Goal: Answer question/provide support: Share knowledge or assist other users

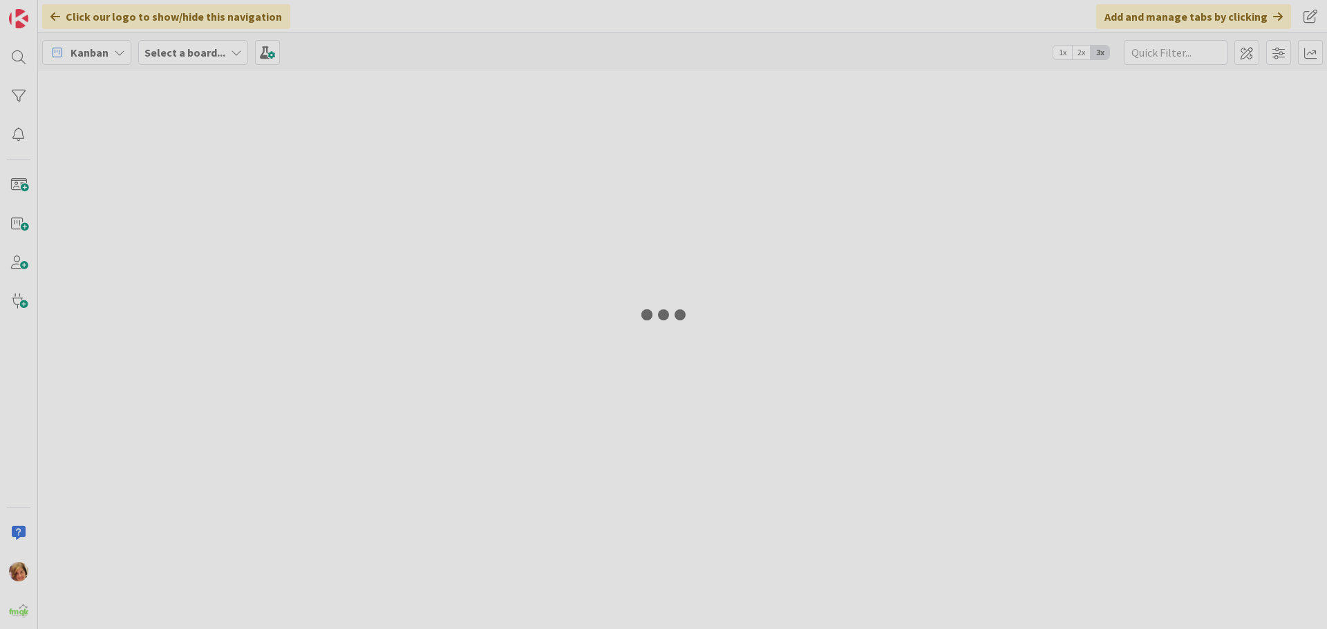
type input "429"
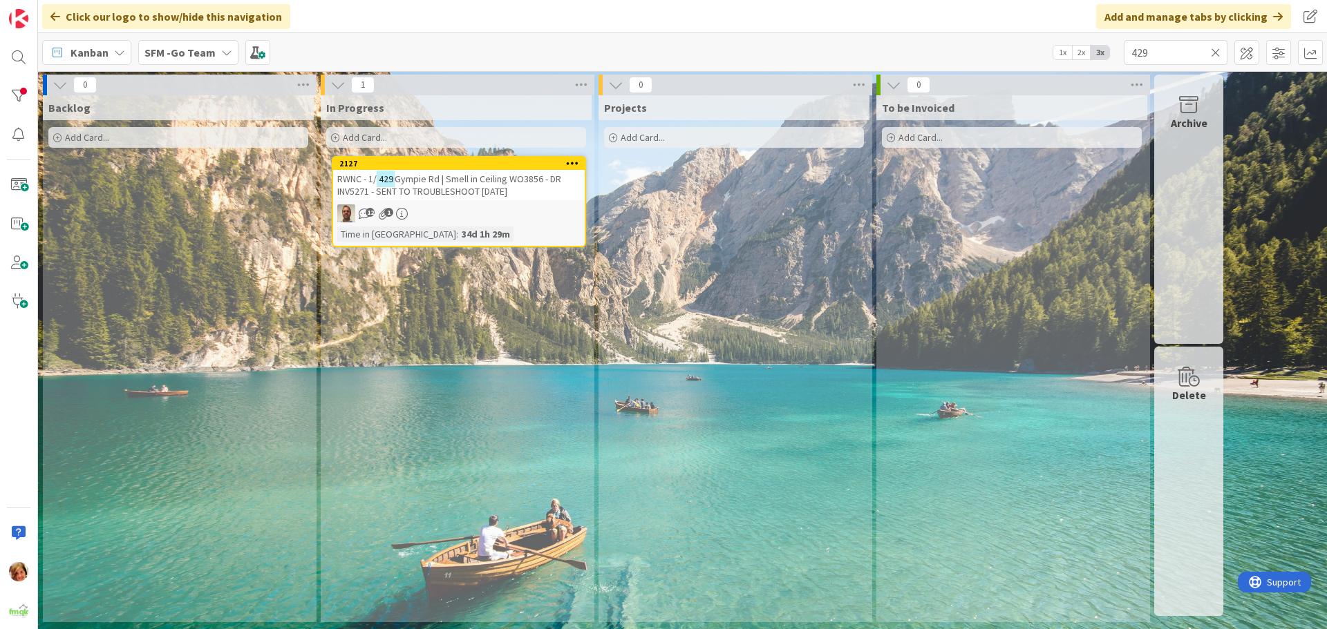
click at [1211, 53] on icon at bounding box center [1216, 52] width 10 height 12
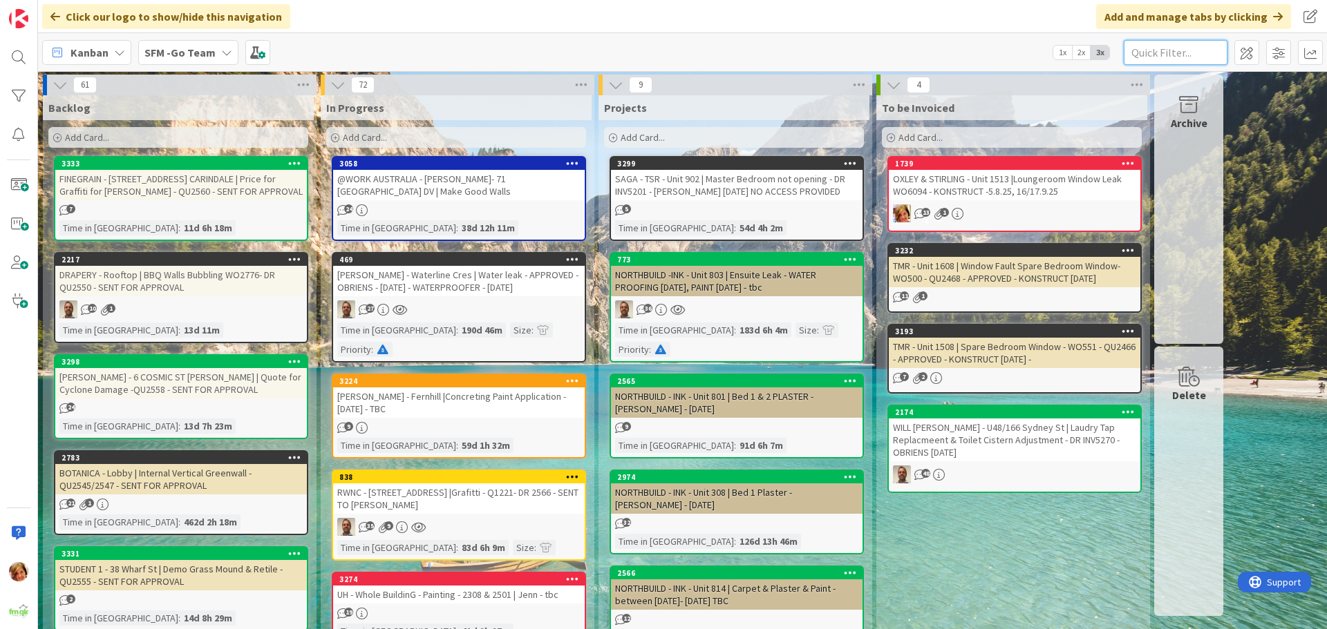
click at [1182, 46] on input "text" at bounding box center [1175, 52] width 104 height 25
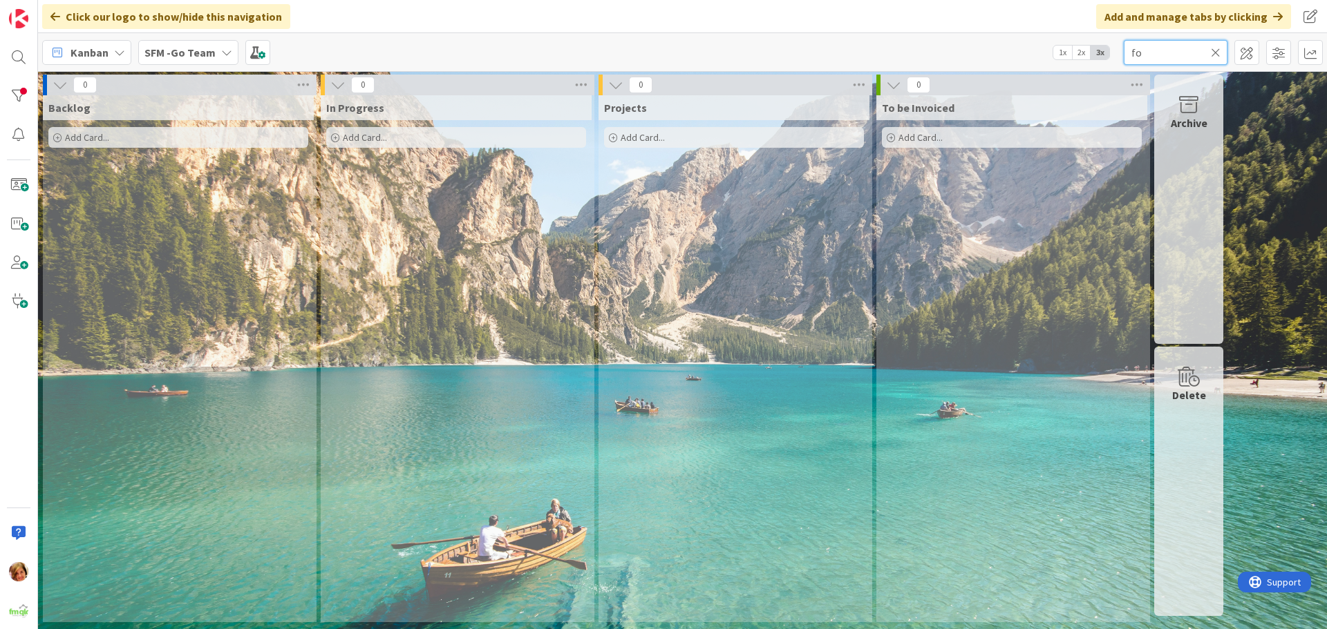
type input "f"
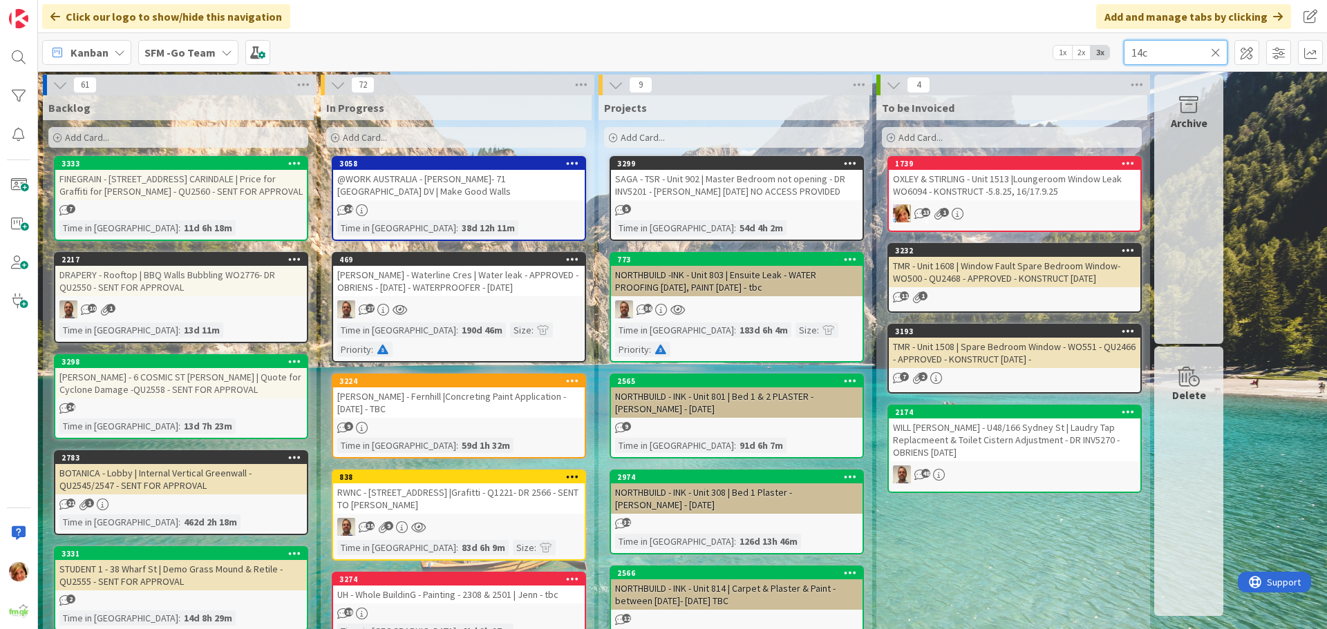
type input "14c"
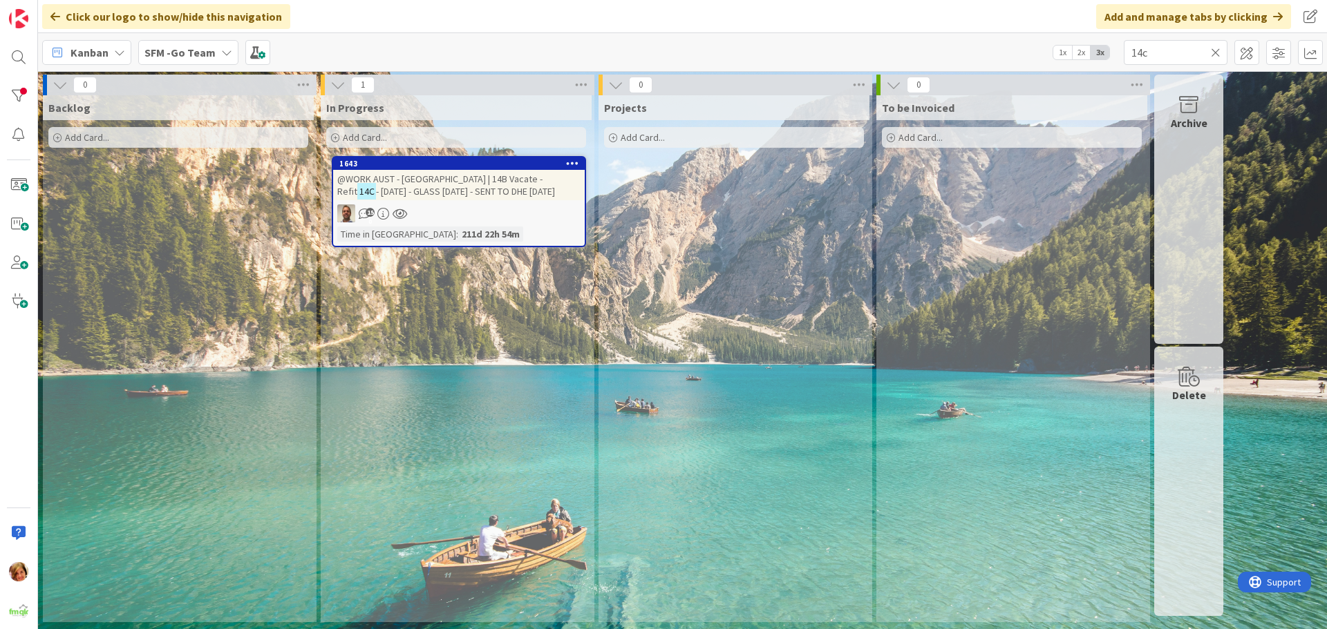
click at [475, 183] on span "@WORK AUST - [GEOGRAPHIC_DATA] | 14B Vacate - Refit" at bounding box center [439, 185] width 205 height 25
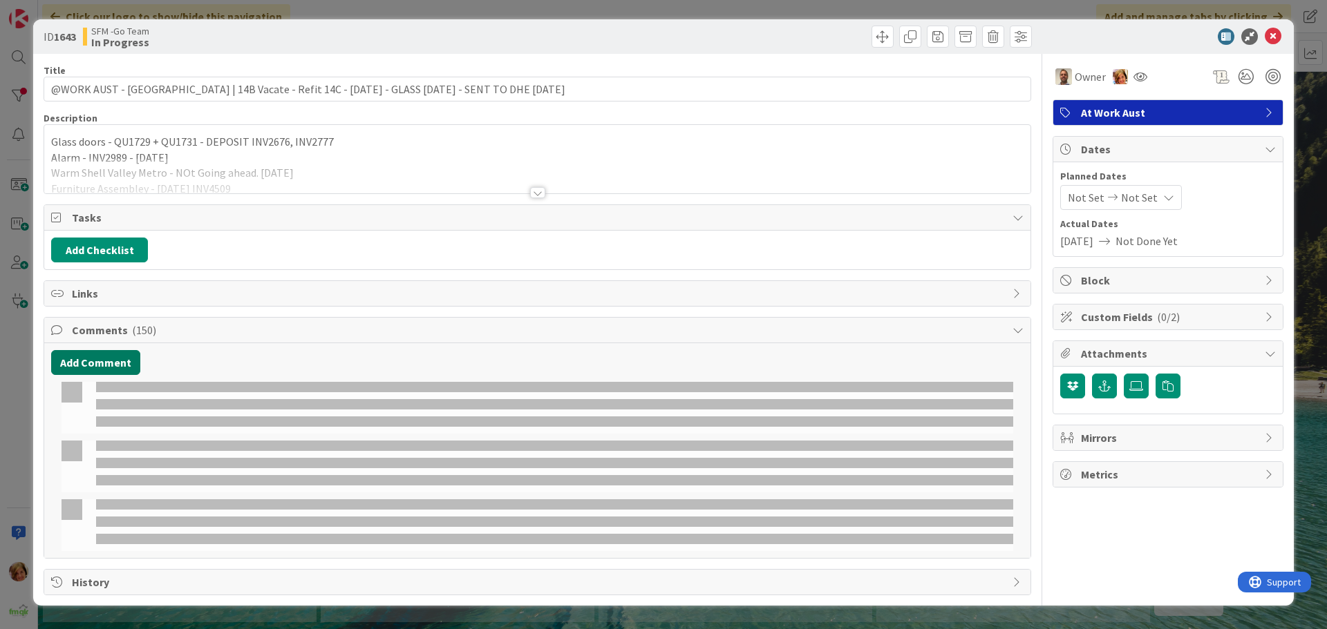
click at [88, 363] on button "Add Comment" at bounding box center [95, 362] width 89 height 25
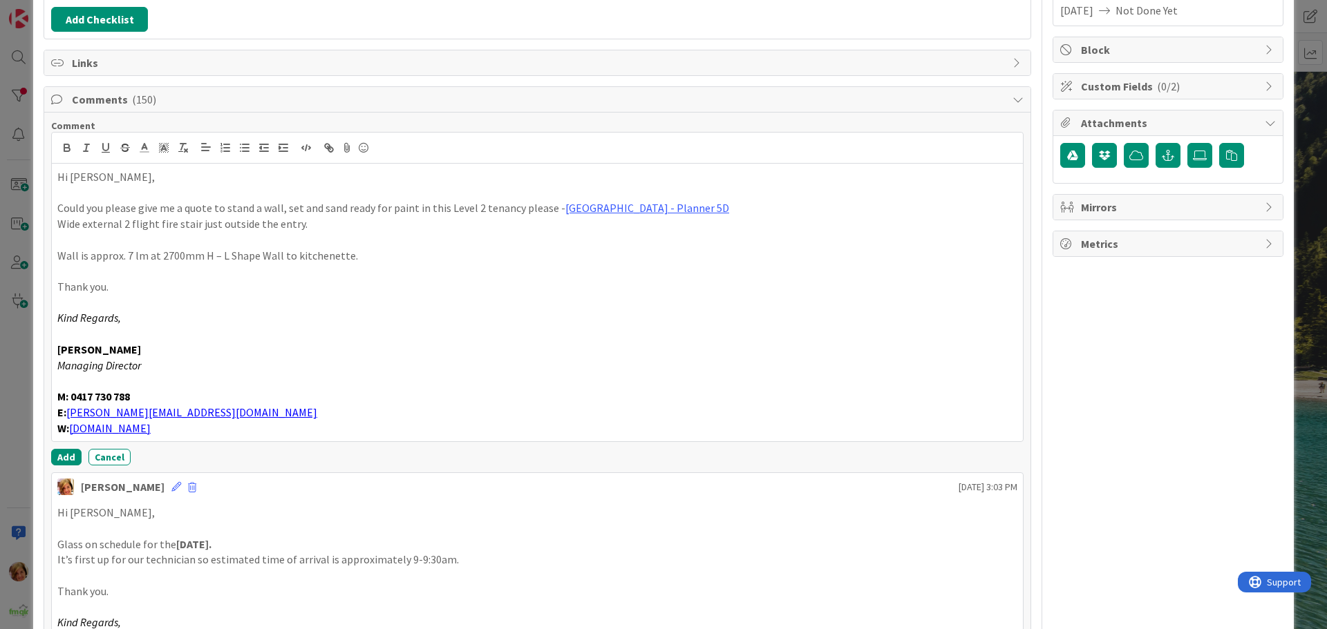
scroll to position [244, 0]
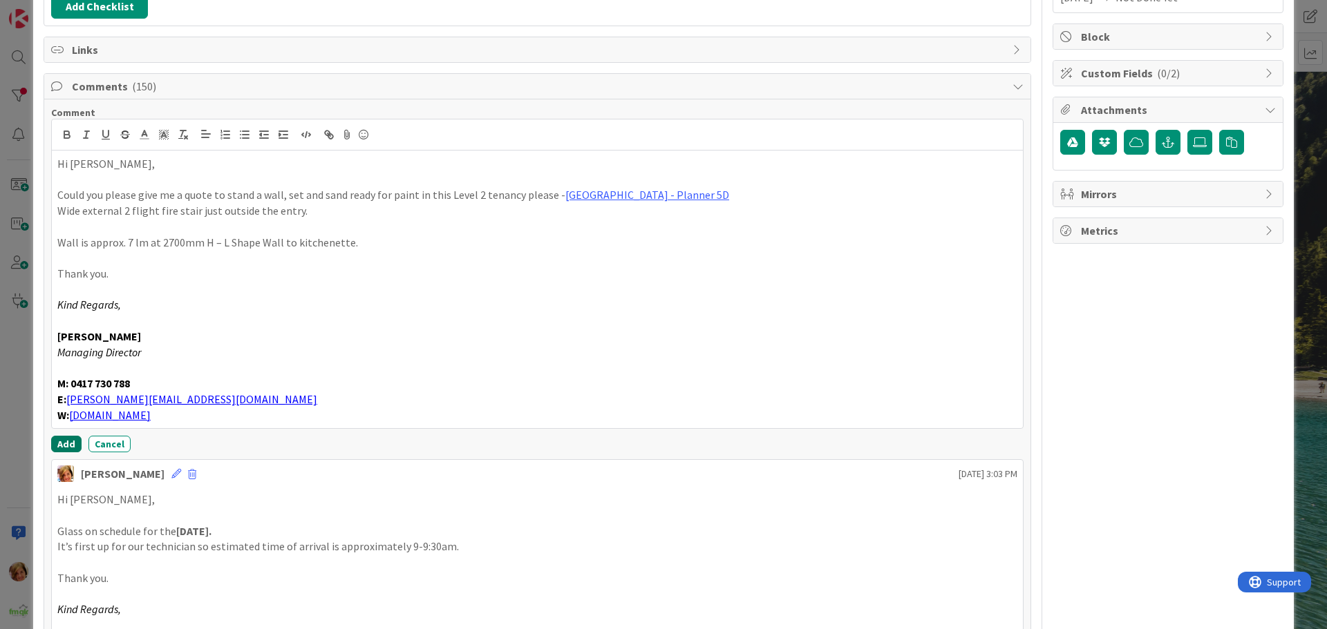
click at [58, 440] on button "Add" at bounding box center [66, 444] width 30 height 17
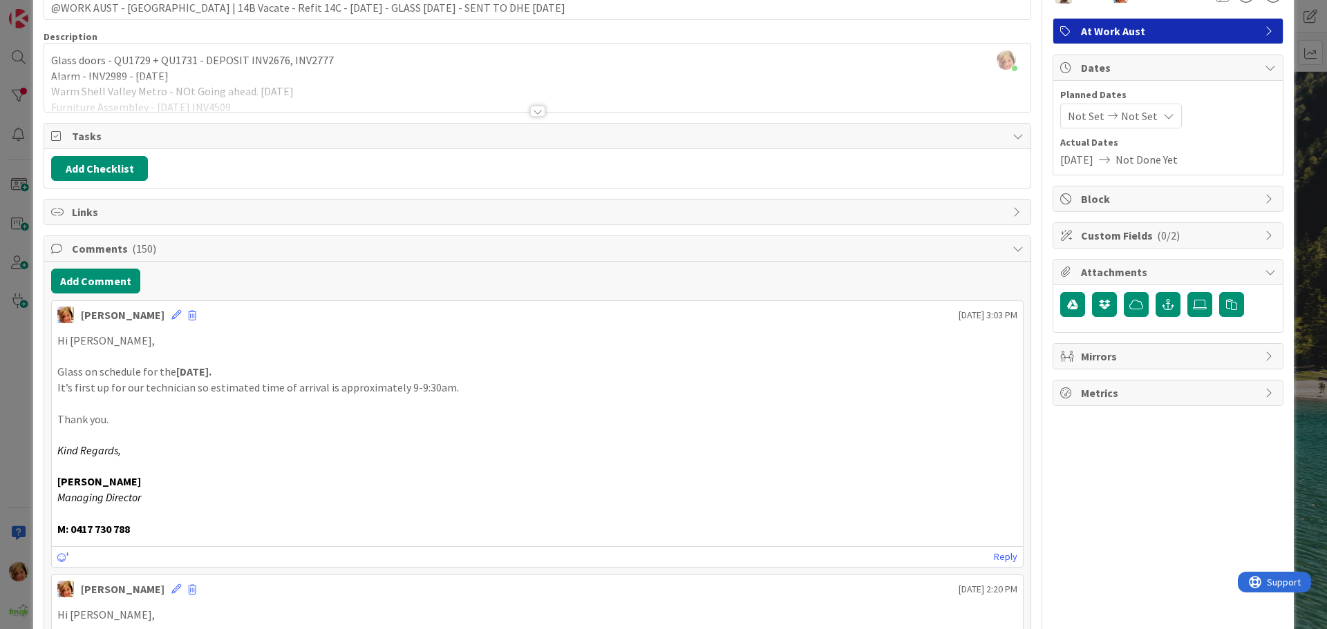
scroll to position [0, 0]
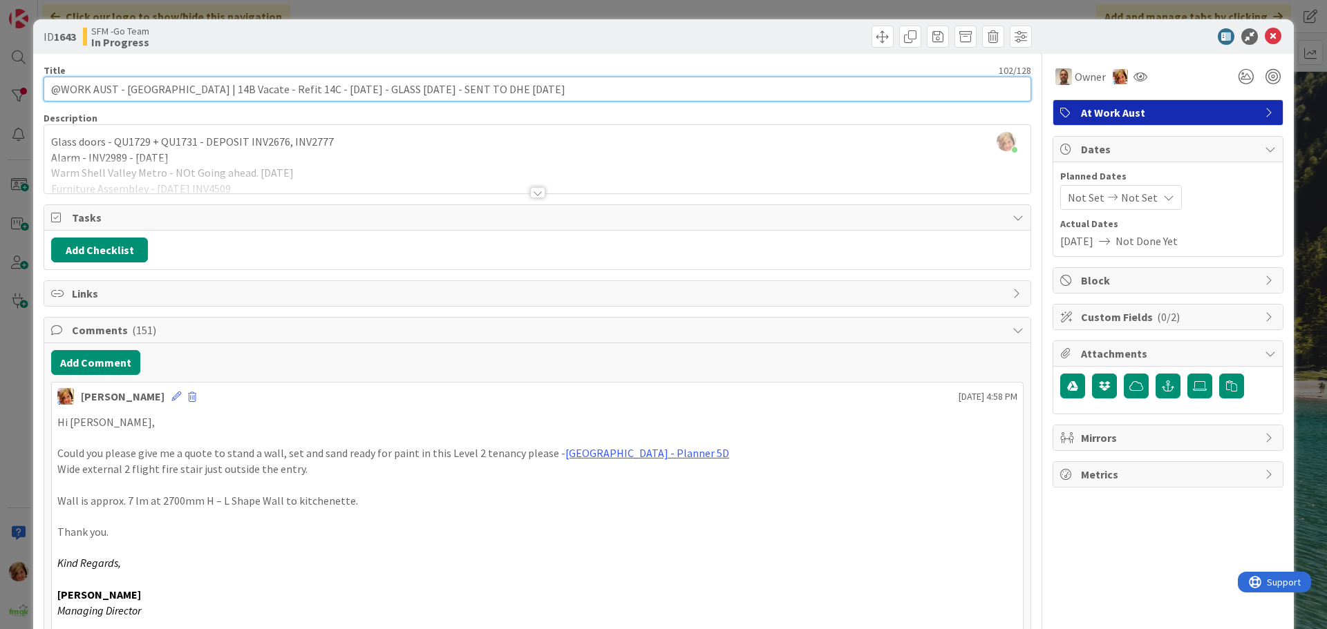
click at [570, 79] on input "@WORK AUST - [GEOGRAPHIC_DATA] | 14B Vacate - Refit 14C - [DATE] - GLASS [DATE]…" at bounding box center [537, 89] width 987 height 25
drag, startPoint x: 438, startPoint y: 86, endPoint x: 319, endPoint y: 91, distance: 118.9
click at [319, 91] on input "@WORK AUST - [GEOGRAPHIC_DATA] | 14B Vacate - Refit 14C - [DATE] - GLASS [DATE]…" at bounding box center [537, 89] width 987 height 25
click at [275, 91] on input "@WORK AUST - [GEOGRAPHIC_DATA] | 14B Vacate - Refit 14C SENT TO DHE [DATE] sent…" at bounding box center [537, 89] width 987 height 25
click at [466, 89] on input "@WORK AUST - [GEOGRAPHIC_DATA] | Refit 14C SENT TO DHE [DATE] sent to [PERSON_N…" at bounding box center [537, 89] width 987 height 25
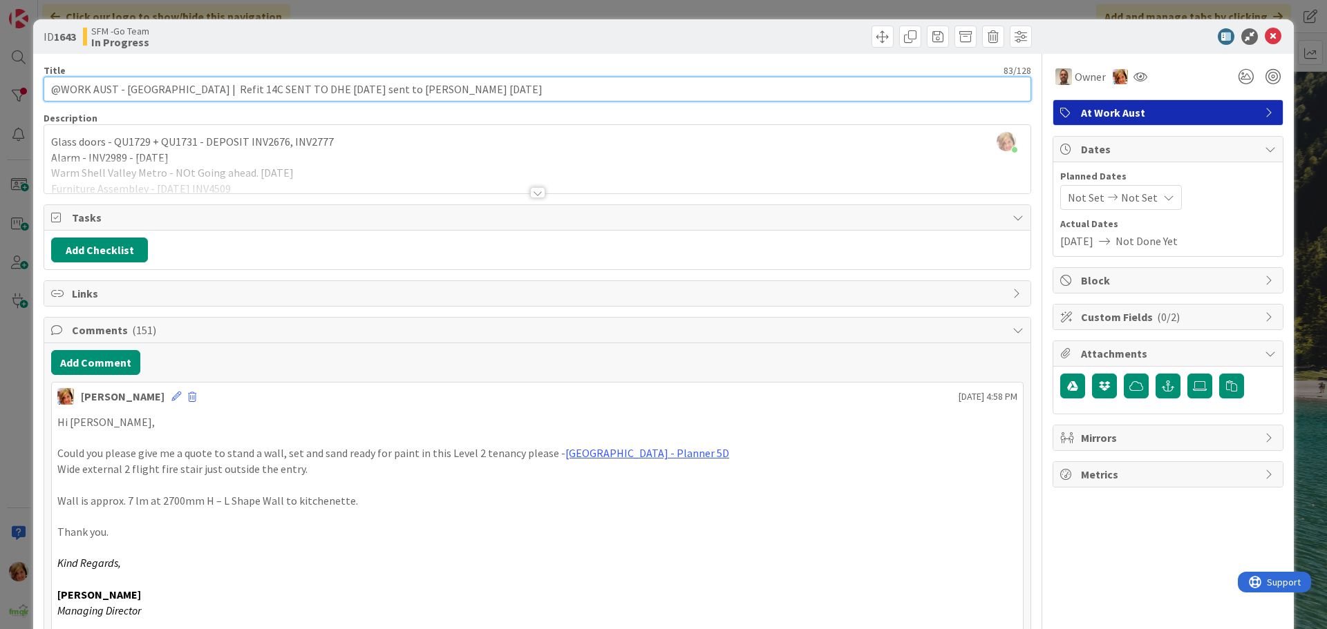
type input "@WORK AUST - [GEOGRAPHIC_DATA] | Refit 14C SENT TO DHE [DATE] sent to [PERSON_N…"
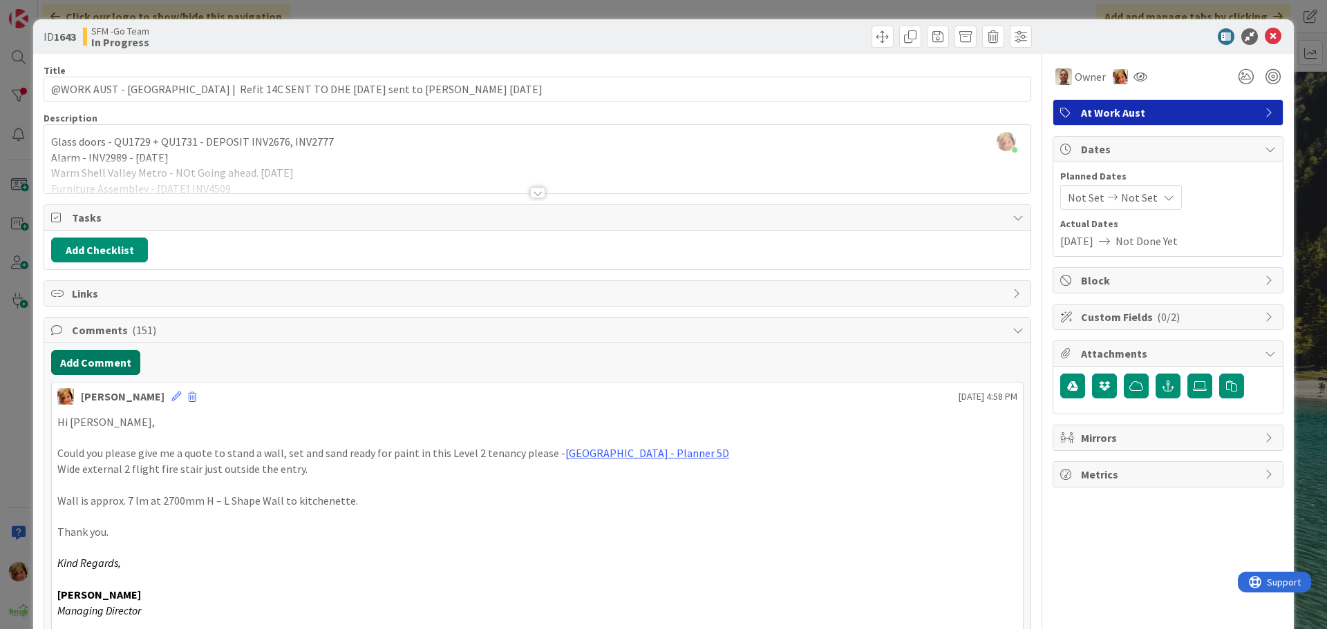
click at [111, 364] on button "Add Comment" at bounding box center [95, 362] width 89 height 25
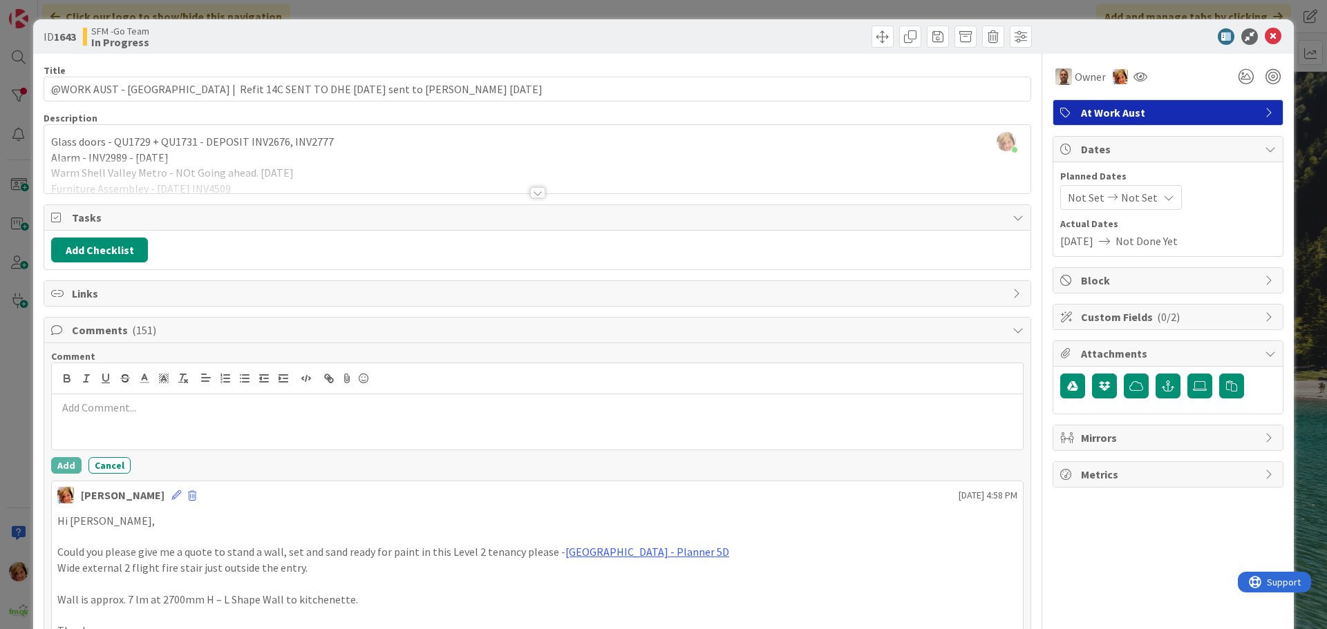
click at [132, 421] on div at bounding box center [537, 422] width 971 height 55
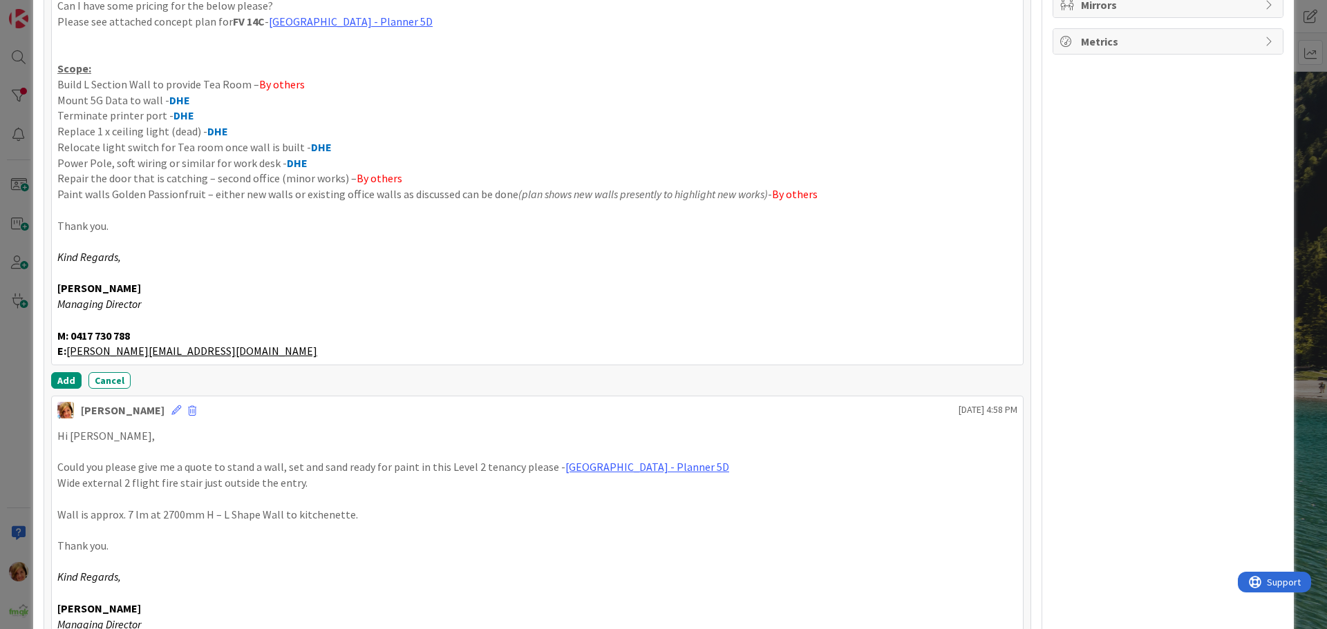
scroll to position [438, 0]
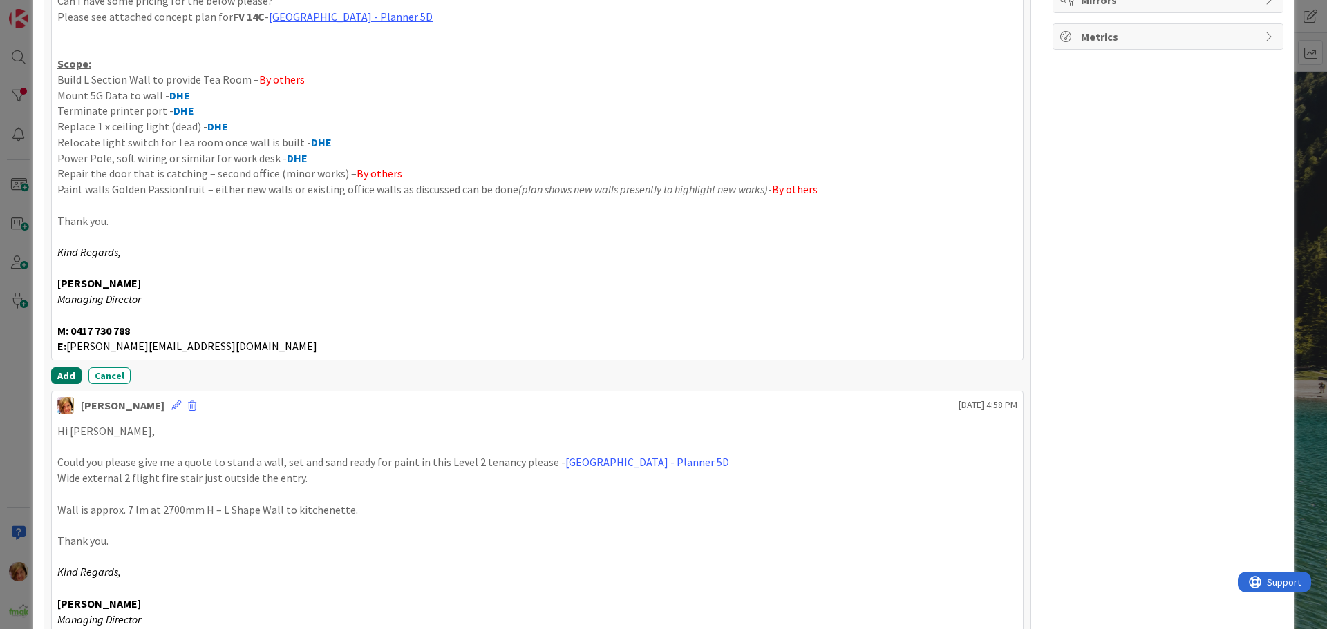
click at [69, 370] on button "Add" at bounding box center [66, 376] width 30 height 17
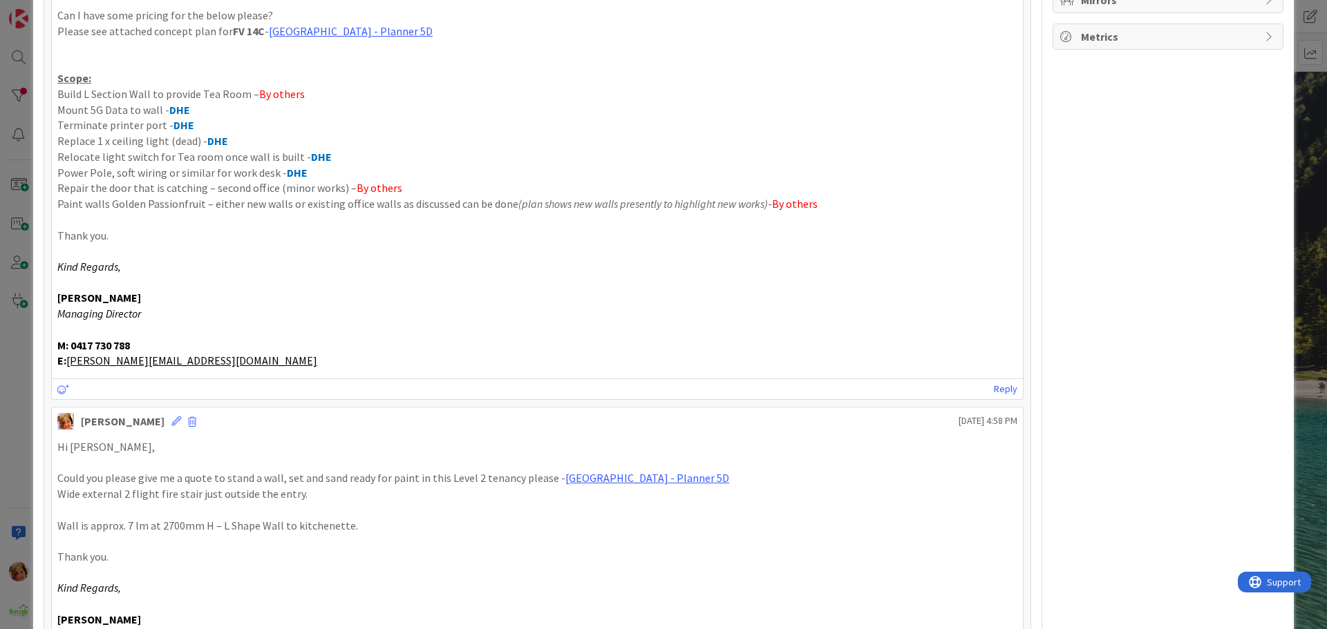
scroll to position [0, 0]
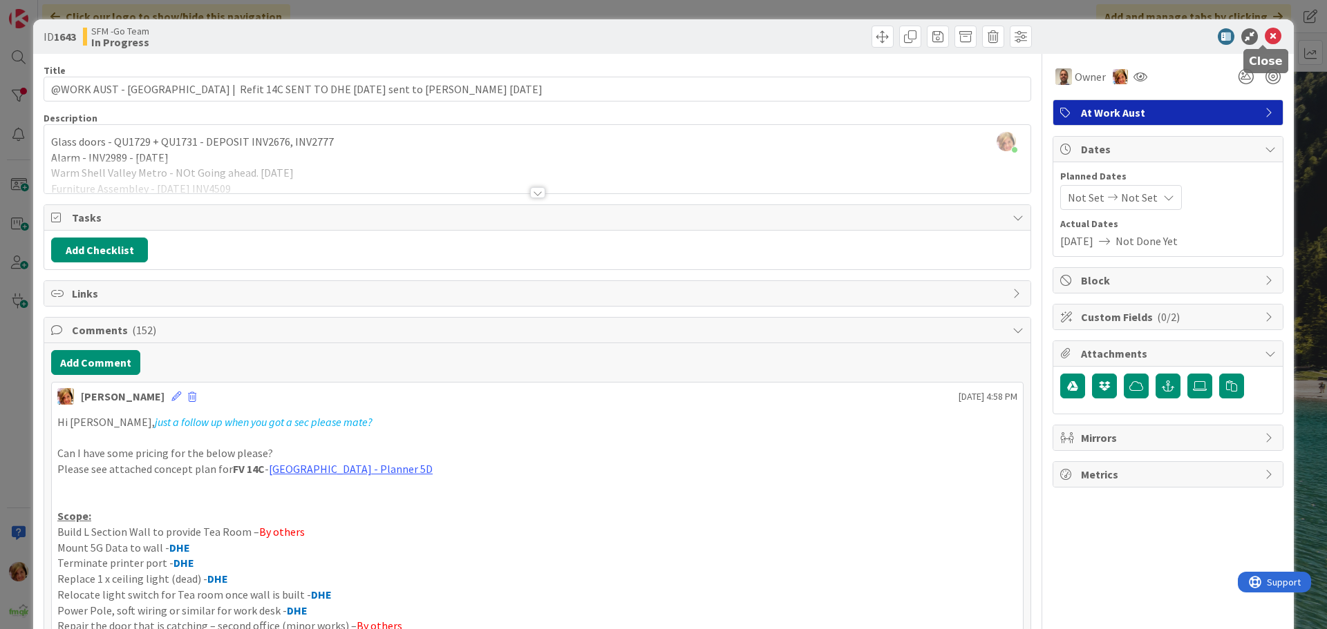
click at [1264, 36] on icon at bounding box center [1272, 36] width 17 height 17
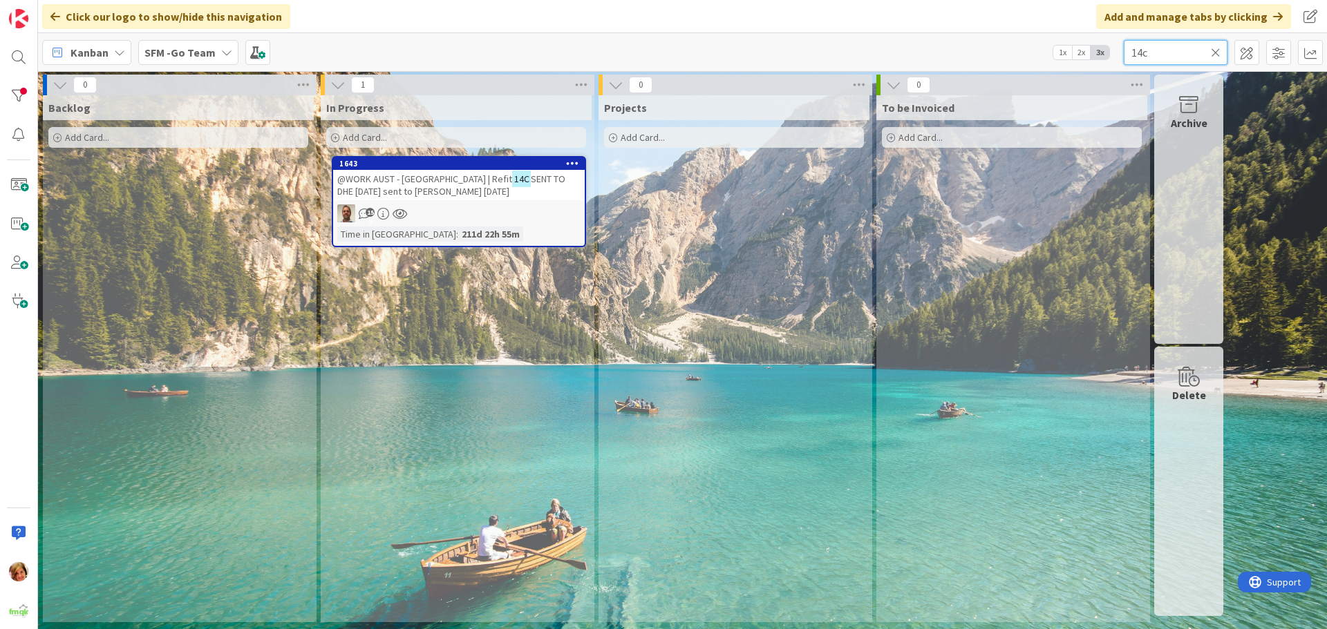
click at [1159, 55] on input "14c" at bounding box center [1175, 52] width 104 height 25
type input "1"
type input "439"
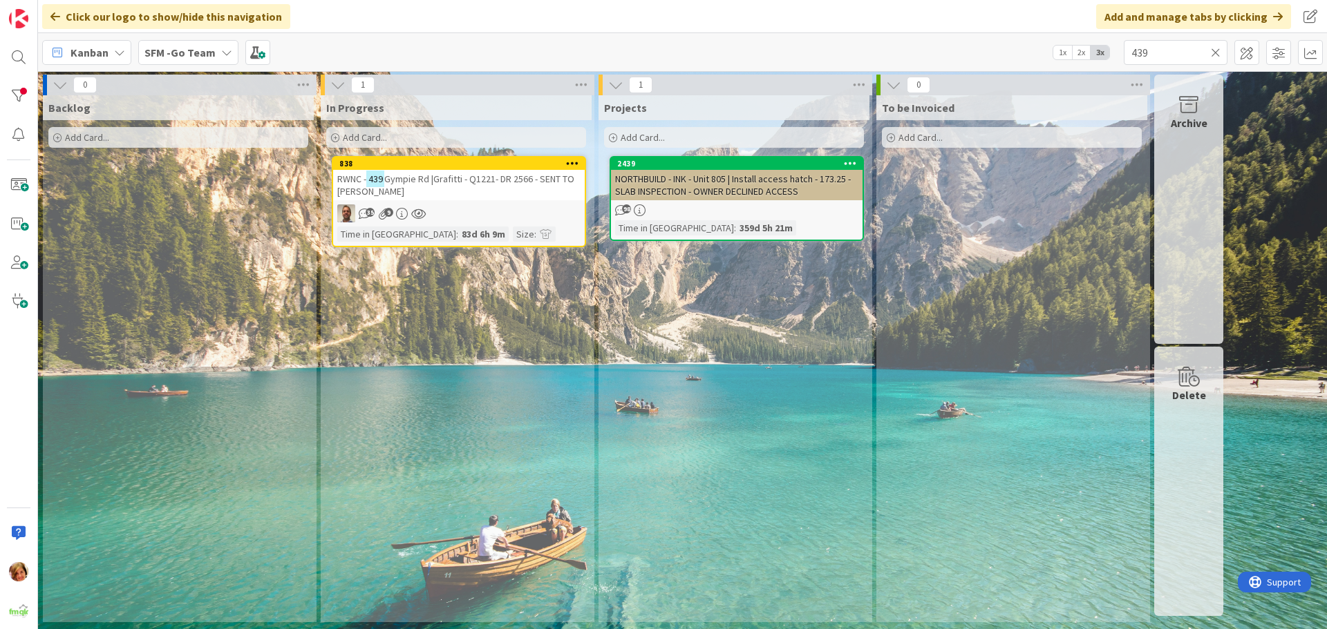
click at [453, 181] on span "Gympie Rd |Grafitti - Q1221- DR 2566 - SENT TO [PERSON_NAME]" at bounding box center [455, 185] width 237 height 25
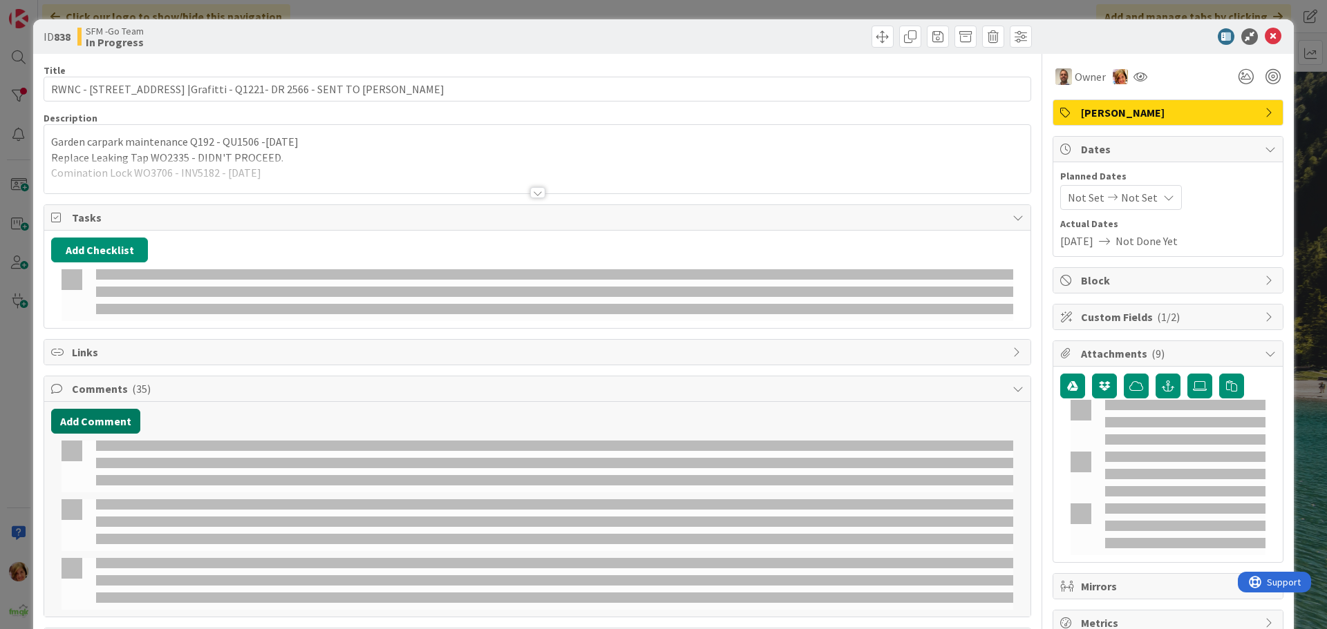
click at [79, 409] on button "Add Comment" at bounding box center [95, 421] width 89 height 25
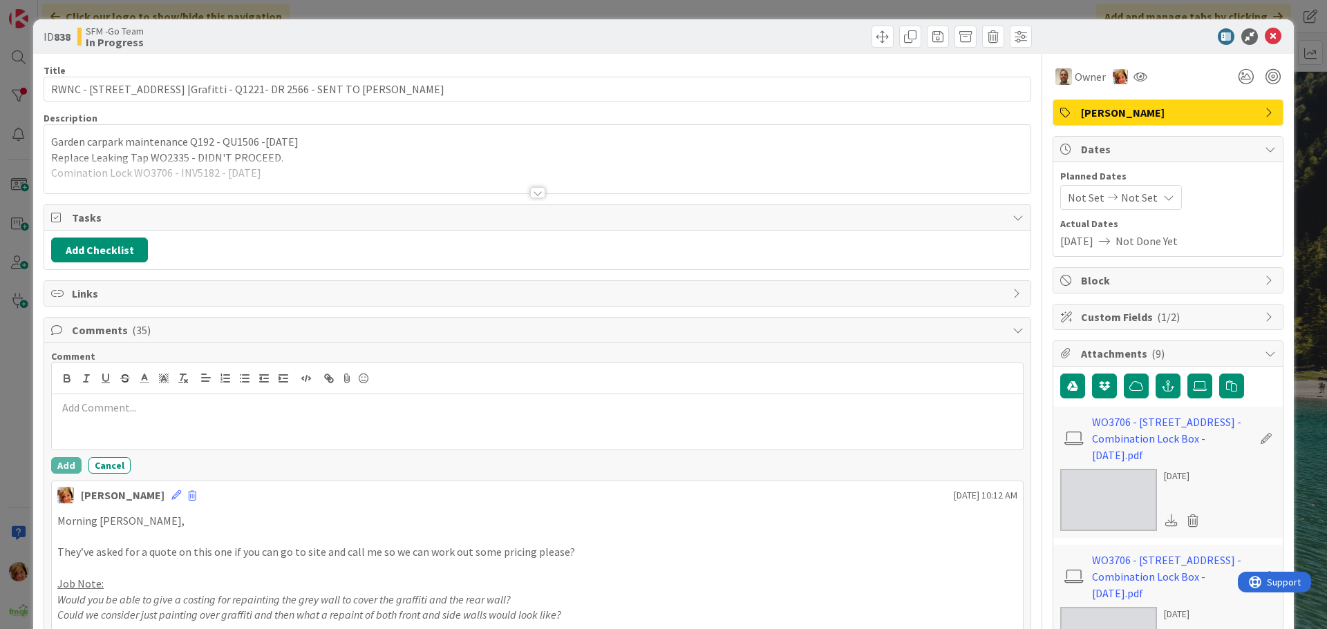
click at [93, 421] on div at bounding box center [537, 422] width 971 height 55
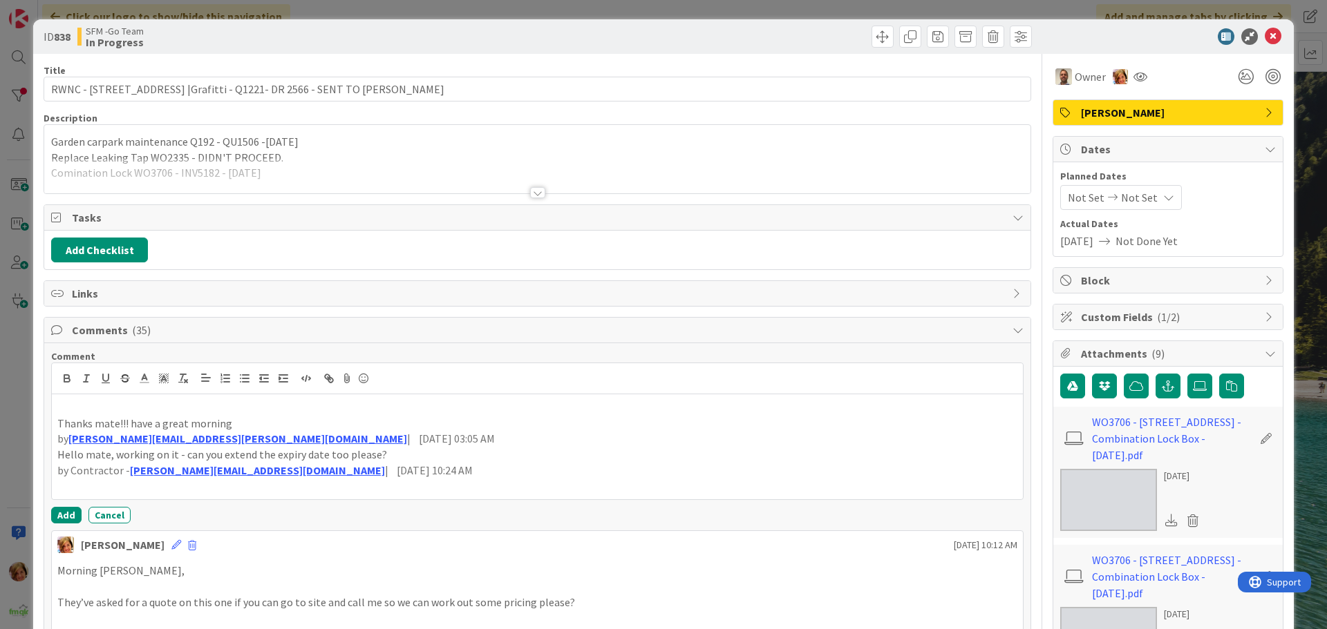
scroll to position [69, 0]
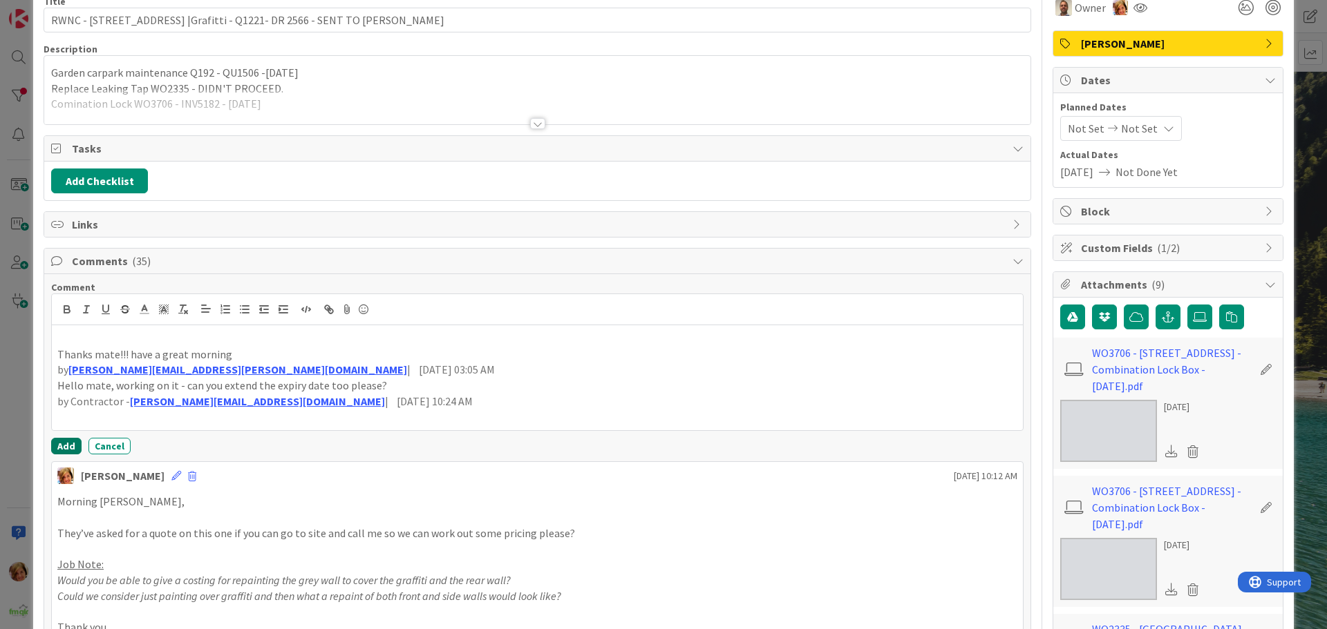
click at [62, 445] on button "Add" at bounding box center [66, 446] width 30 height 17
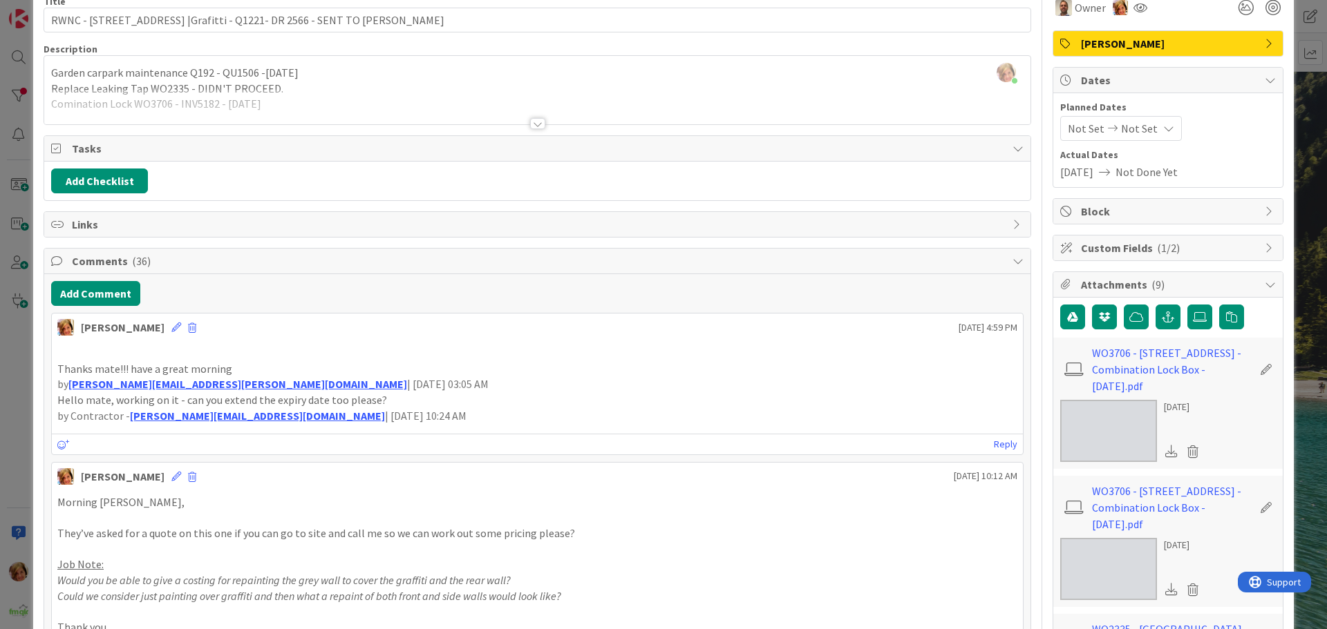
scroll to position [0, 0]
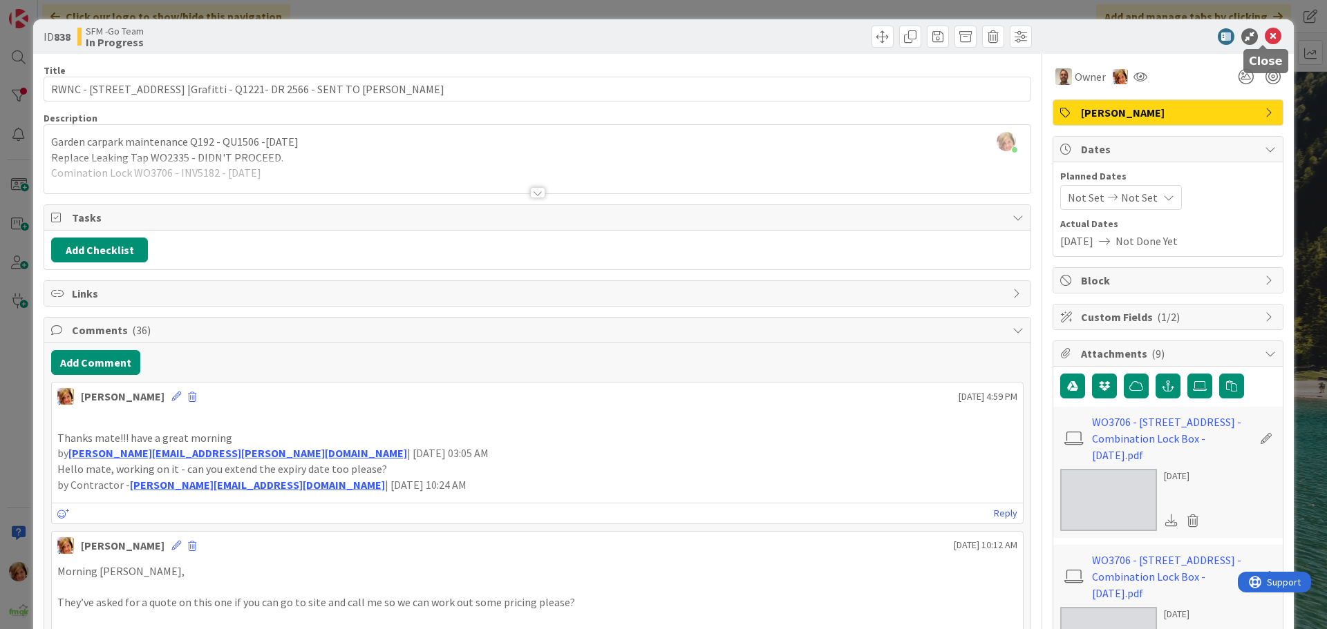
click at [1264, 38] on icon at bounding box center [1272, 36] width 17 height 17
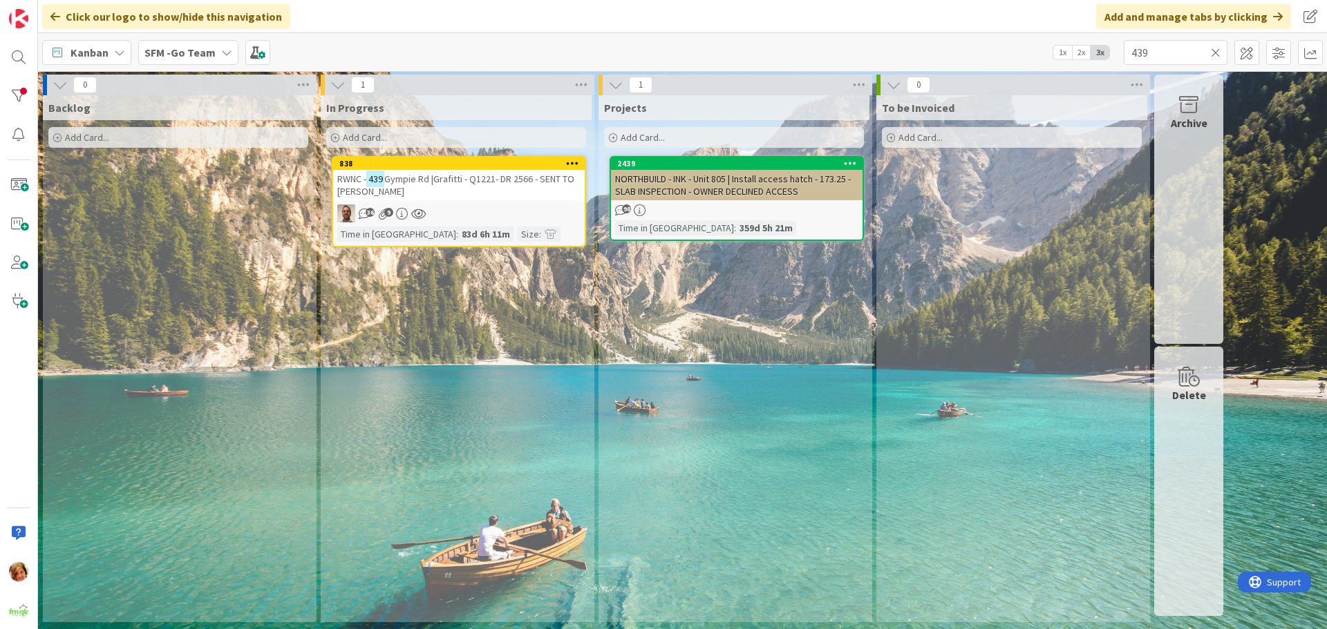
click at [1215, 50] on icon at bounding box center [1216, 52] width 10 height 12
click at [1215, 50] on input "text" at bounding box center [1175, 52] width 104 height 25
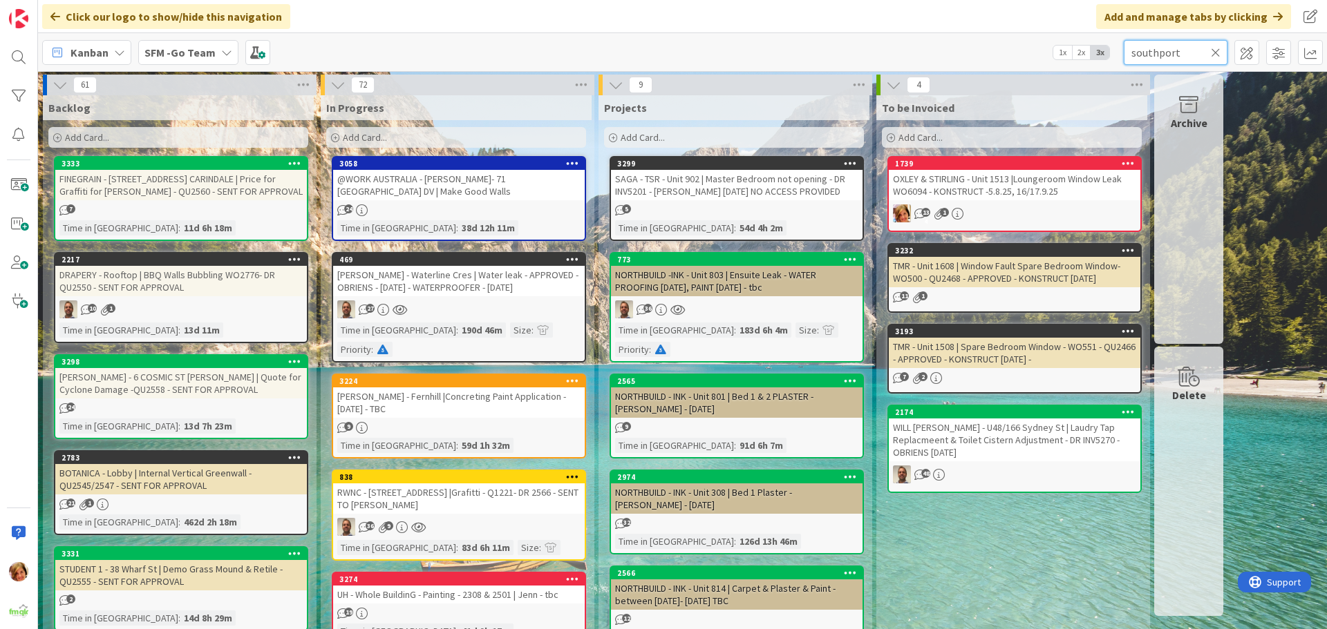
type input "southport"
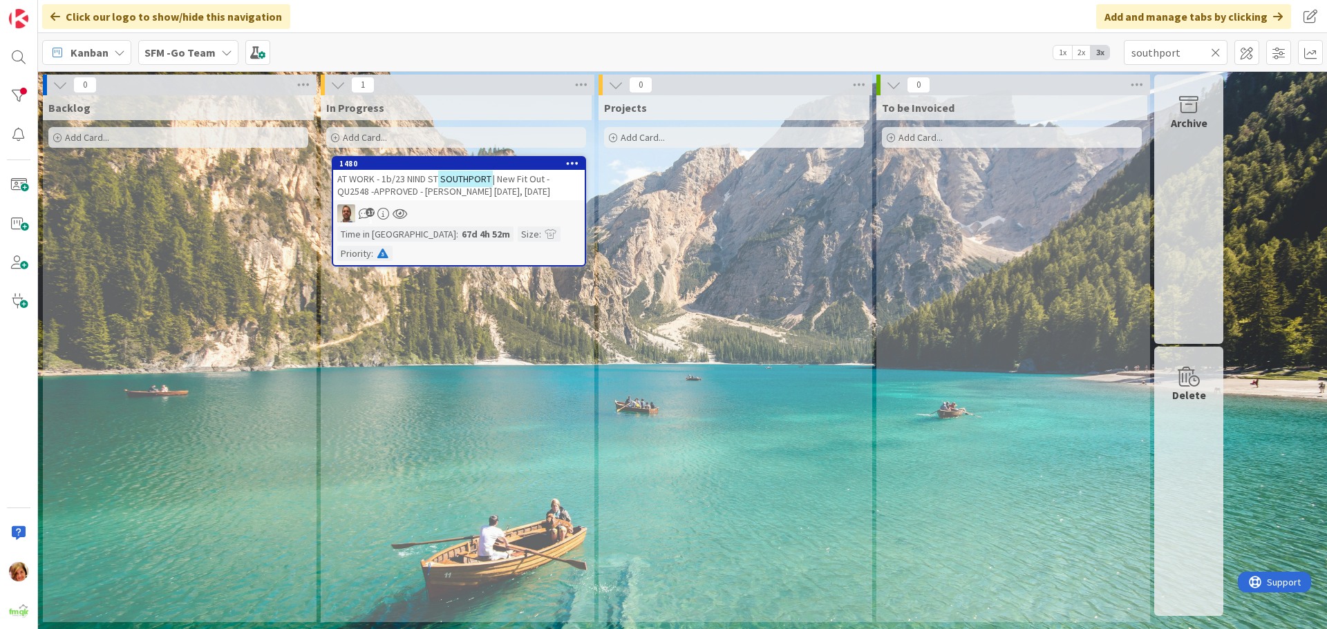
click at [406, 181] on span "AT WORK - 1b/23 NIND ST" at bounding box center [387, 179] width 101 height 12
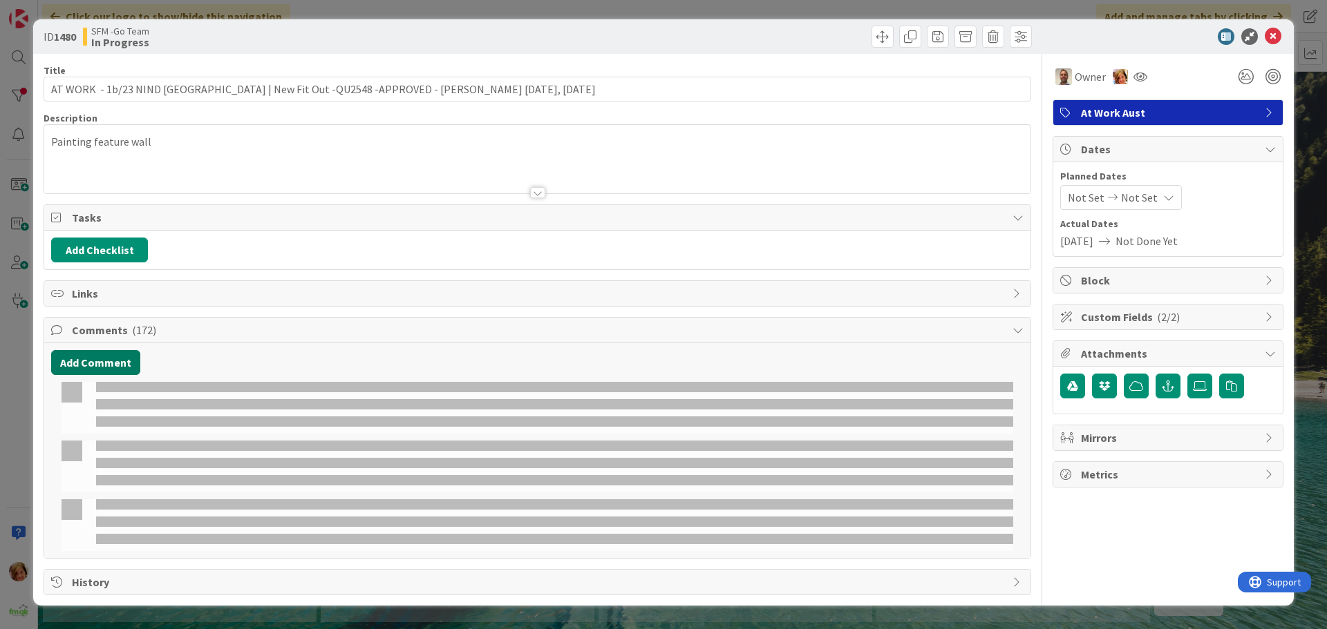
click at [99, 358] on button "Add Comment" at bounding box center [95, 362] width 89 height 25
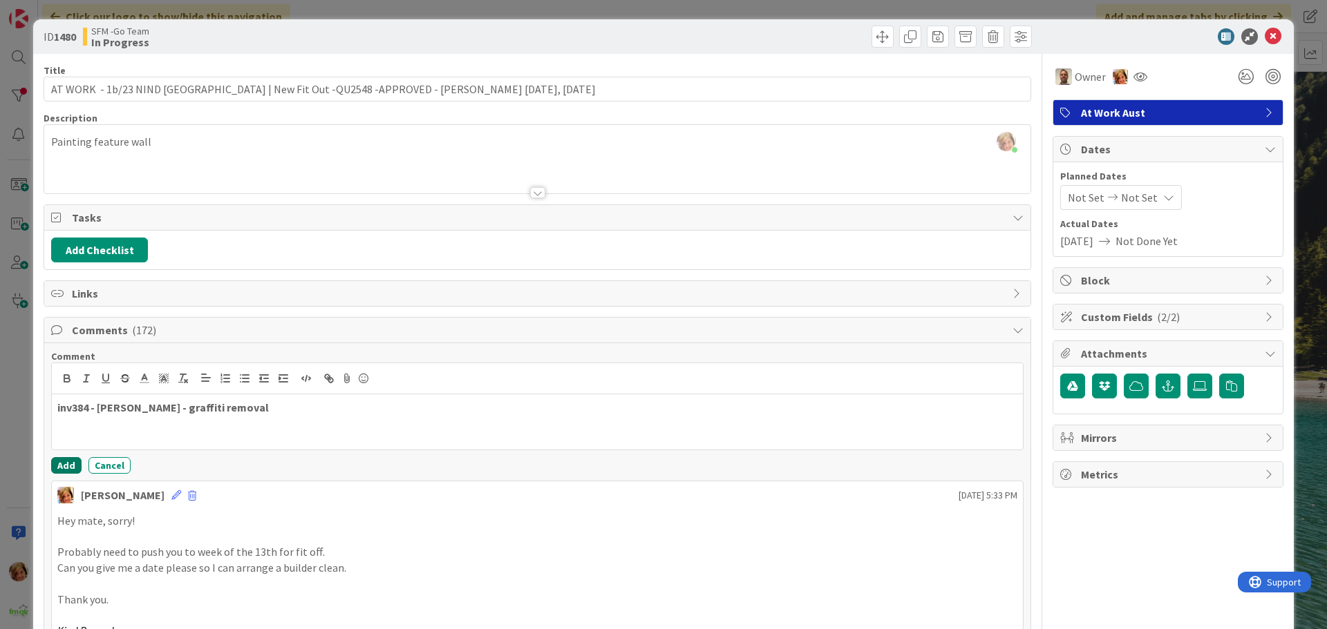
click at [61, 466] on button "Add" at bounding box center [66, 465] width 30 height 17
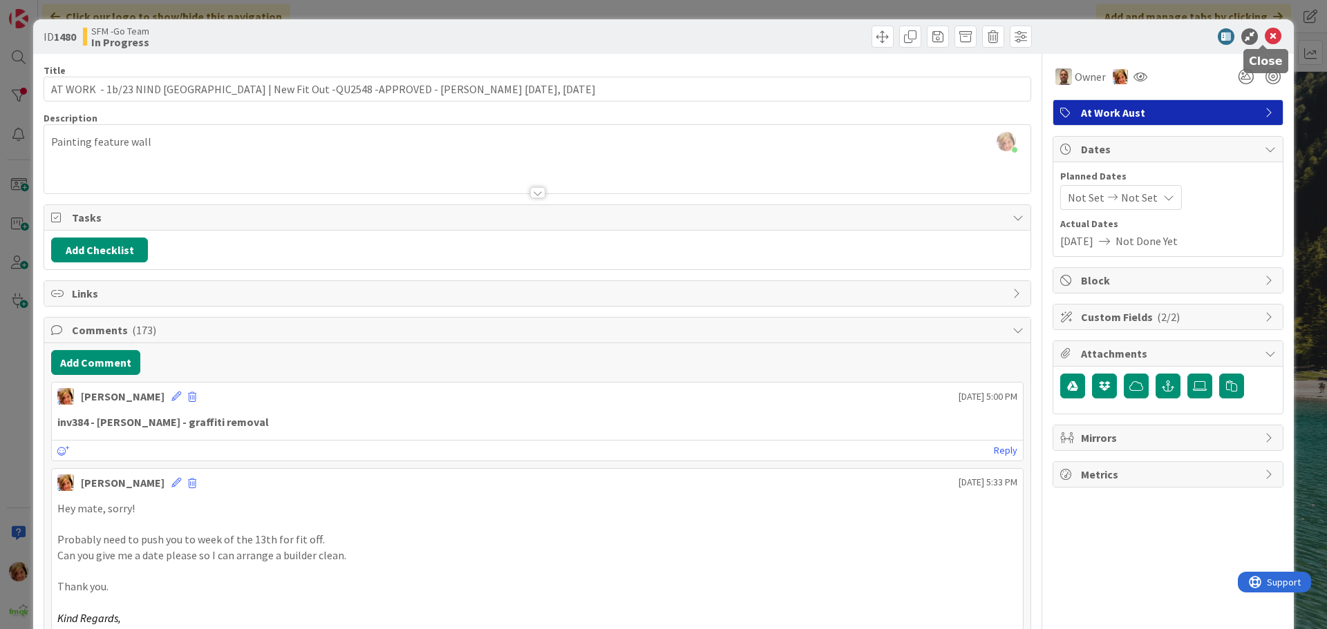
click at [1264, 37] on icon at bounding box center [1272, 36] width 17 height 17
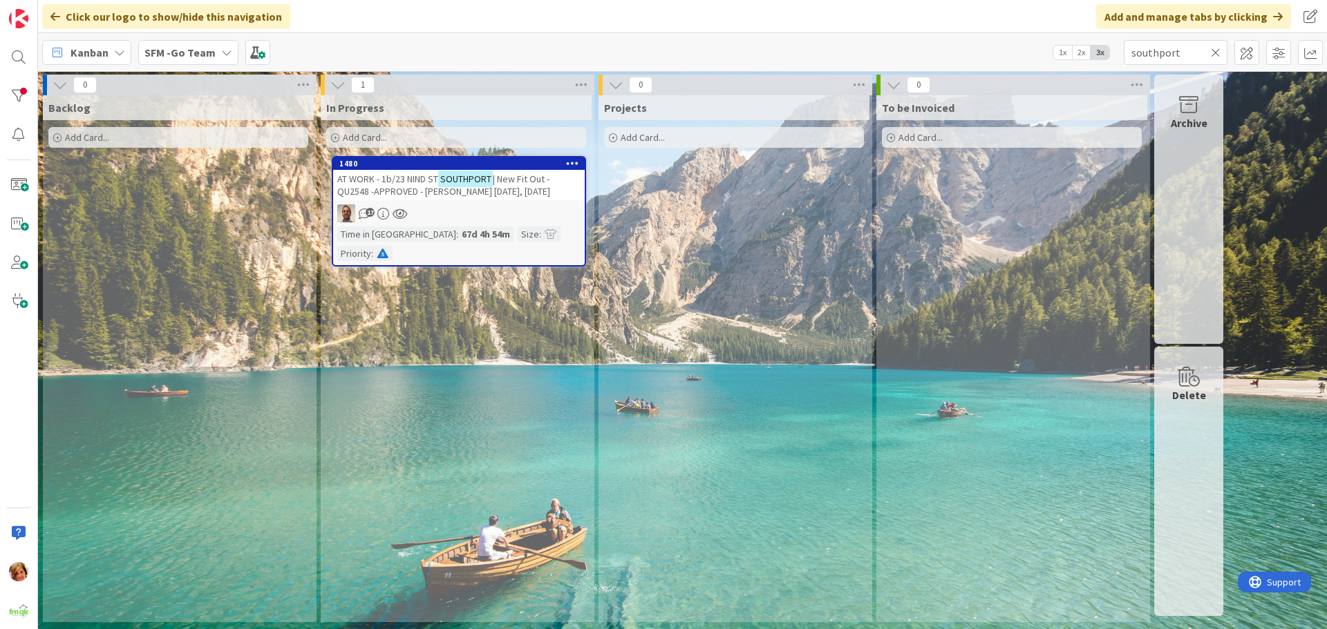
click at [409, 179] on span "AT WORK - 1b/23 NIND ST" at bounding box center [387, 179] width 101 height 12
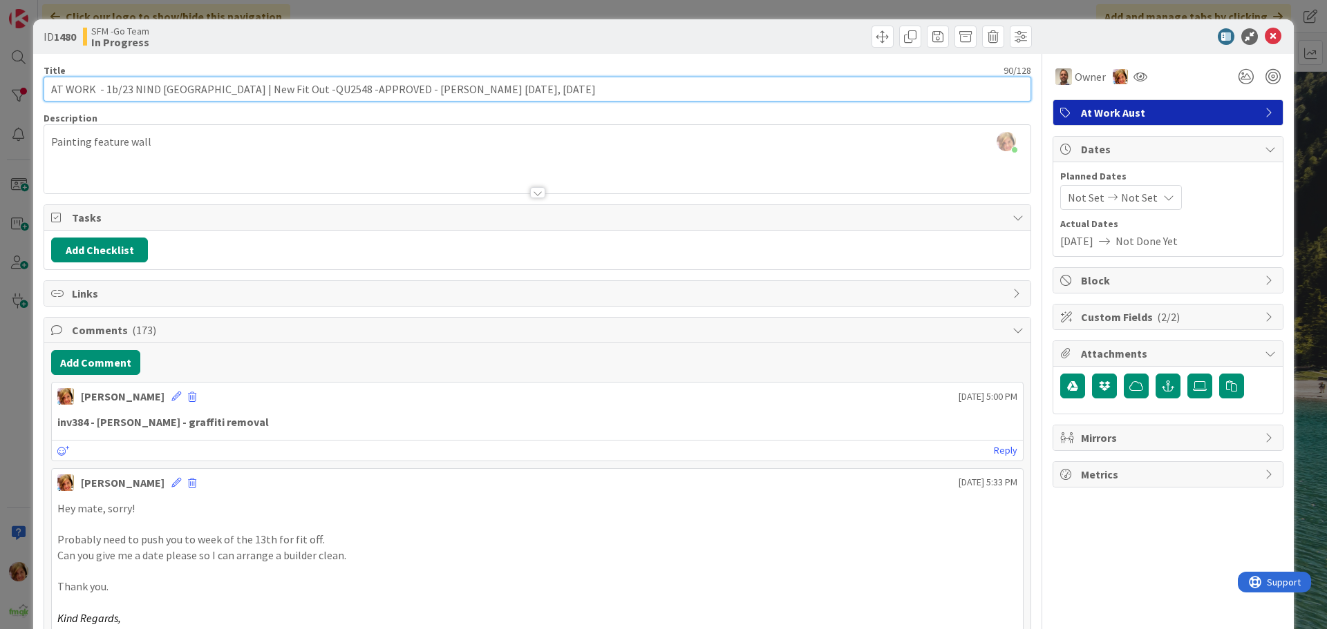
click at [523, 88] on input "AT WORK - 1b/23 NIND [GEOGRAPHIC_DATA] | New Fit Out -QU2548 -APPROVED - [PERSO…" at bounding box center [537, 89] width 987 height 25
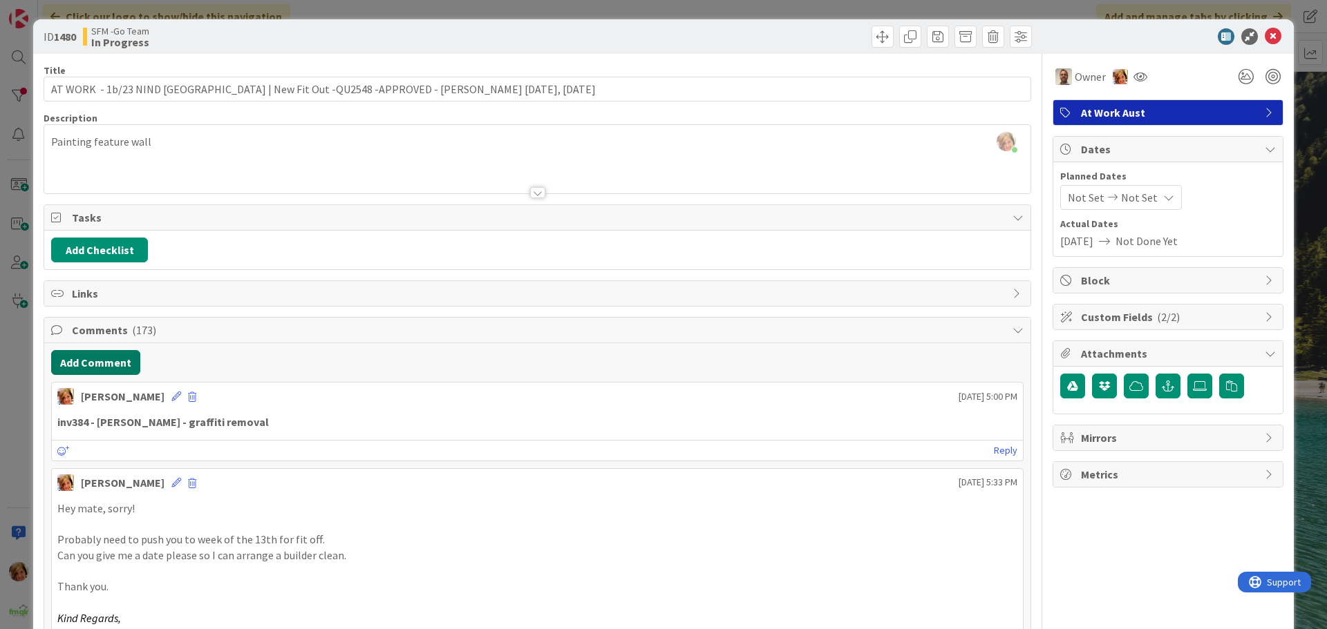
click at [84, 363] on button "Add Comment" at bounding box center [95, 362] width 89 height 25
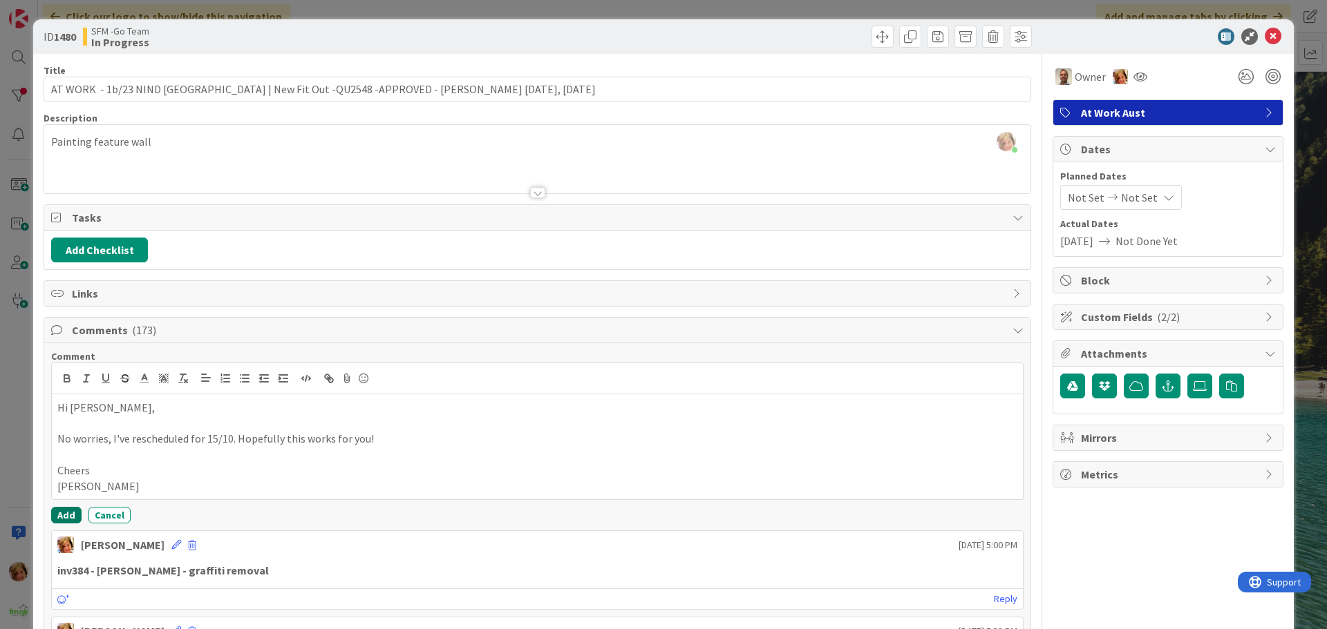
click at [59, 513] on button "Add" at bounding box center [66, 515] width 30 height 17
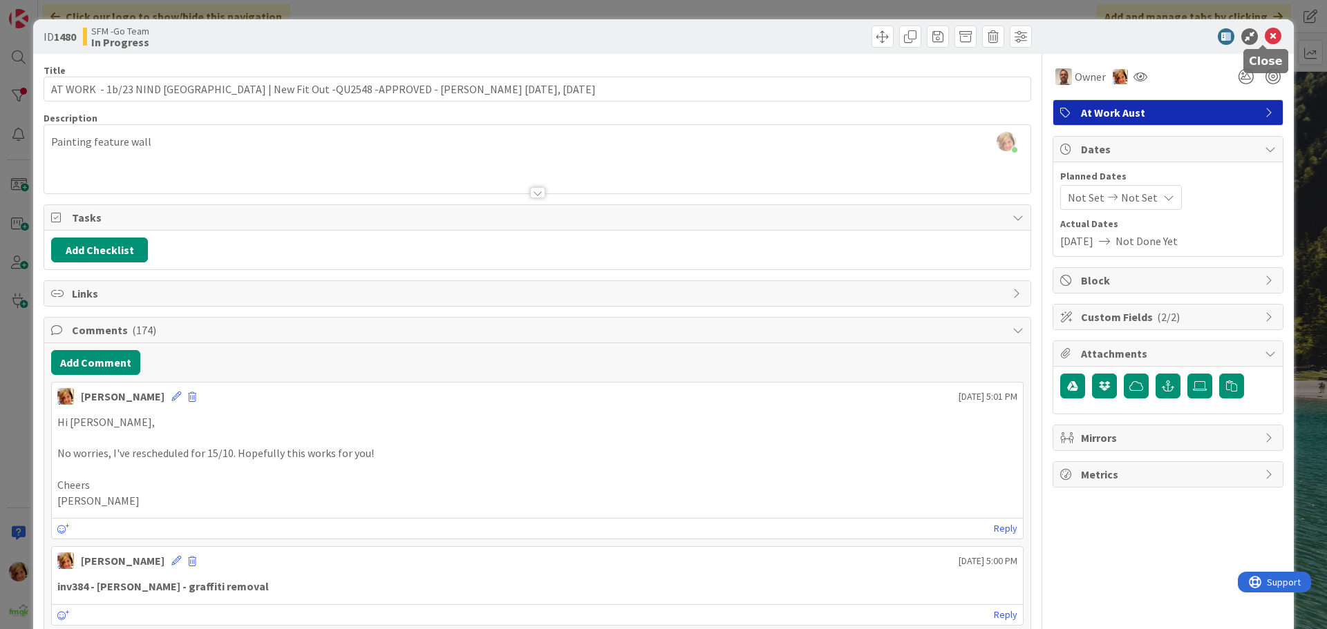
click at [1264, 34] on icon at bounding box center [1272, 36] width 17 height 17
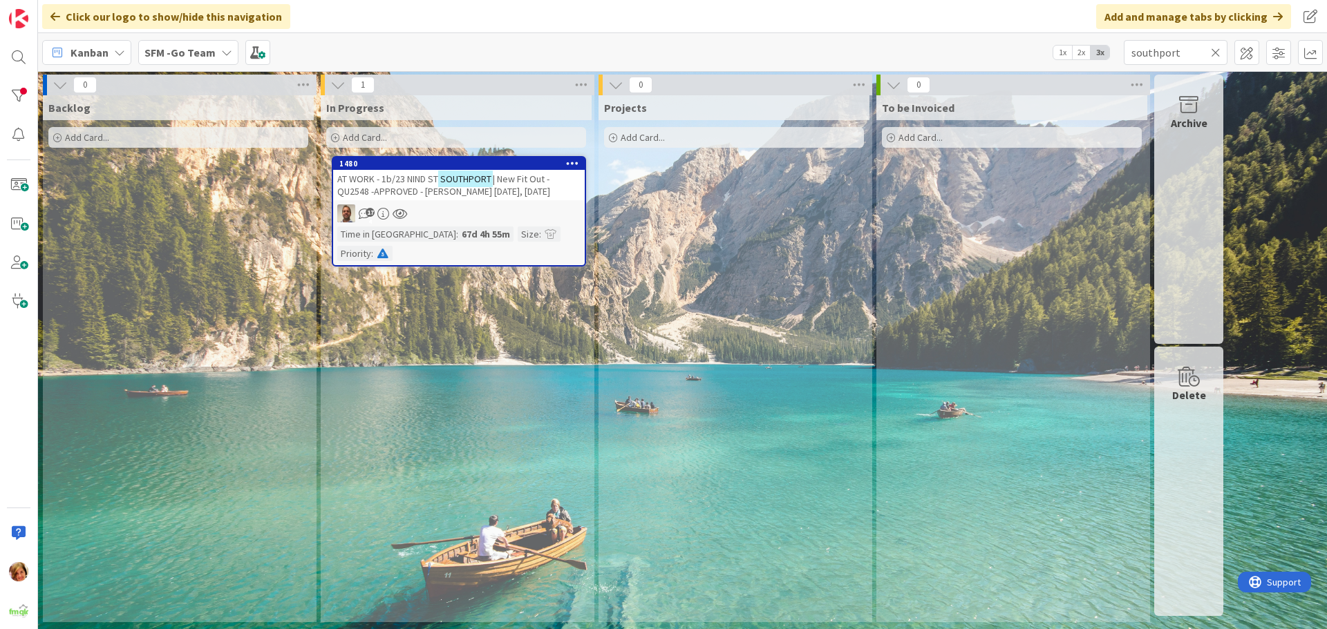
click at [1215, 49] on icon at bounding box center [1216, 52] width 10 height 12
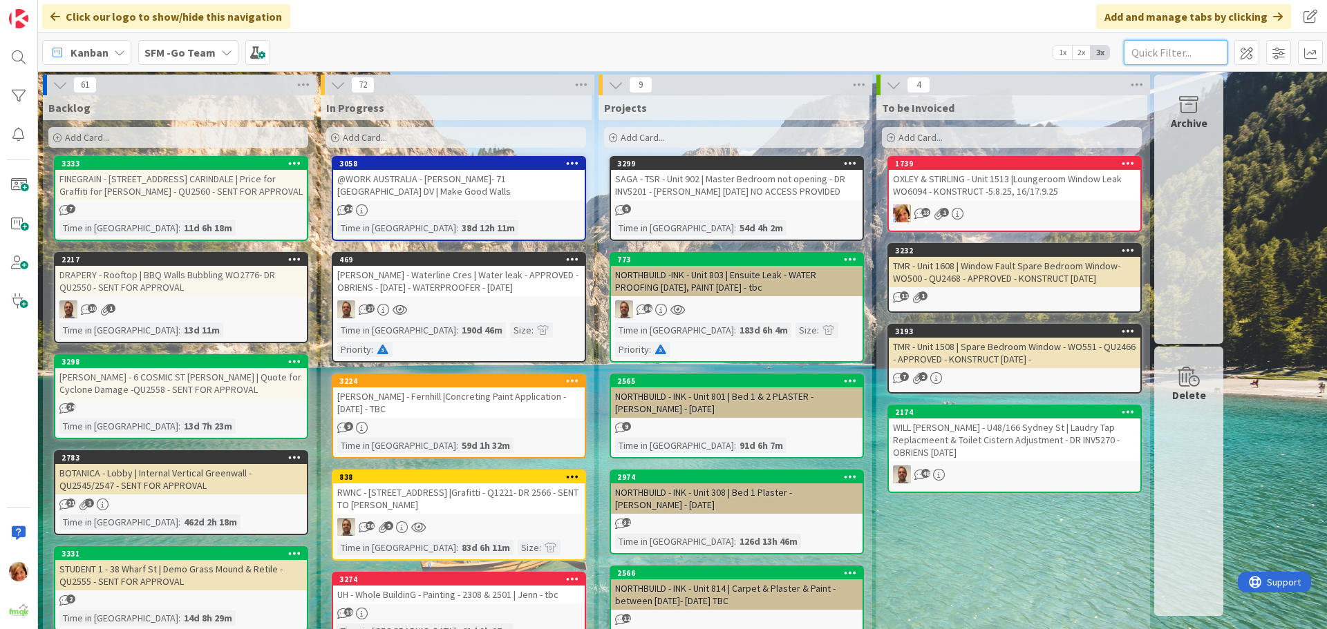
click at [1193, 51] on input "text" at bounding box center [1175, 52] width 104 height 25
type input "25B"
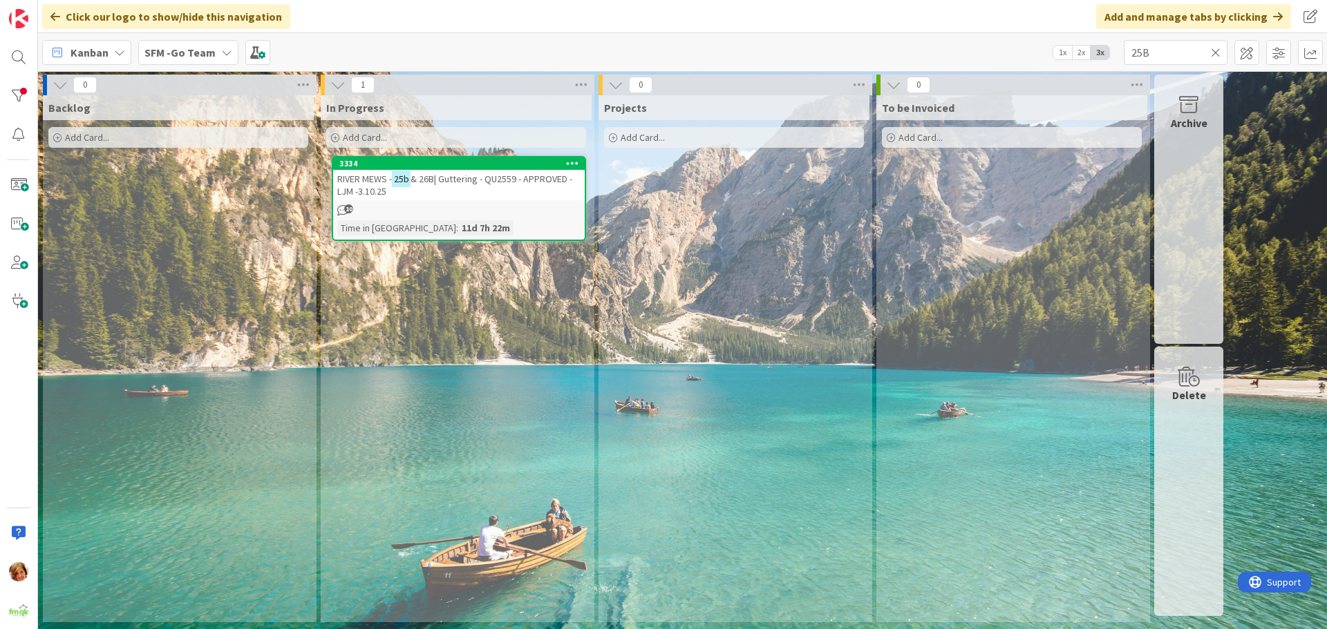
click at [471, 182] on span "& 26B| Guttering - QU2559 - APPROVED - LJM -3.10.25" at bounding box center [454, 185] width 235 height 25
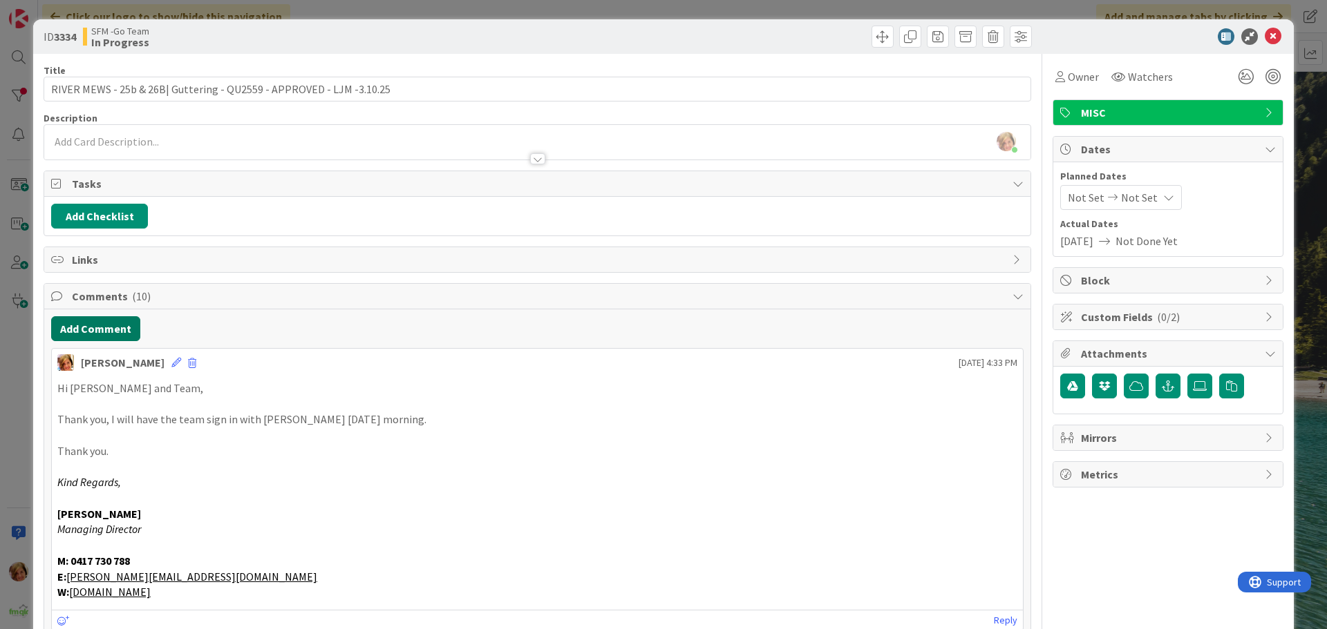
click at [109, 328] on button "Add Comment" at bounding box center [95, 328] width 89 height 25
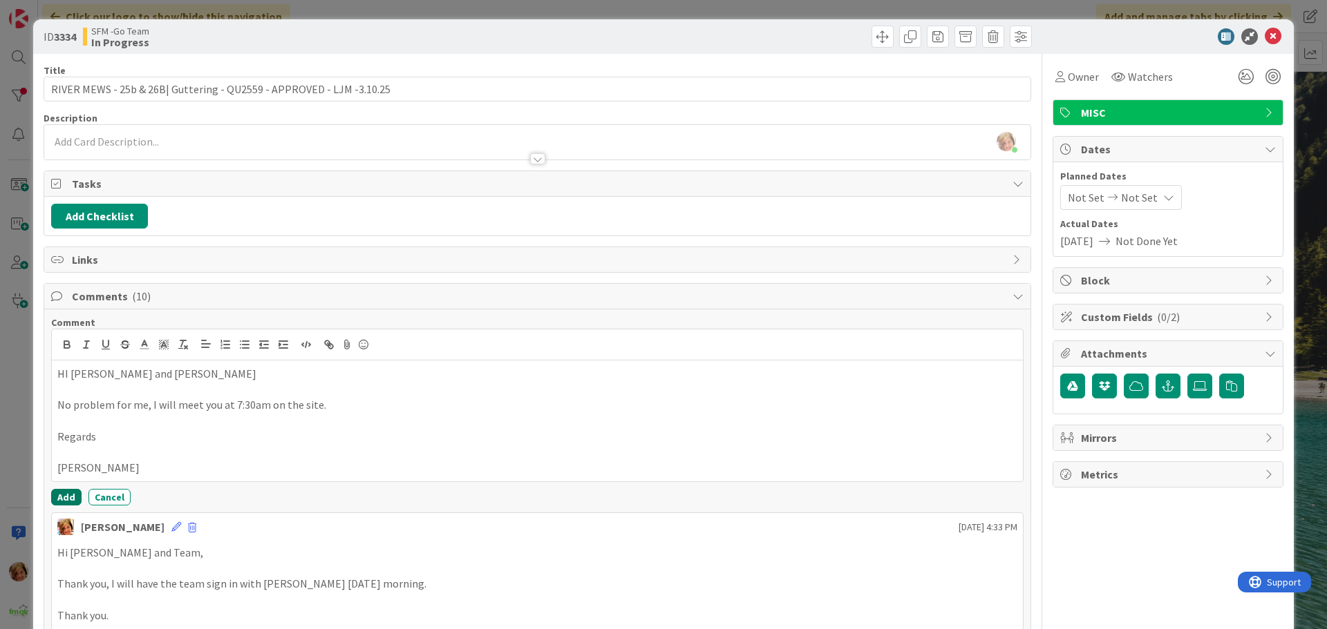
click at [61, 496] on button "Add" at bounding box center [66, 497] width 30 height 17
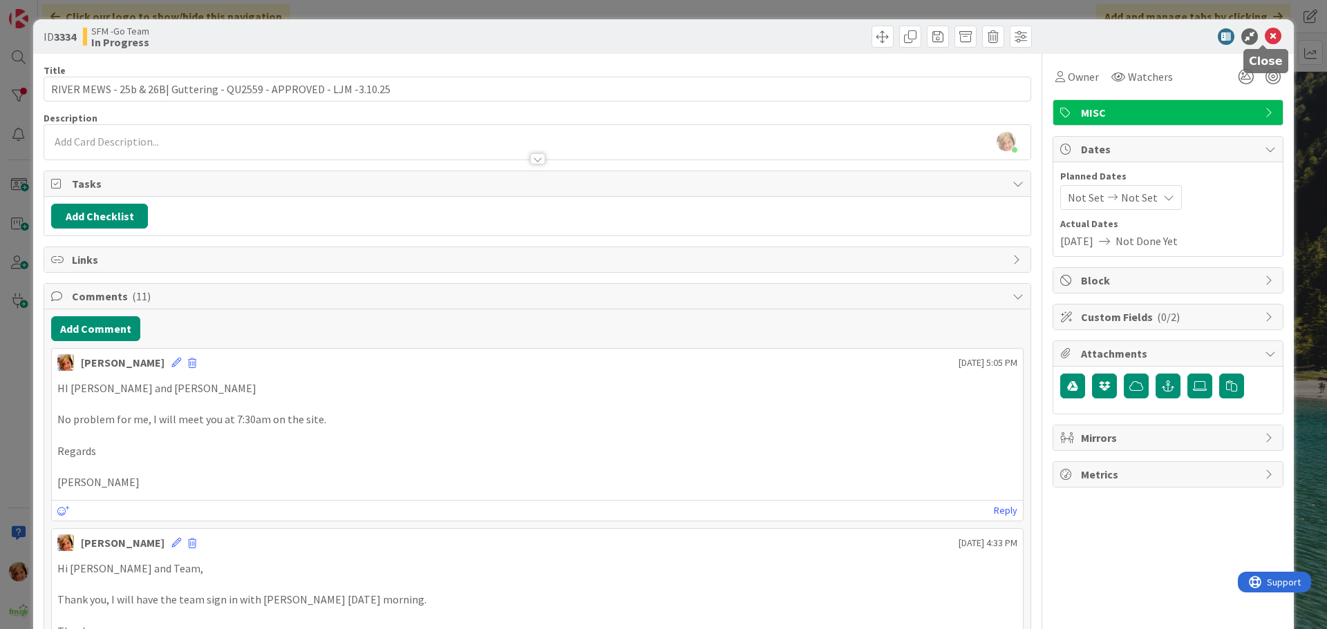
click at [1264, 32] on icon at bounding box center [1272, 36] width 17 height 17
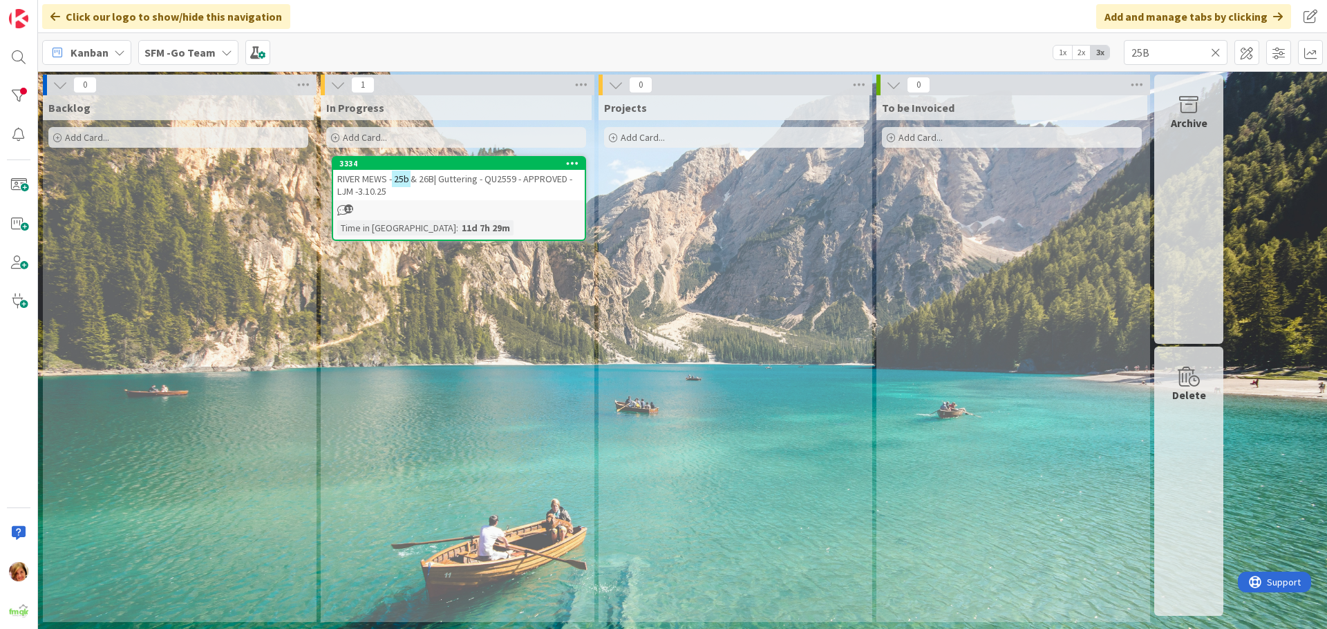
click at [1218, 52] on icon at bounding box center [1216, 52] width 10 height 12
click at [1218, 52] on input "text" at bounding box center [1175, 52] width 104 height 25
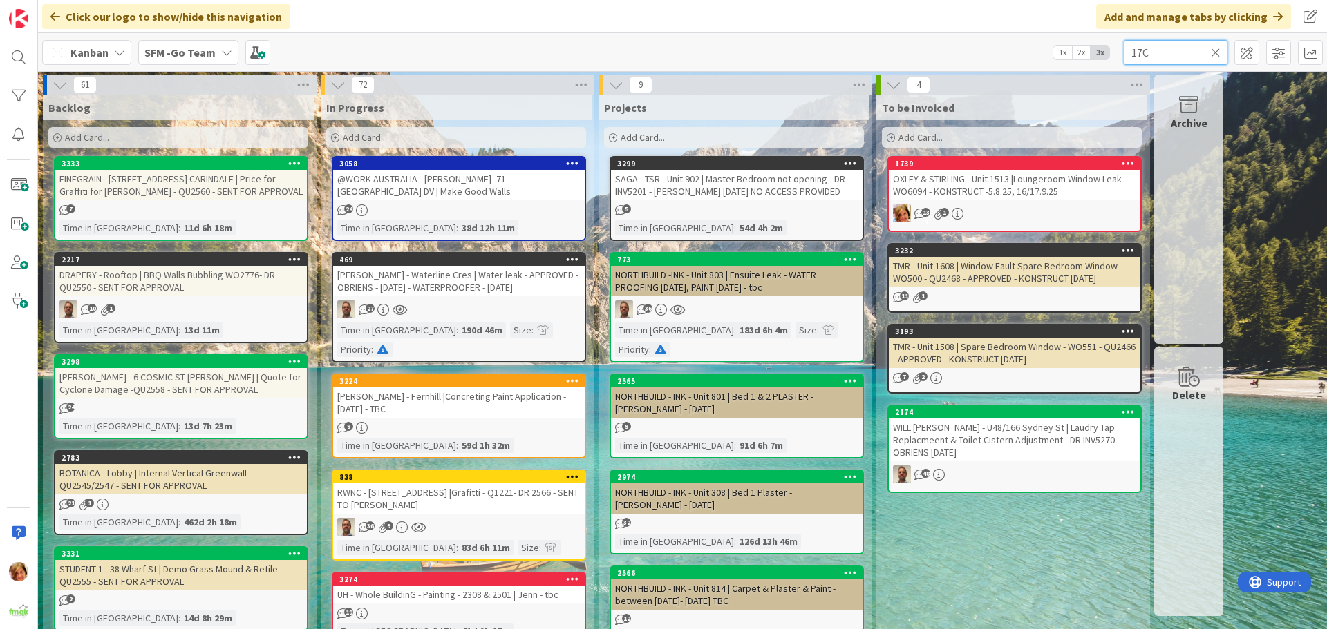
type input "17C"
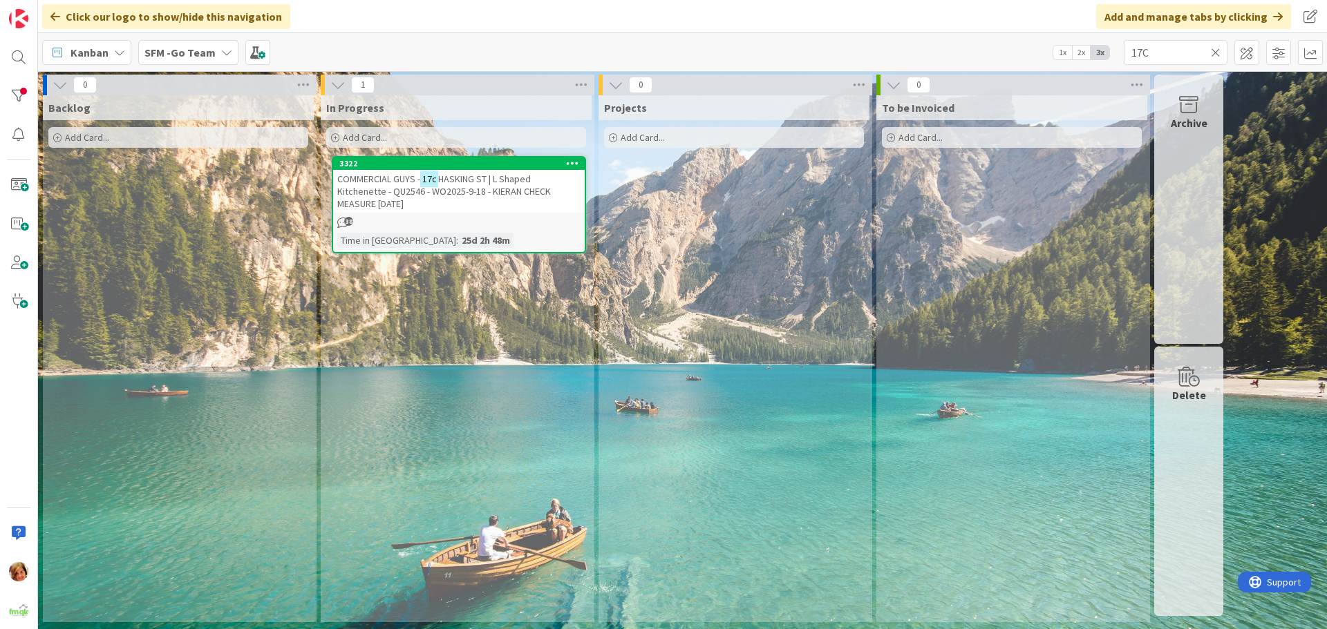
click at [475, 179] on span "HASKING ST | L Shaped Kitchenette - QU2546 - WO2025-9-18 - KIERAN CHECK MEASURE…" at bounding box center [444, 191] width 214 height 37
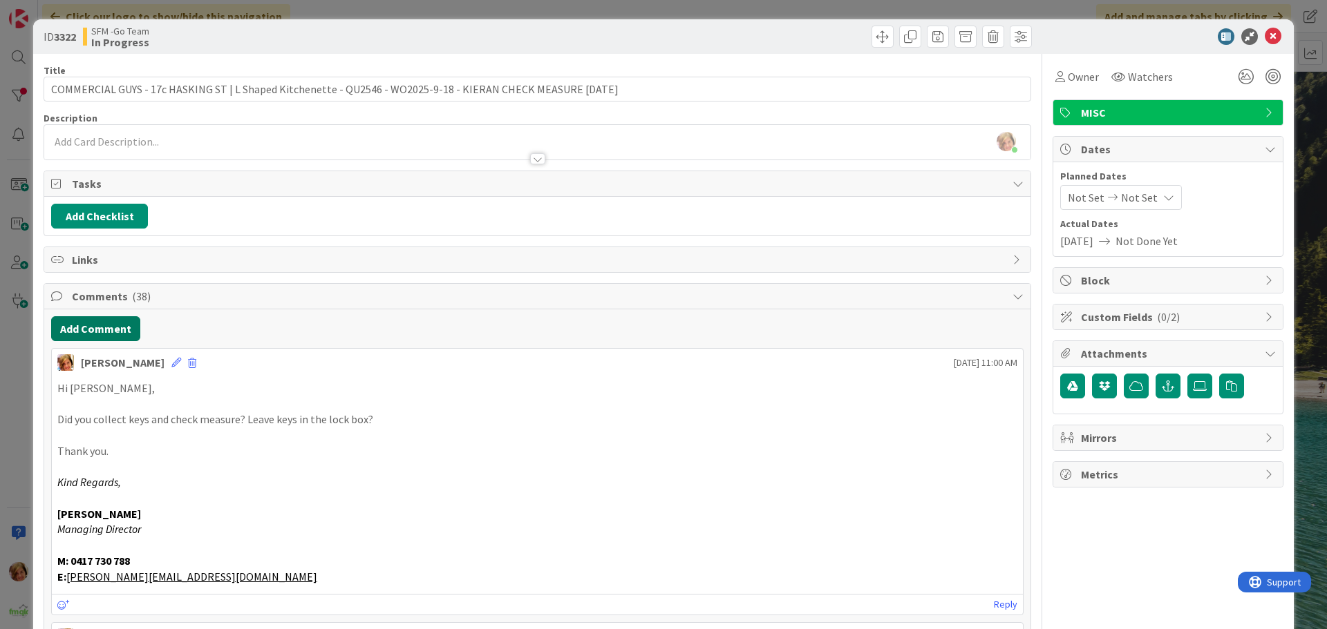
click at [96, 330] on button "Add Comment" at bounding box center [95, 328] width 89 height 25
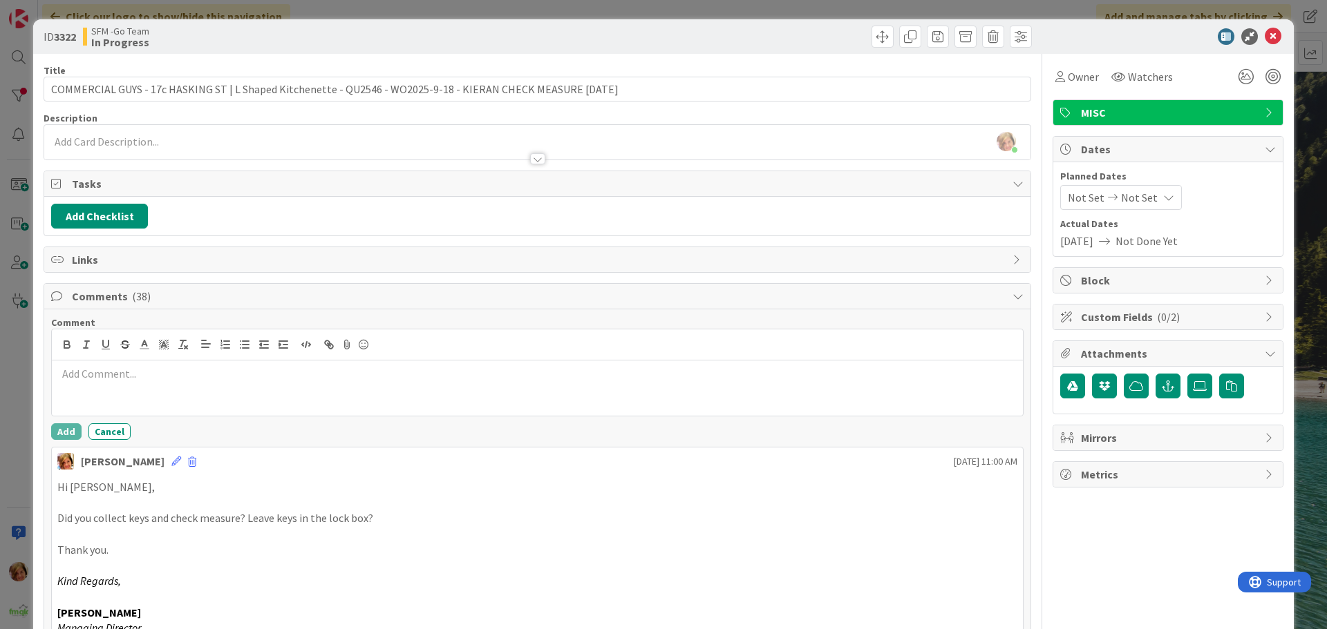
click at [120, 385] on div at bounding box center [537, 388] width 971 height 55
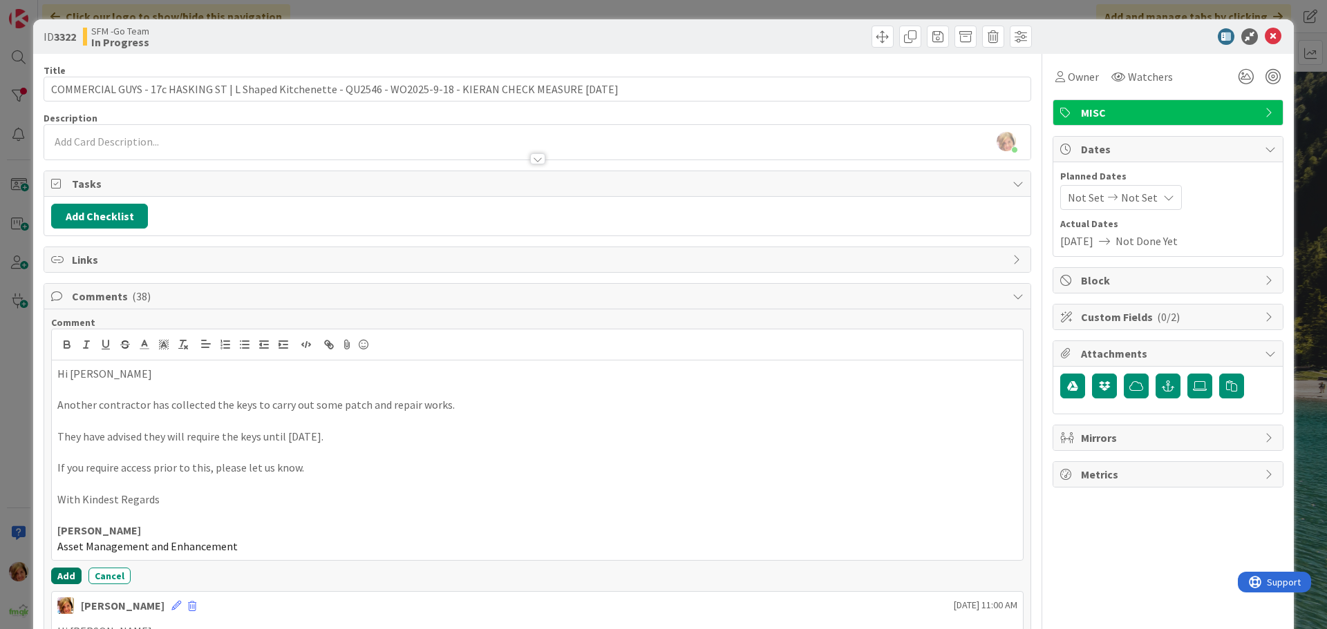
click at [68, 574] on button "Add" at bounding box center [66, 576] width 30 height 17
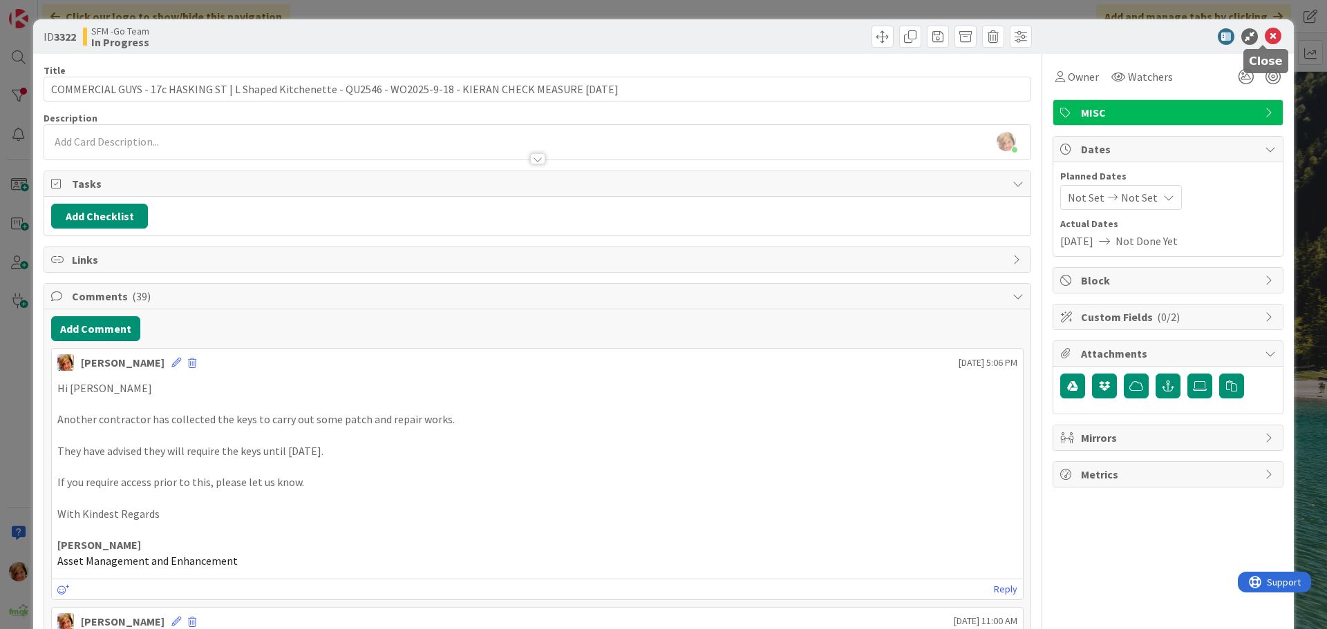
click at [1264, 40] on icon at bounding box center [1272, 36] width 17 height 17
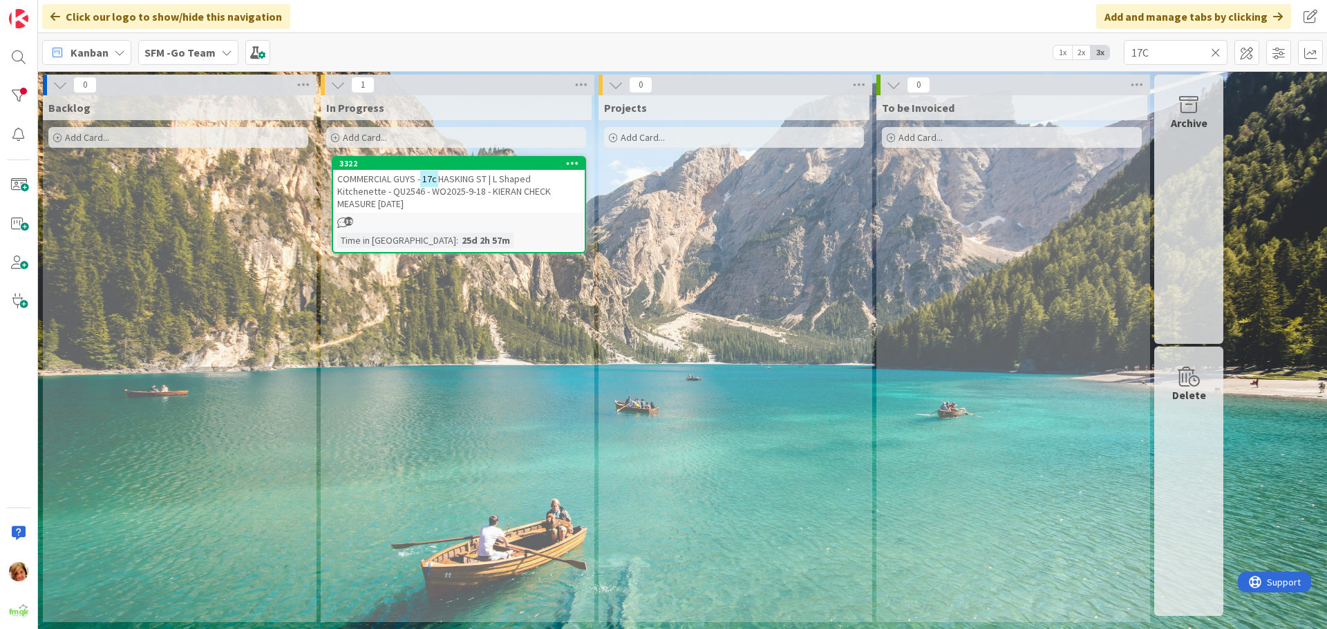
click at [1212, 50] on icon at bounding box center [1216, 52] width 10 height 12
click at [1212, 50] on input "text" at bounding box center [1175, 52] width 104 height 25
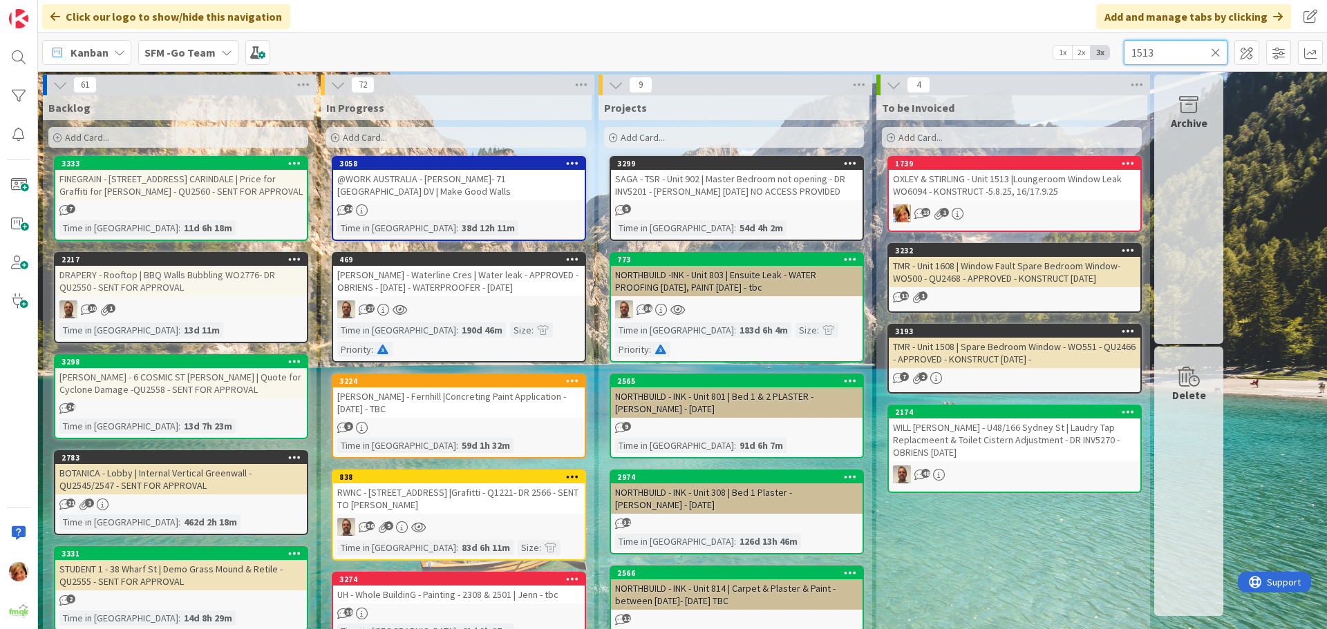
type input "1513"
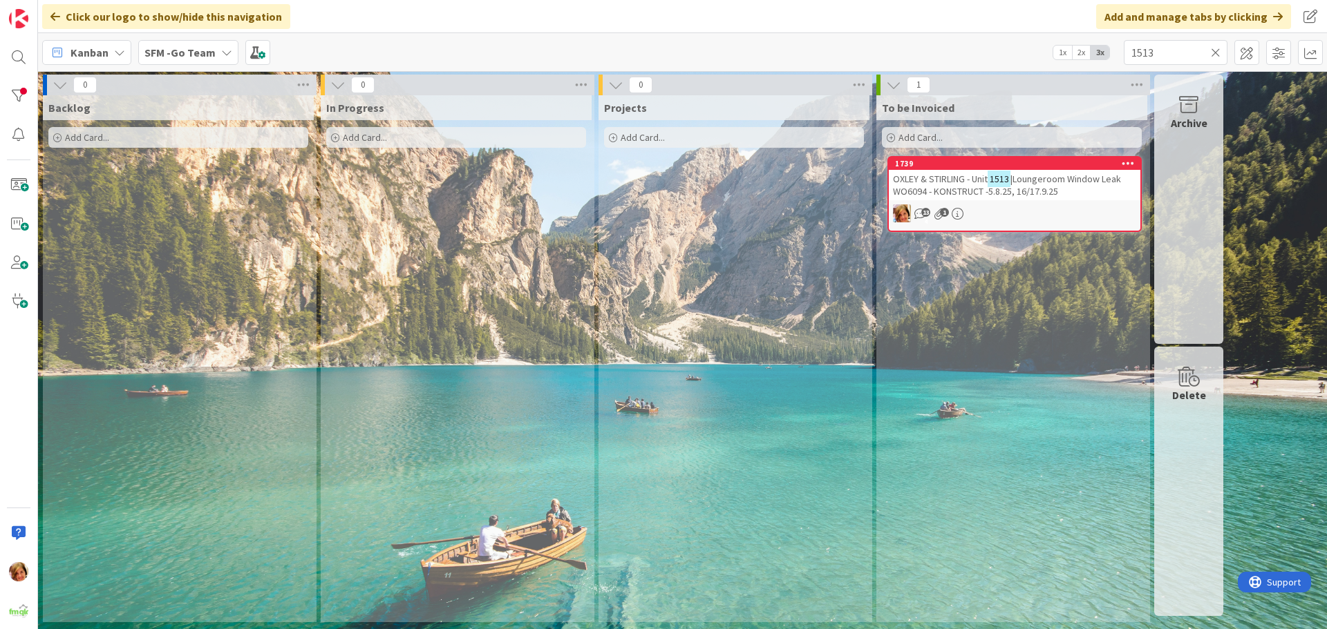
click at [974, 179] on span "OXLEY & STIRLING - Unit" at bounding box center [940, 179] width 95 height 12
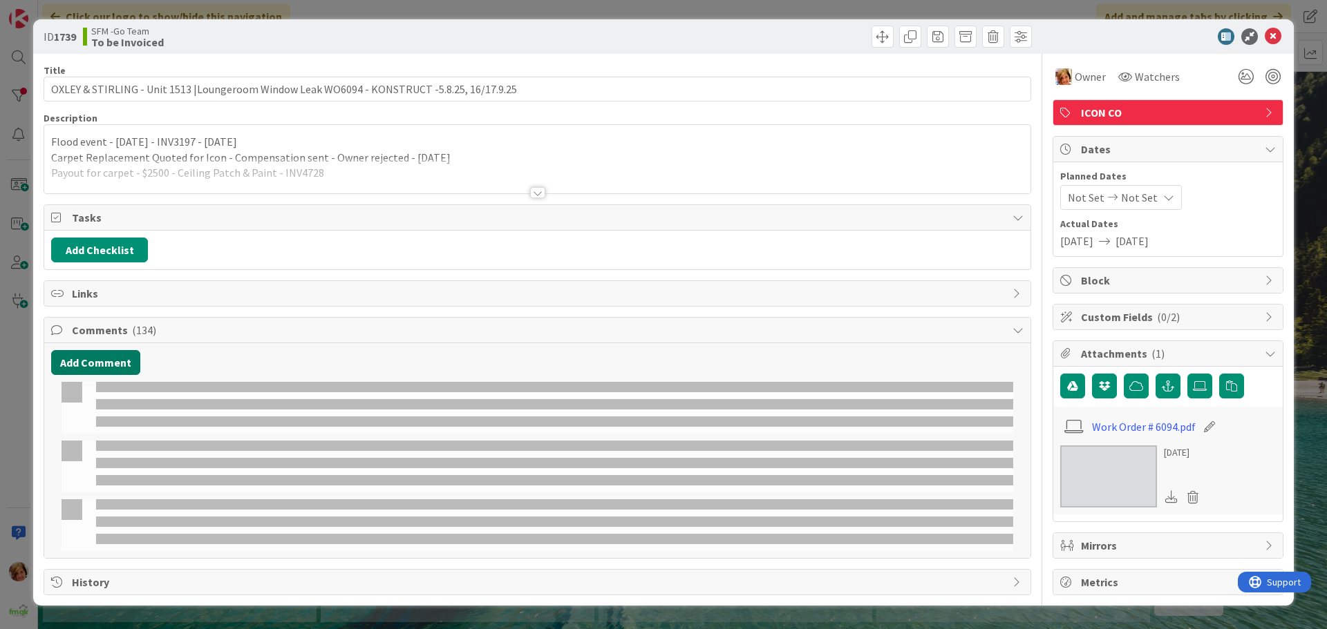
click at [101, 366] on button "Add Comment" at bounding box center [95, 362] width 89 height 25
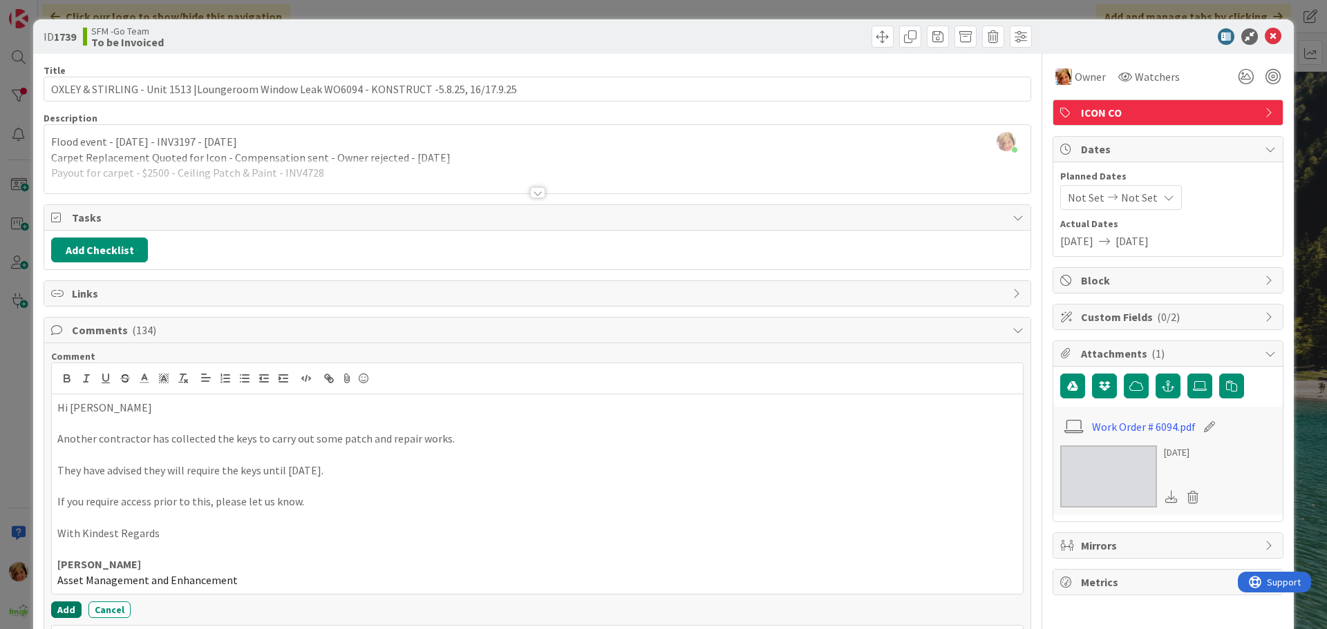
click at [61, 607] on button "Add" at bounding box center [66, 610] width 30 height 17
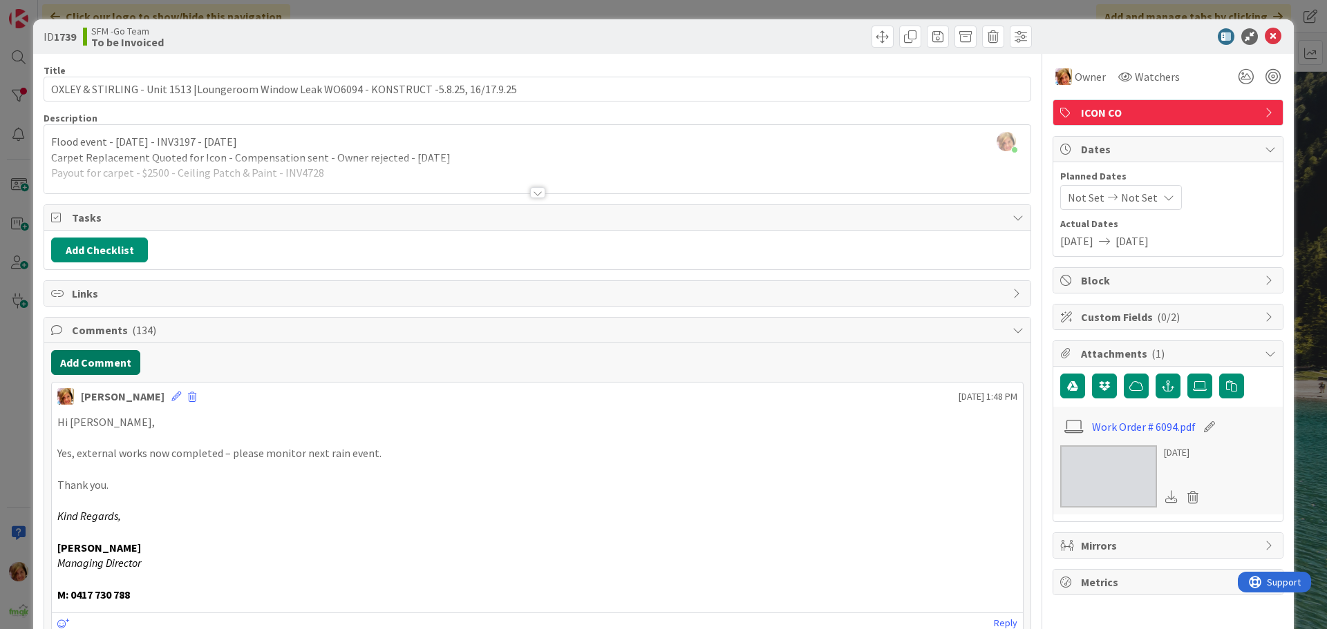
click at [100, 365] on button "Add Comment" at bounding box center [95, 362] width 89 height 25
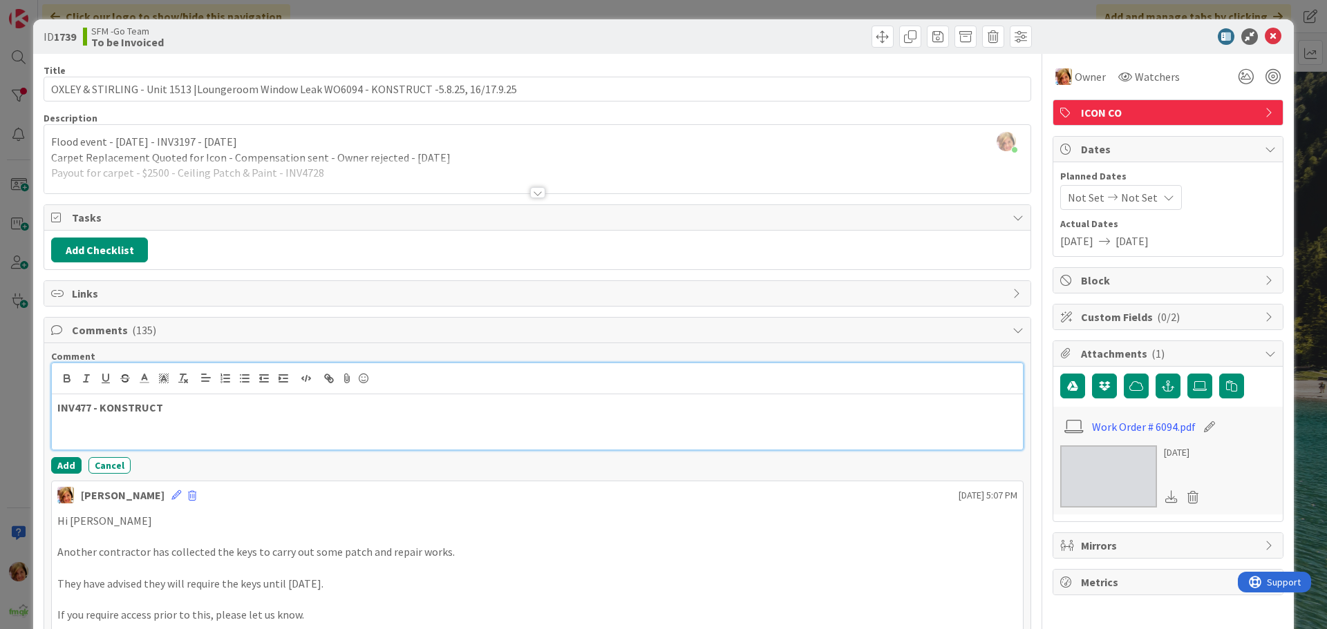
click at [169, 405] on p "INV477 - KONSTRUCT" at bounding box center [537, 408] width 960 height 16
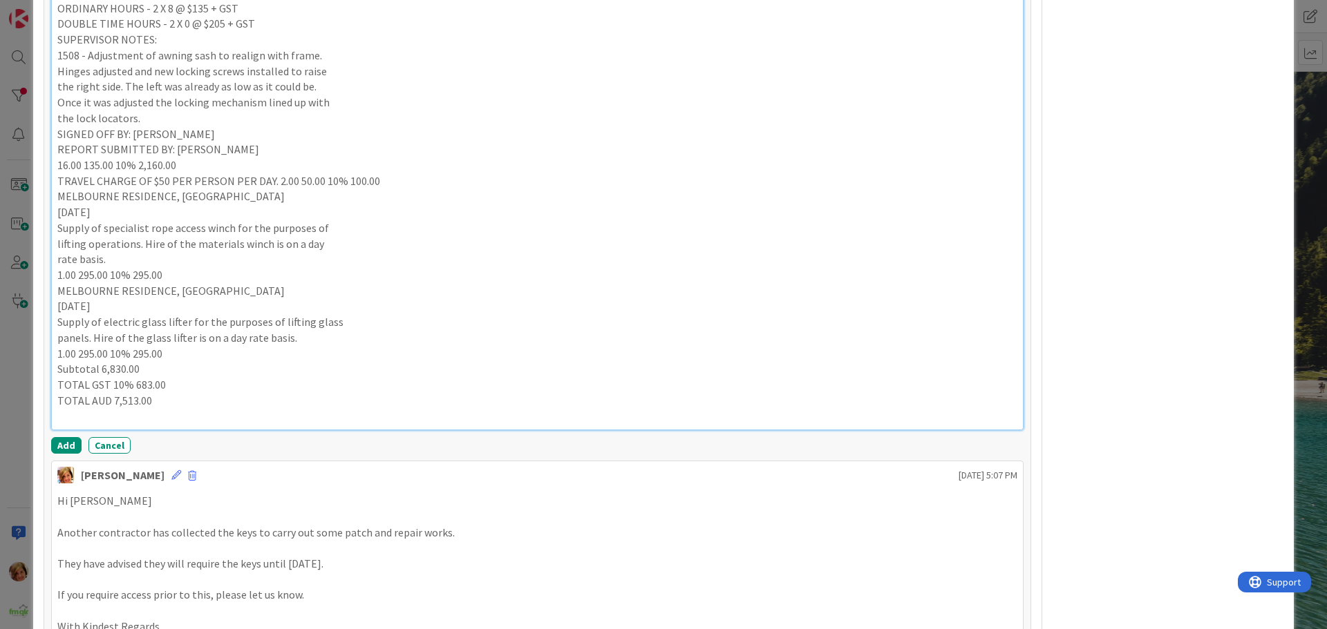
scroll to position [1028, 0]
click at [68, 441] on button "Add" at bounding box center [66, 445] width 30 height 17
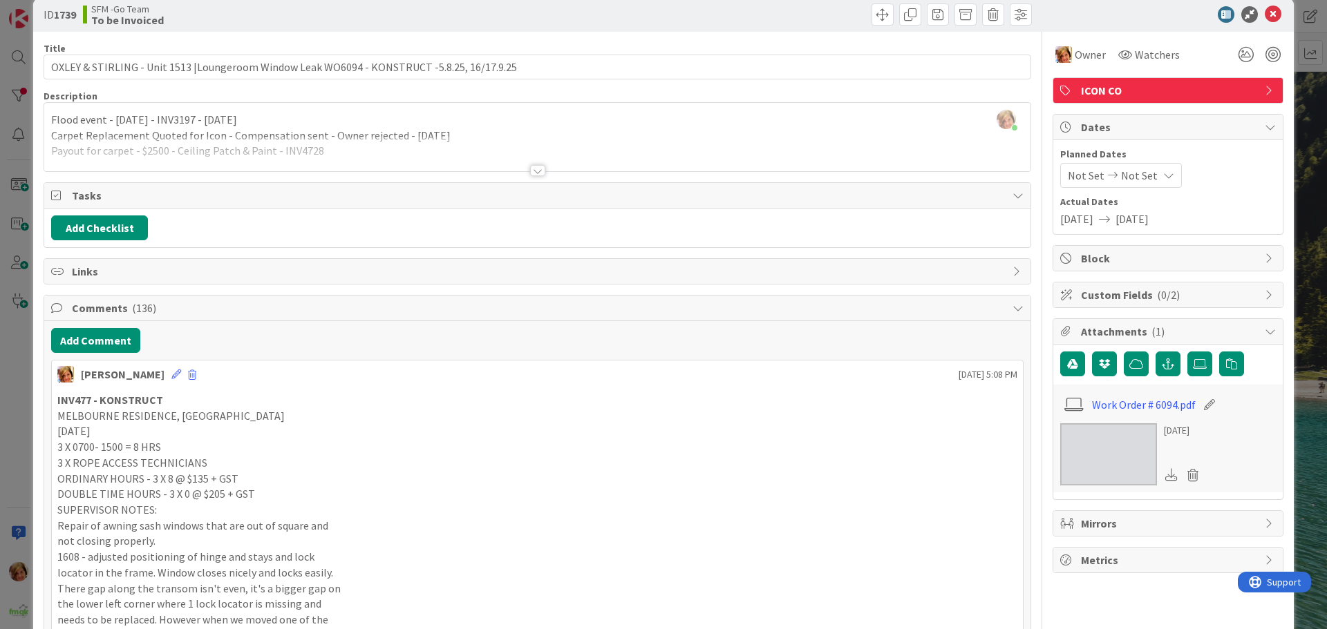
scroll to position [0, 0]
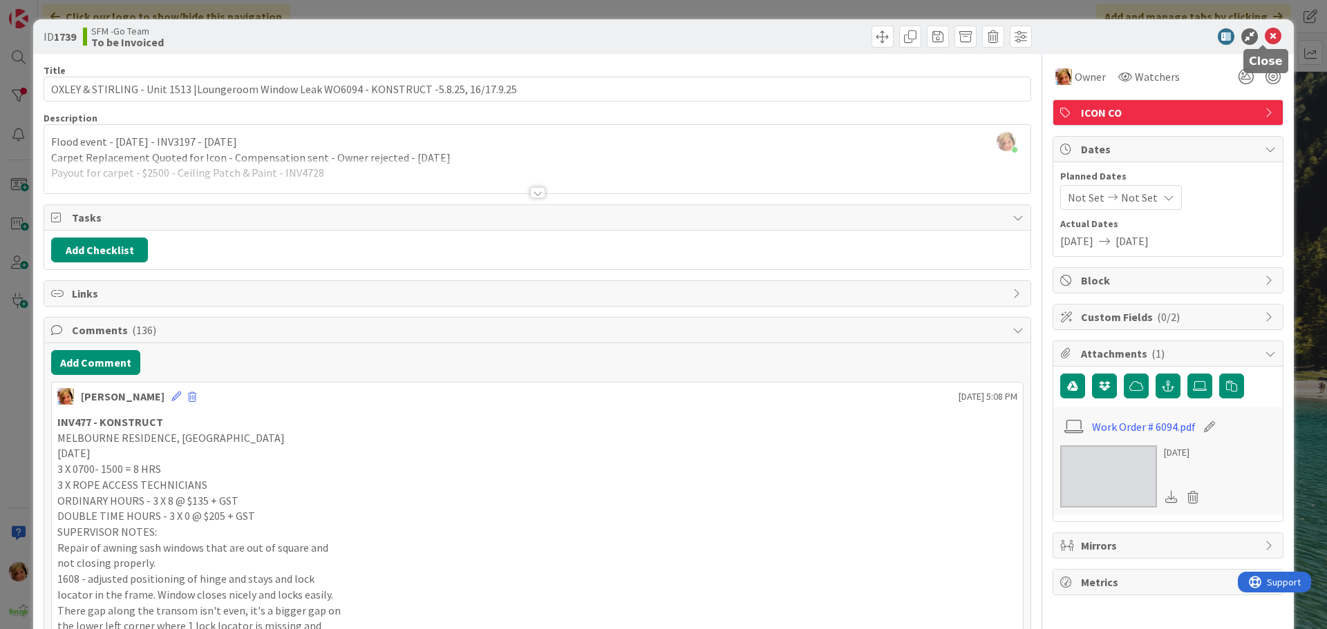
click at [1264, 35] on icon at bounding box center [1272, 36] width 17 height 17
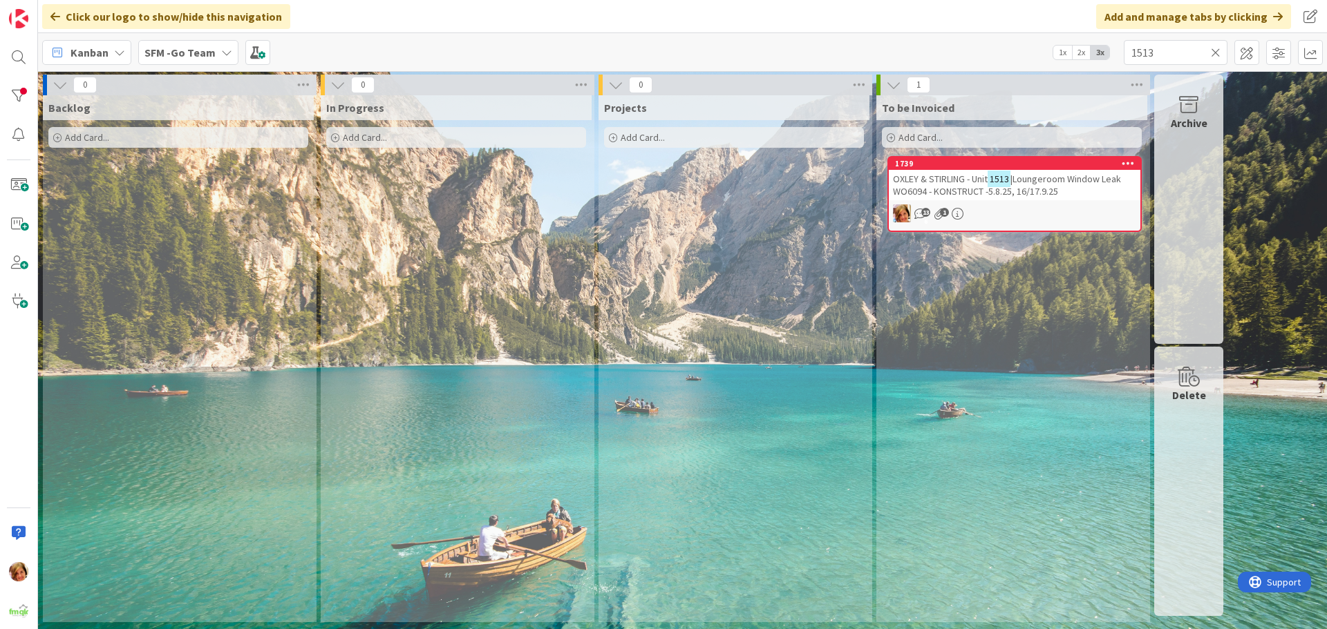
click at [1220, 49] on icon at bounding box center [1216, 52] width 10 height 12
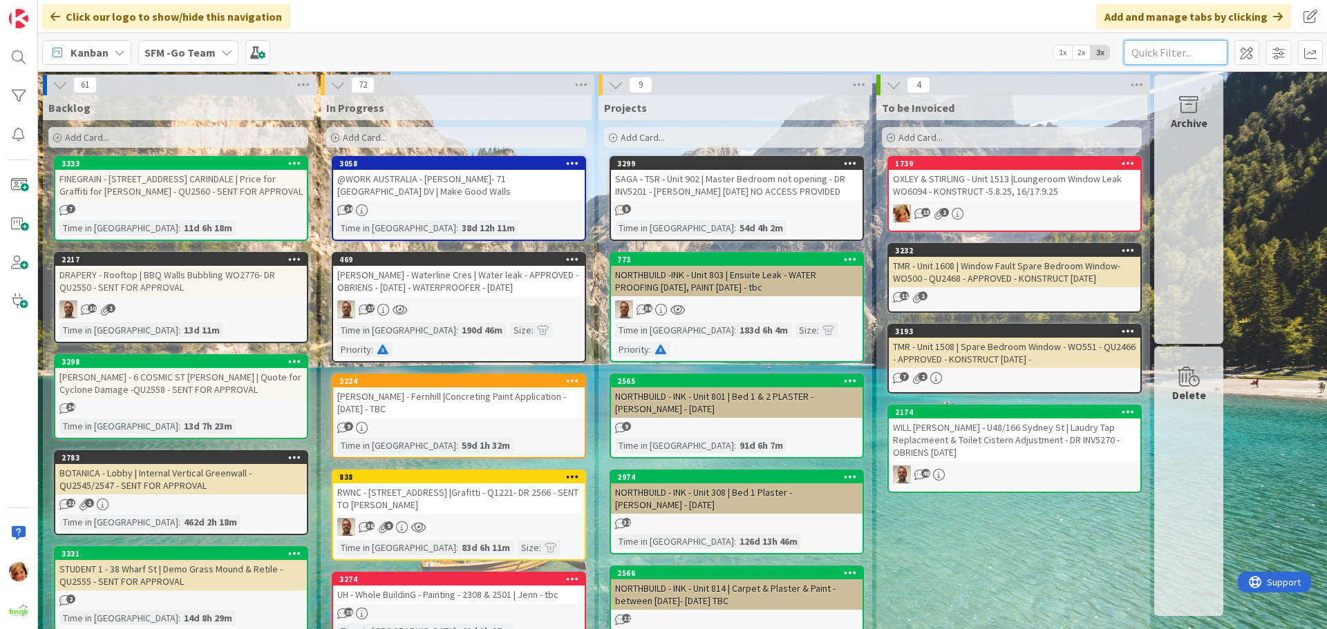
click at [1173, 51] on input "text" at bounding box center [1175, 52] width 104 height 25
click at [960, 424] on div "WILL [PERSON_NAME] - U48/166 Sydney St | Laudry Tap Replacmeent & Toilet Cister…" at bounding box center [1015, 440] width 252 height 43
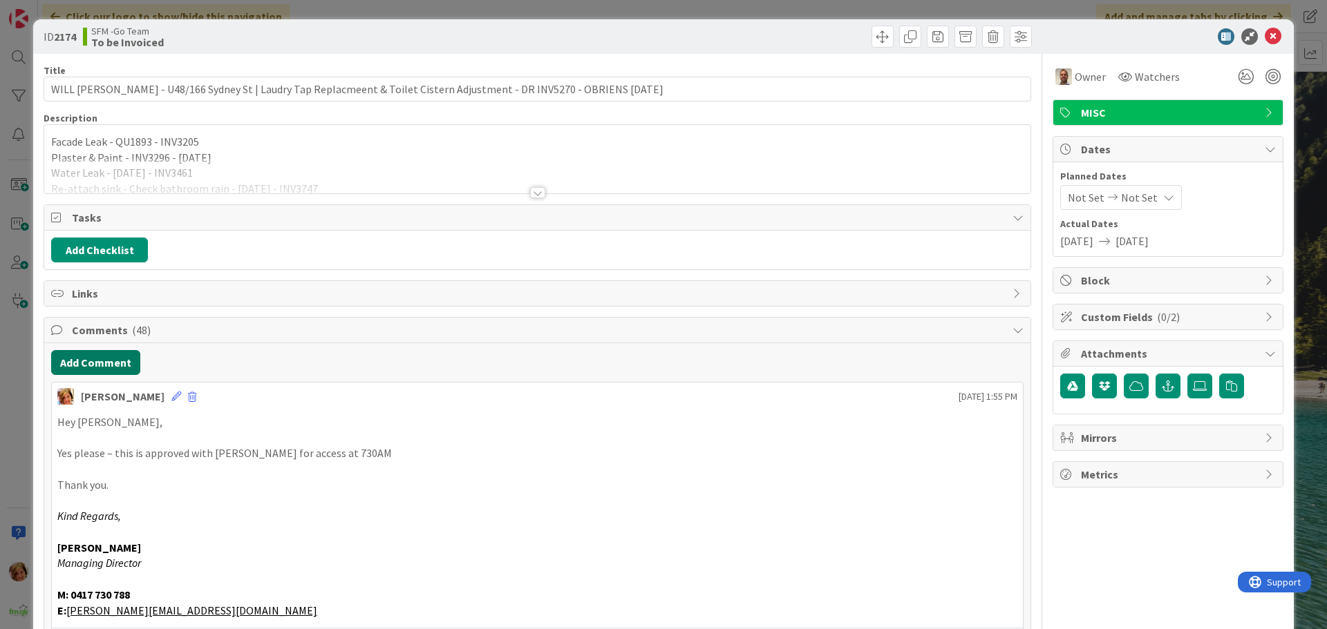
click at [99, 366] on button "Add Comment" at bounding box center [95, 362] width 89 height 25
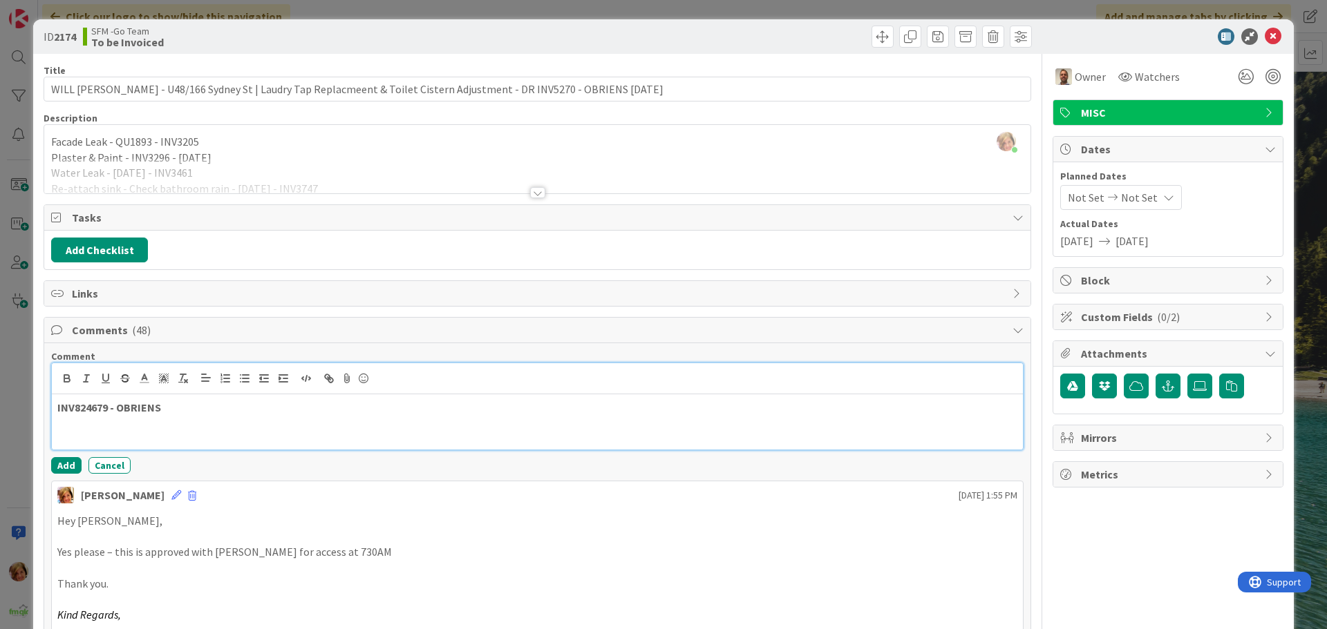
click at [196, 410] on p "INV824679 - OBRIENS" at bounding box center [537, 408] width 960 height 16
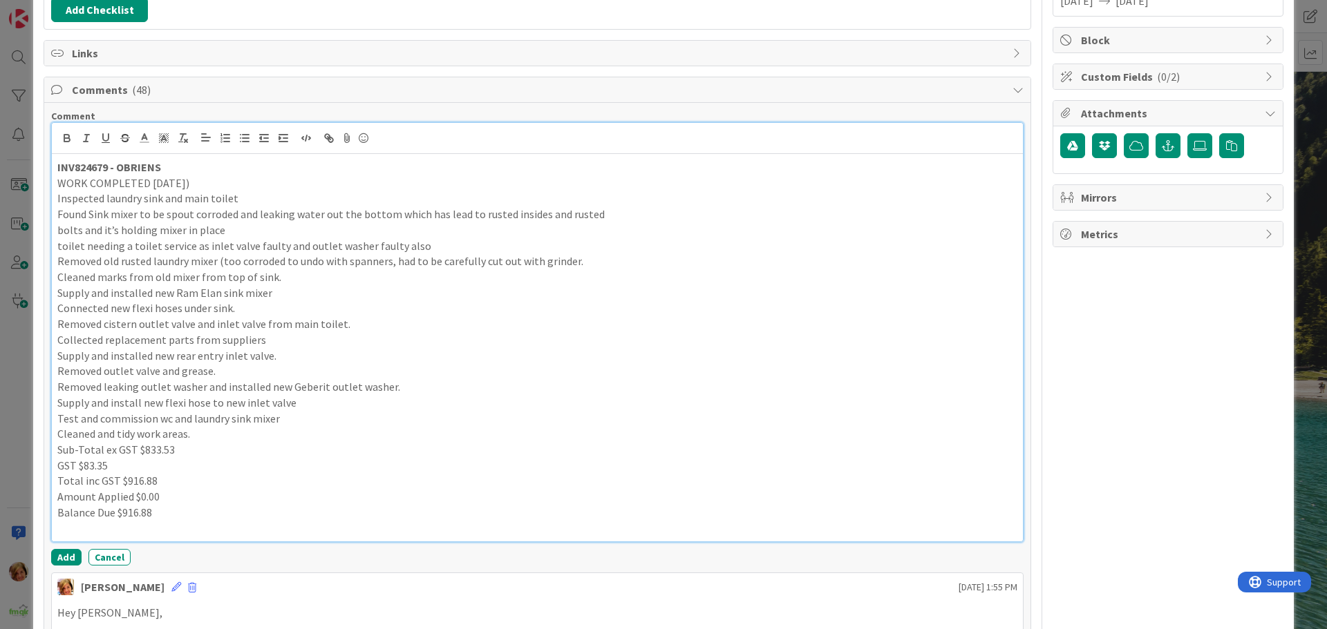
scroll to position [423, 0]
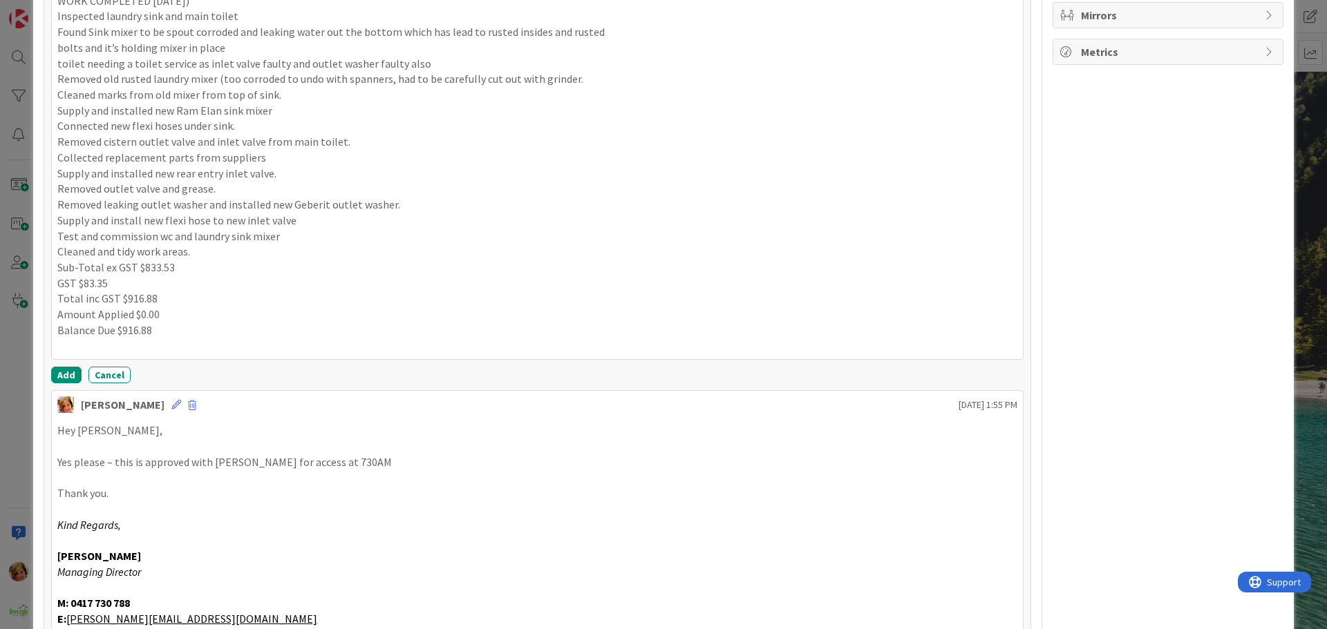
click at [64, 366] on div "Comment INV824679 - OBRIENS WORK COMPLETED [DATE]) Inspected laundry sink and m…" at bounding box center [537, 155] width 972 height 456
click at [66, 370] on button "Add" at bounding box center [66, 375] width 30 height 17
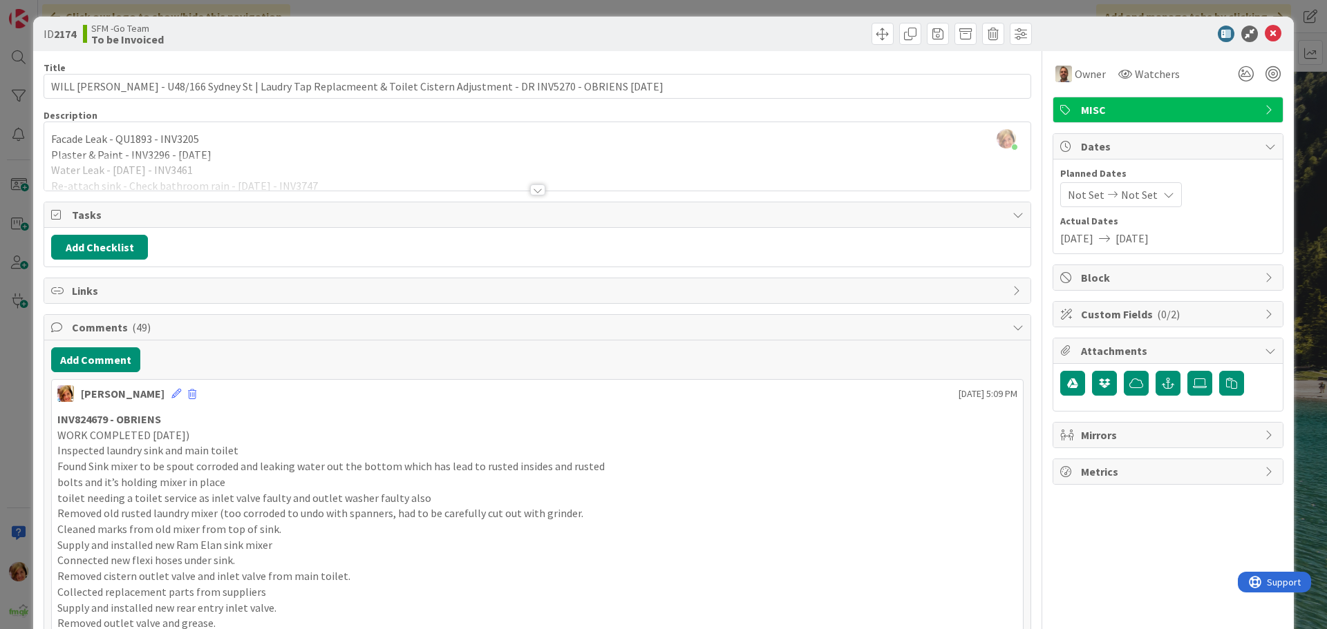
scroll to position [0, 0]
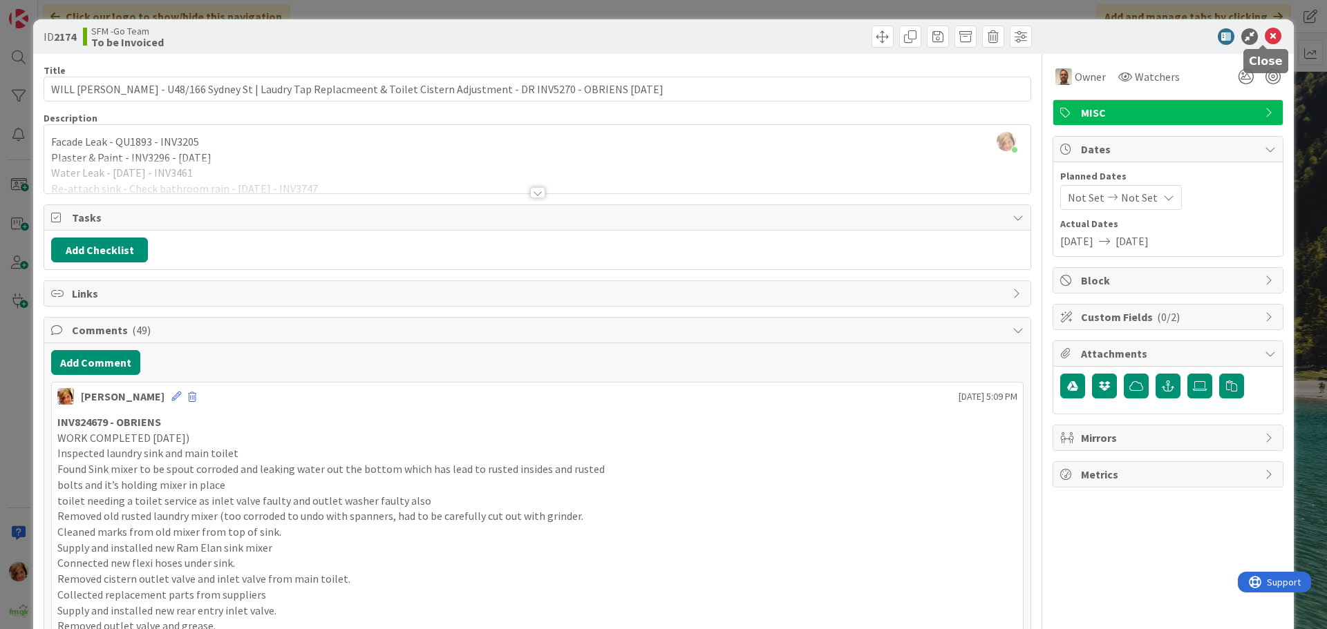
click at [1264, 38] on icon at bounding box center [1272, 36] width 17 height 17
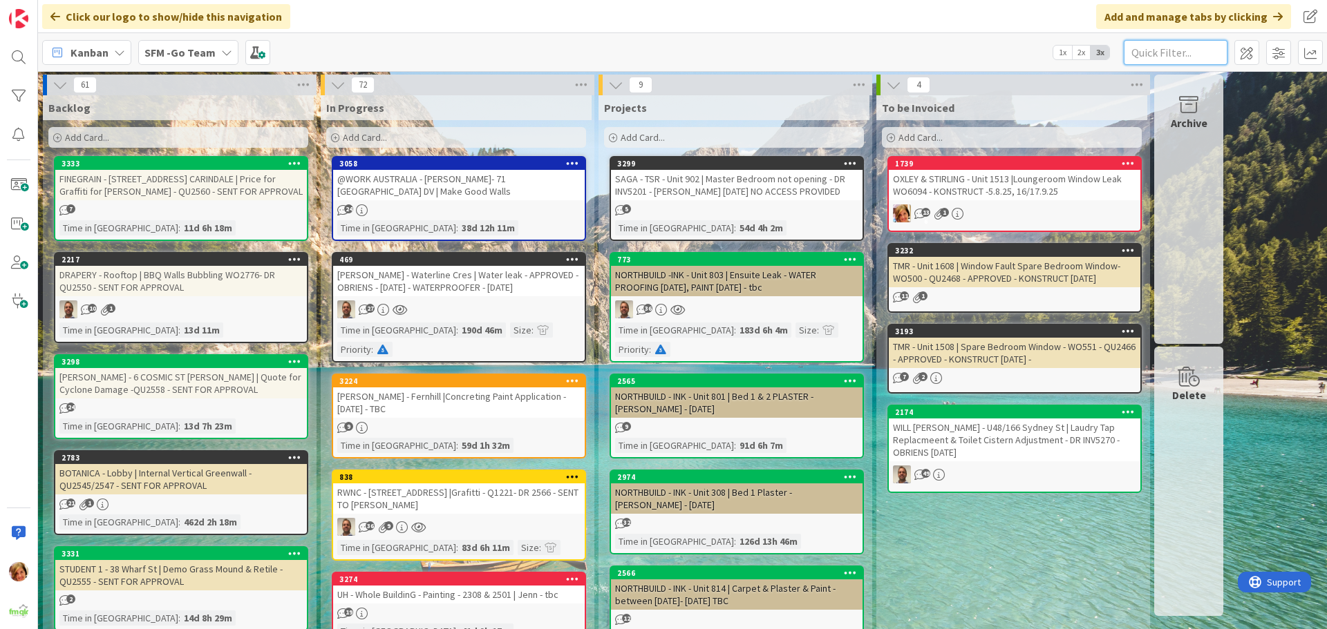
click at [1207, 50] on input "text" at bounding box center [1175, 52] width 104 height 25
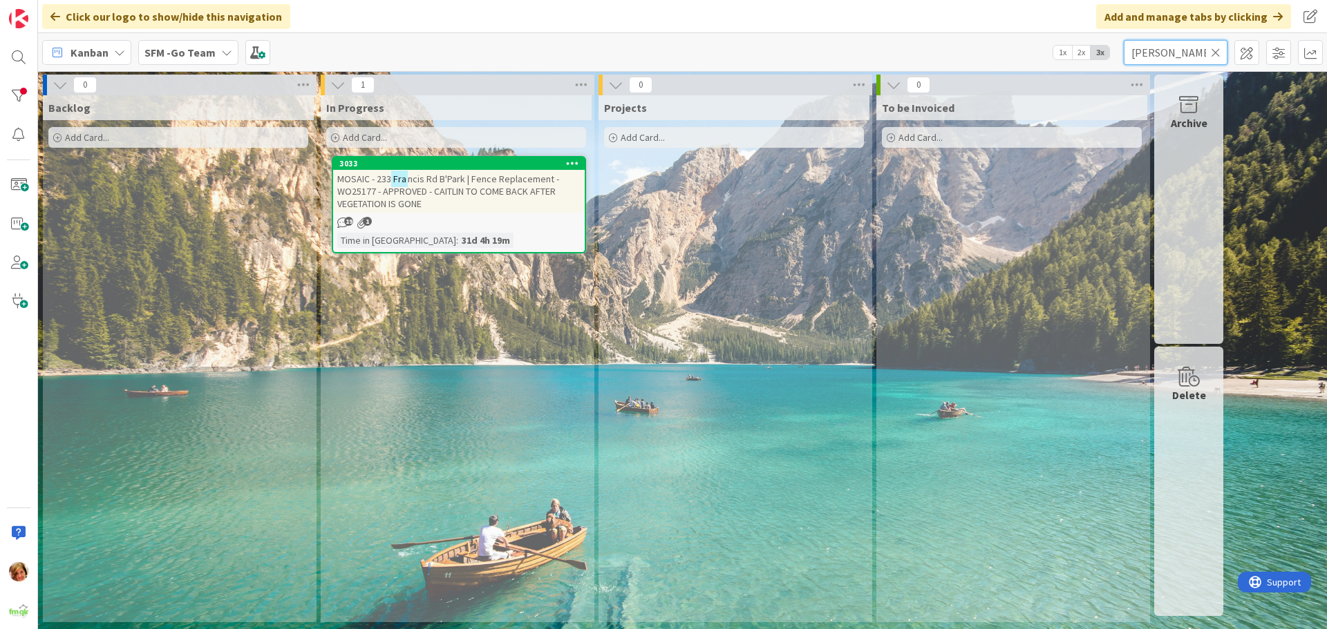
type input "[PERSON_NAME]"
drag, startPoint x: 1193, startPoint y: 34, endPoint x: 484, endPoint y: 186, distance: 724.4
click at [484, 186] on span "Rd B'Park | Fence Replacement - WO25177 - APPROVED - CAITLIN TO COME BACK AFTER…" at bounding box center [451, 191] width 229 height 37
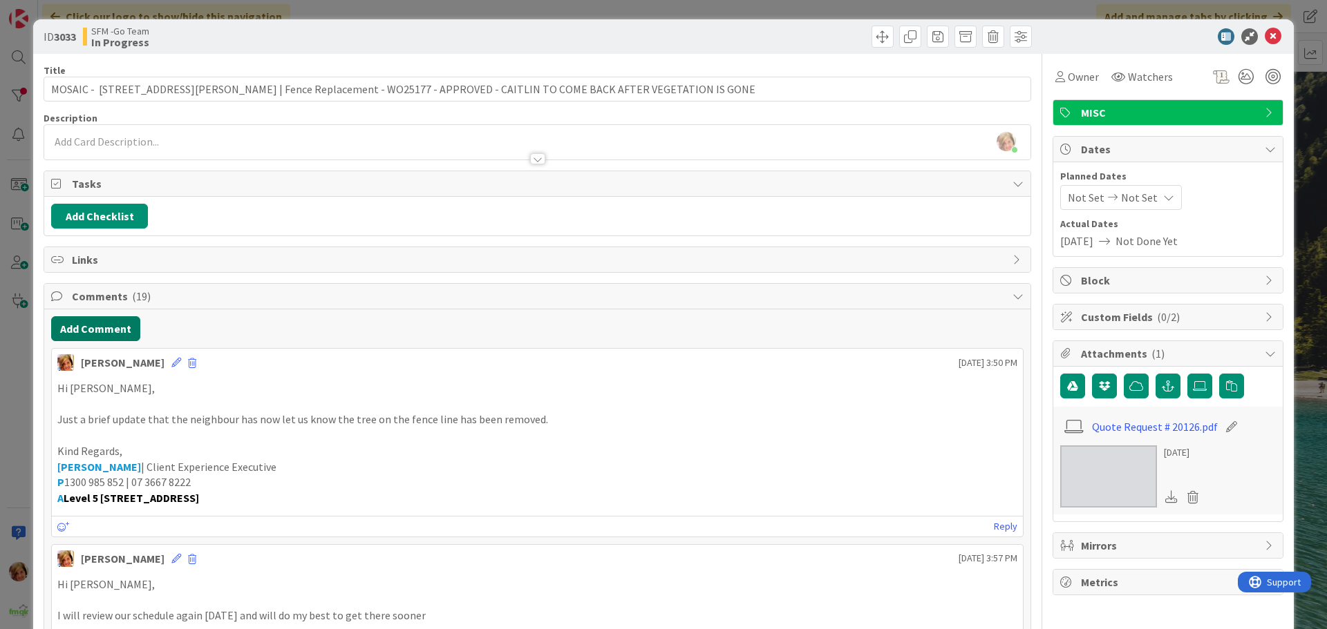
click at [91, 335] on button "Add Comment" at bounding box center [95, 328] width 89 height 25
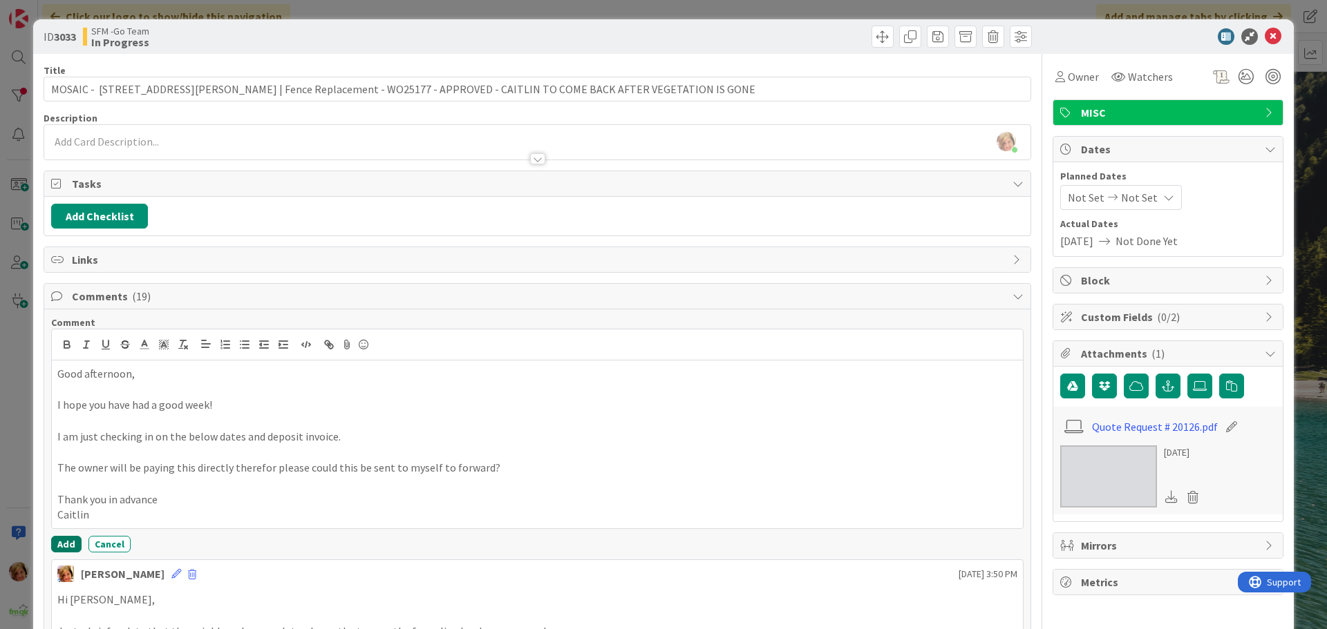
click at [64, 541] on button "Add" at bounding box center [66, 544] width 30 height 17
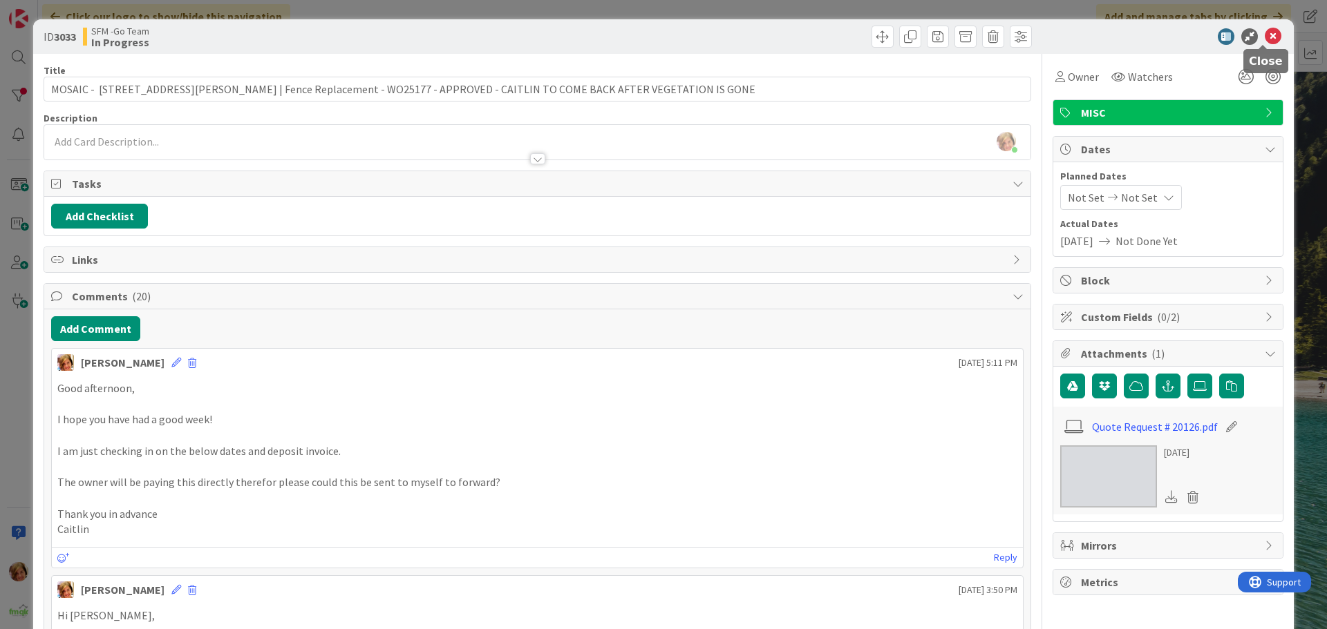
click at [1268, 35] on icon at bounding box center [1272, 36] width 17 height 17
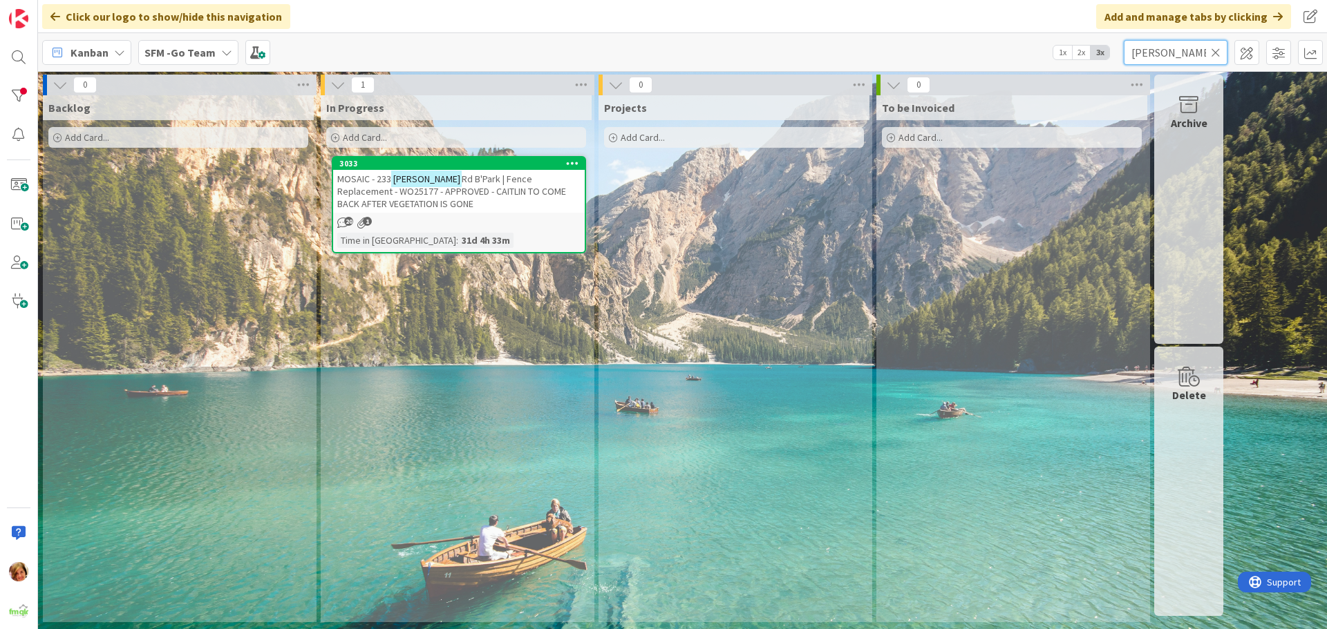
click at [1201, 53] on input "[PERSON_NAME]" at bounding box center [1175, 52] width 104 height 25
type input "F"
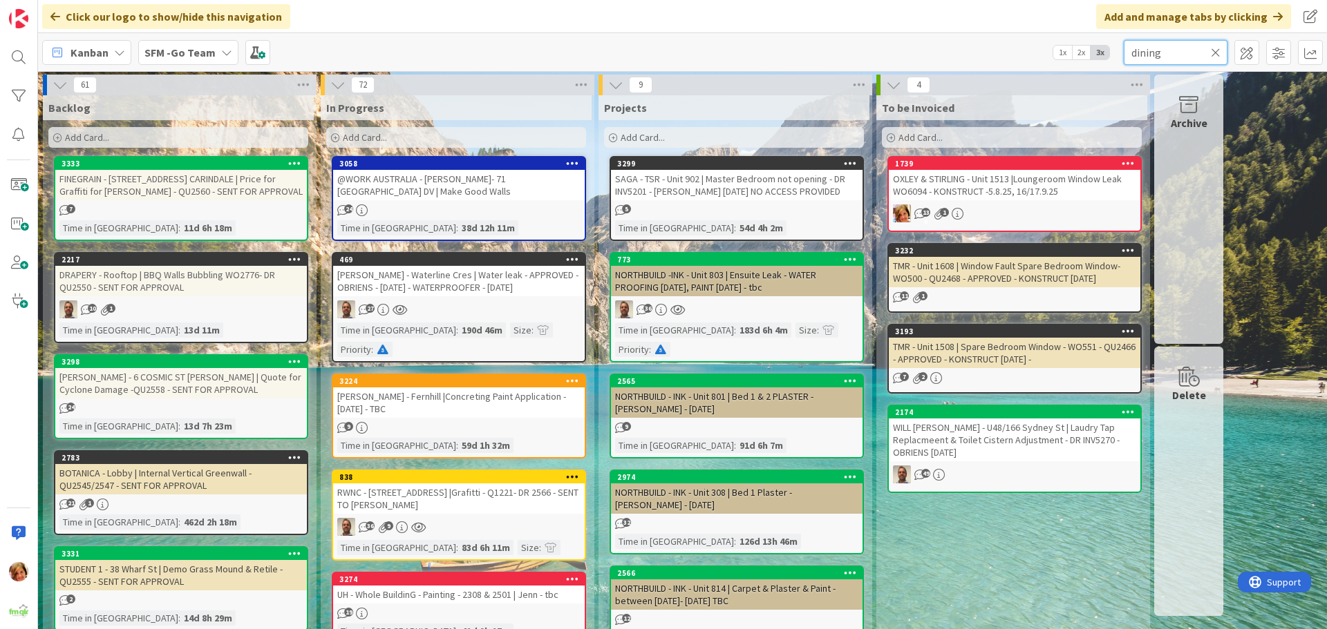
type input "dining"
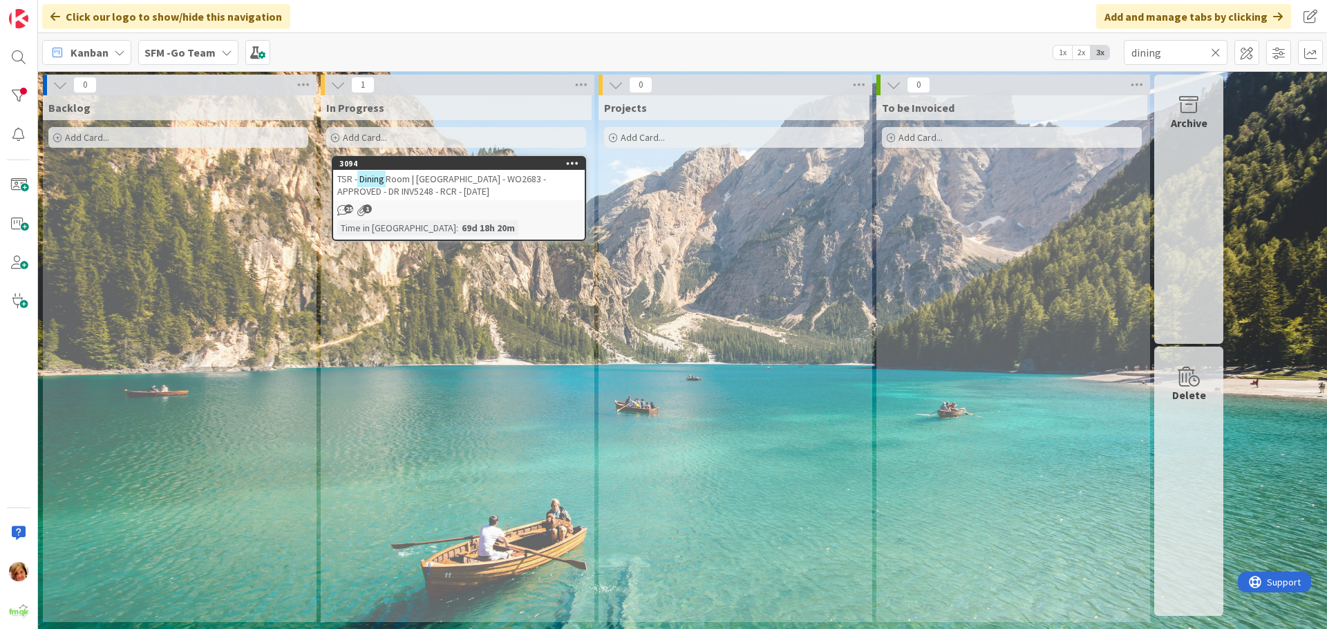
click at [521, 176] on span "Room | [GEOGRAPHIC_DATA] - WO2683 - APPROVED - DR INV5248 - RCR - [DATE]" at bounding box center [441, 185] width 209 height 25
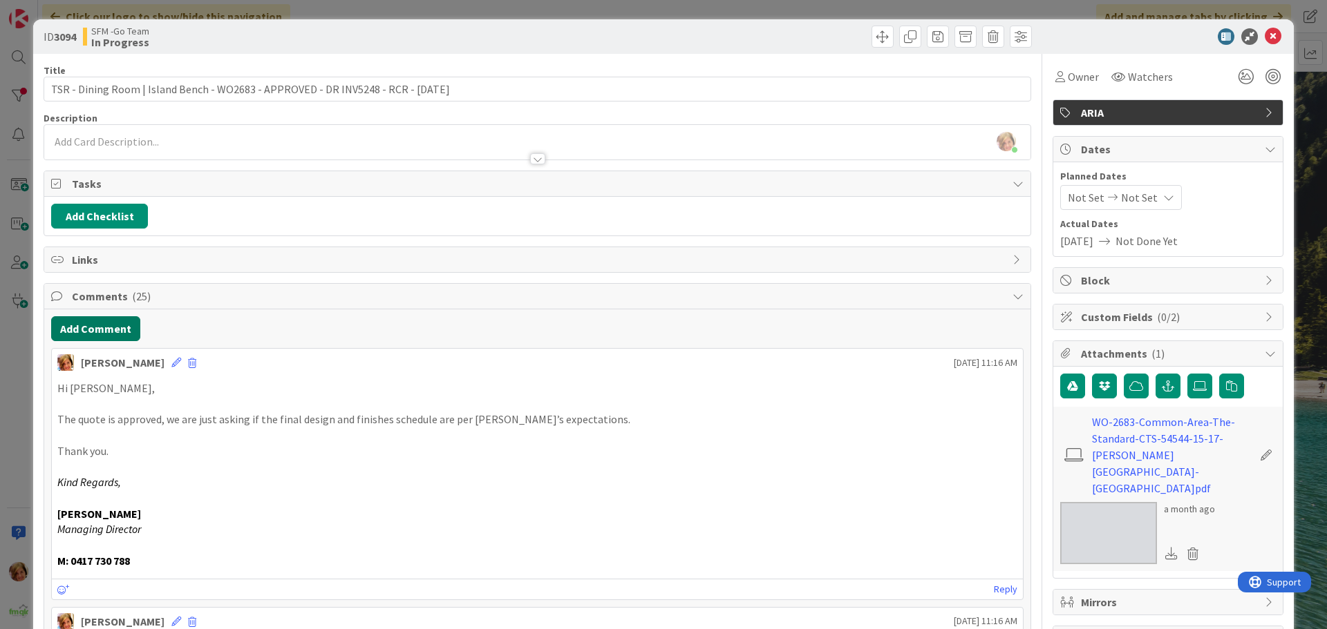
click at [126, 332] on button "Add Comment" at bounding box center [95, 328] width 89 height 25
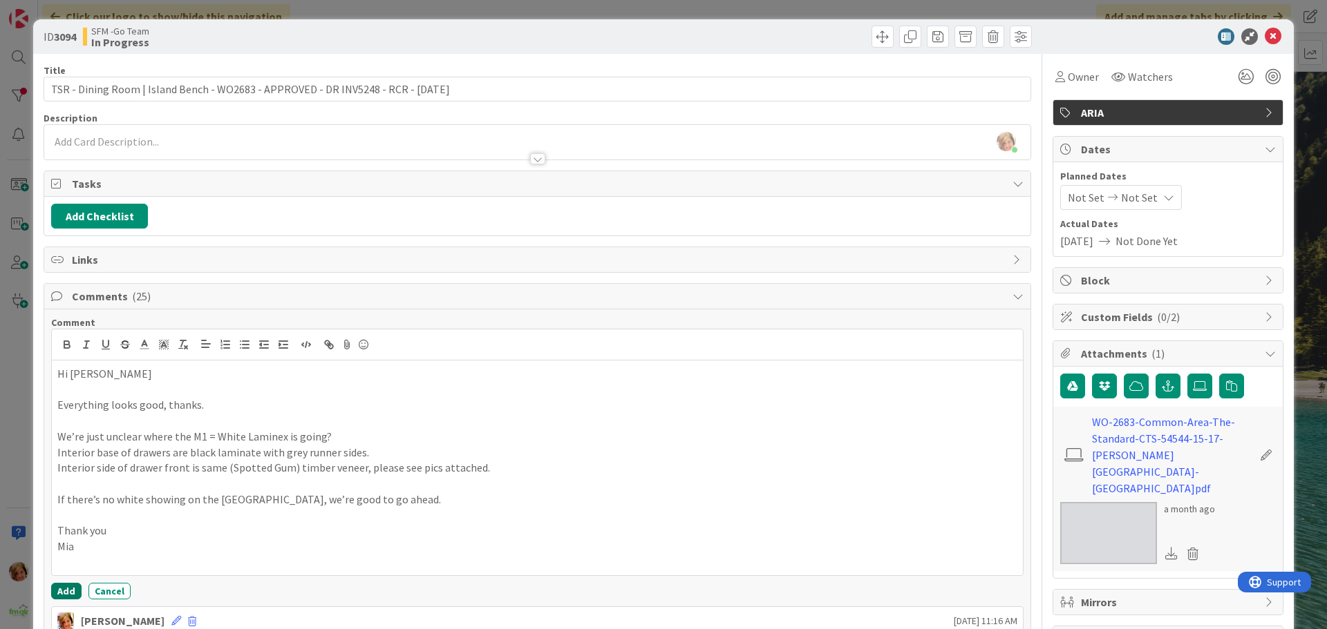
click at [64, 590] on button "Add" at bounding box center [66, 591] width 30 height 17
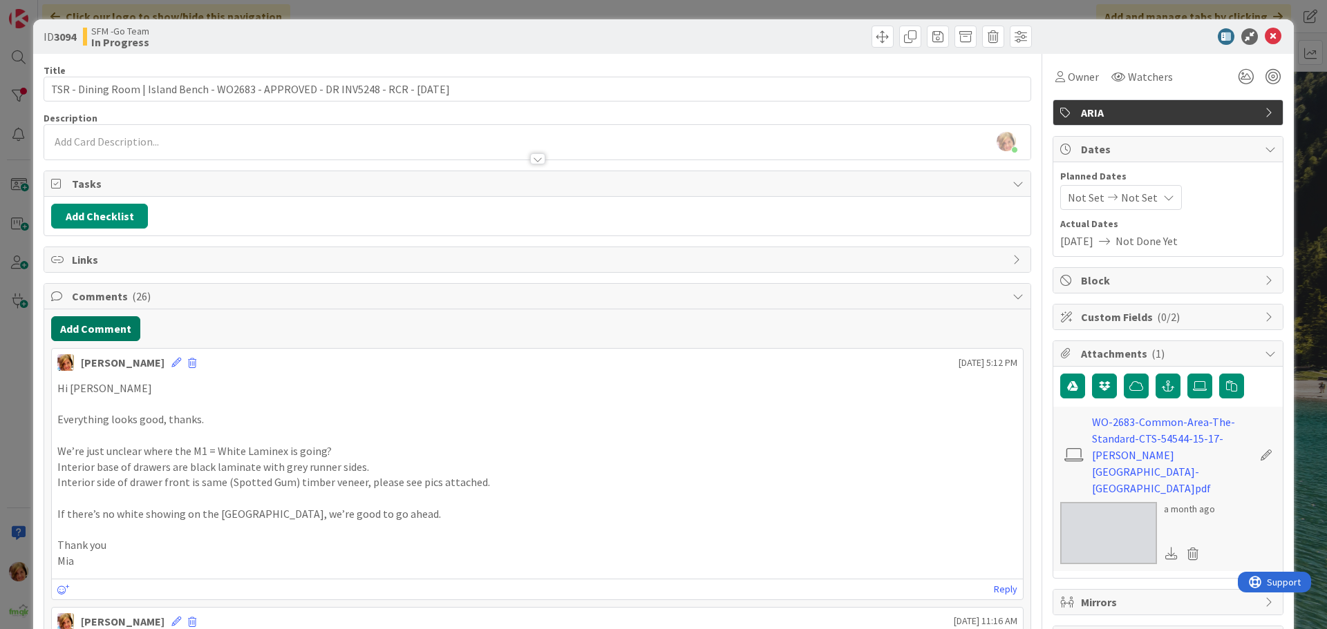
click at [99, 334] on button "Add Comment" at bounding box center [95, 328] width 89 height 25
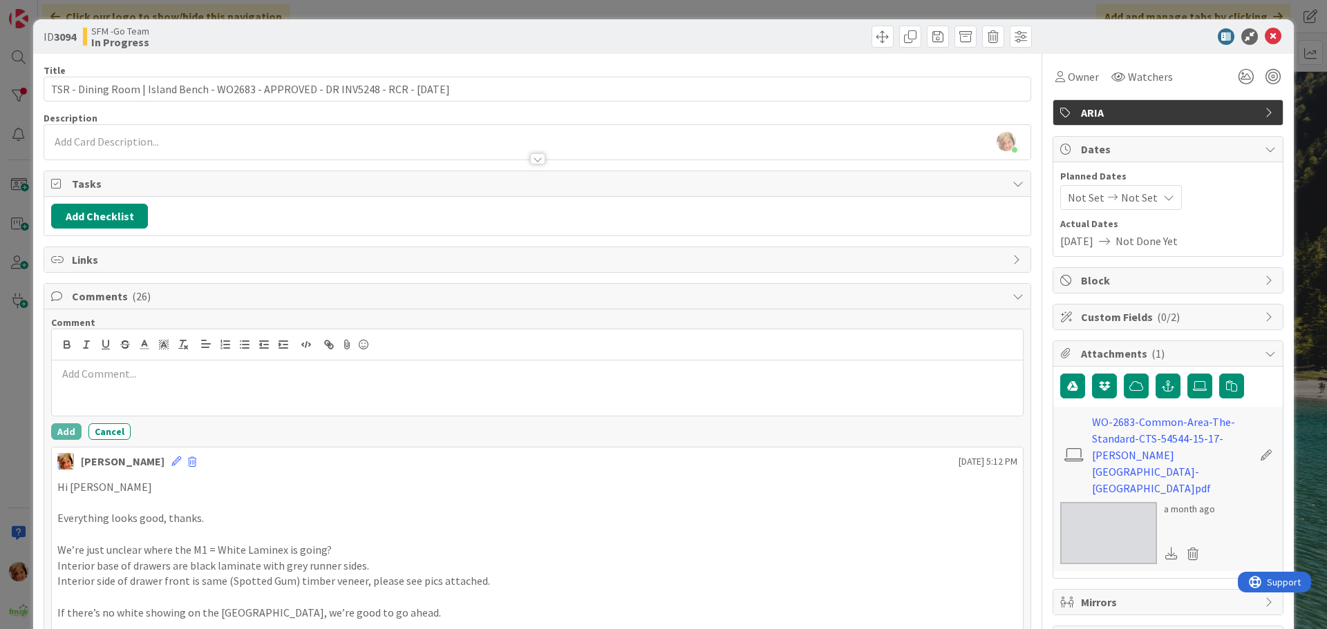
click at [134, 386] on div at bounding box center [537, 388] width 971 height 55
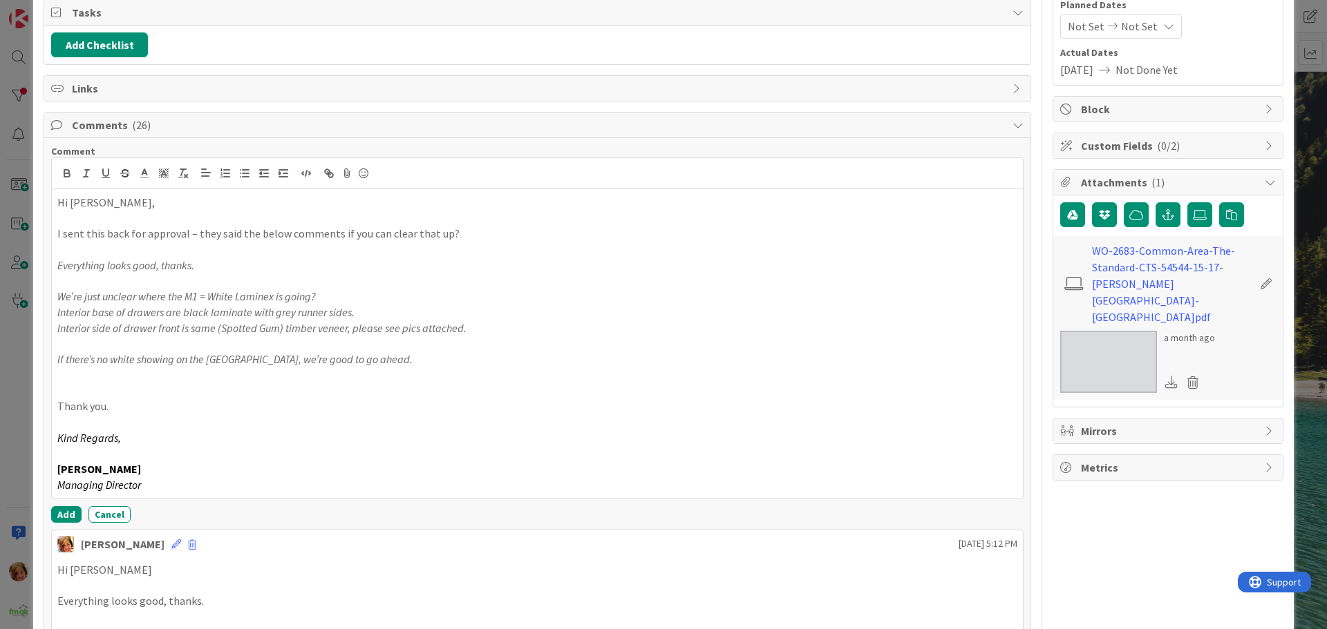
scroll to position [172, 0]
click at [64, 514] on button "Add" at bounding box center [66, 514] width 30 height 17
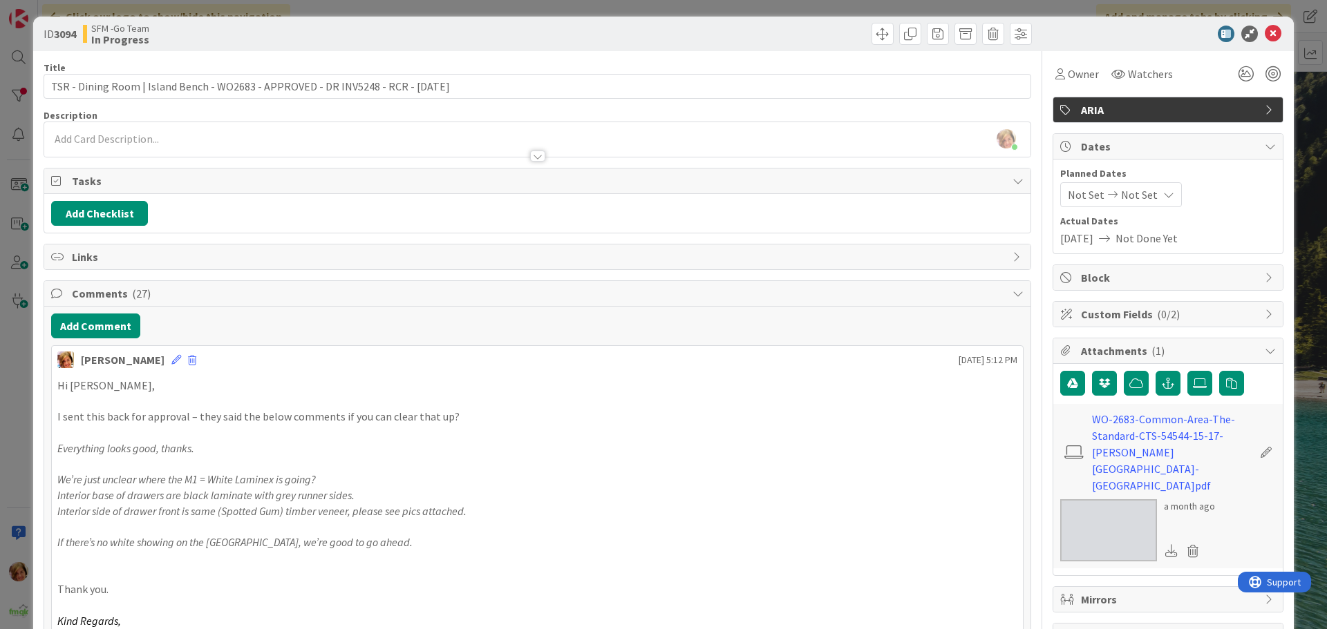
scroll to position [0, 0]
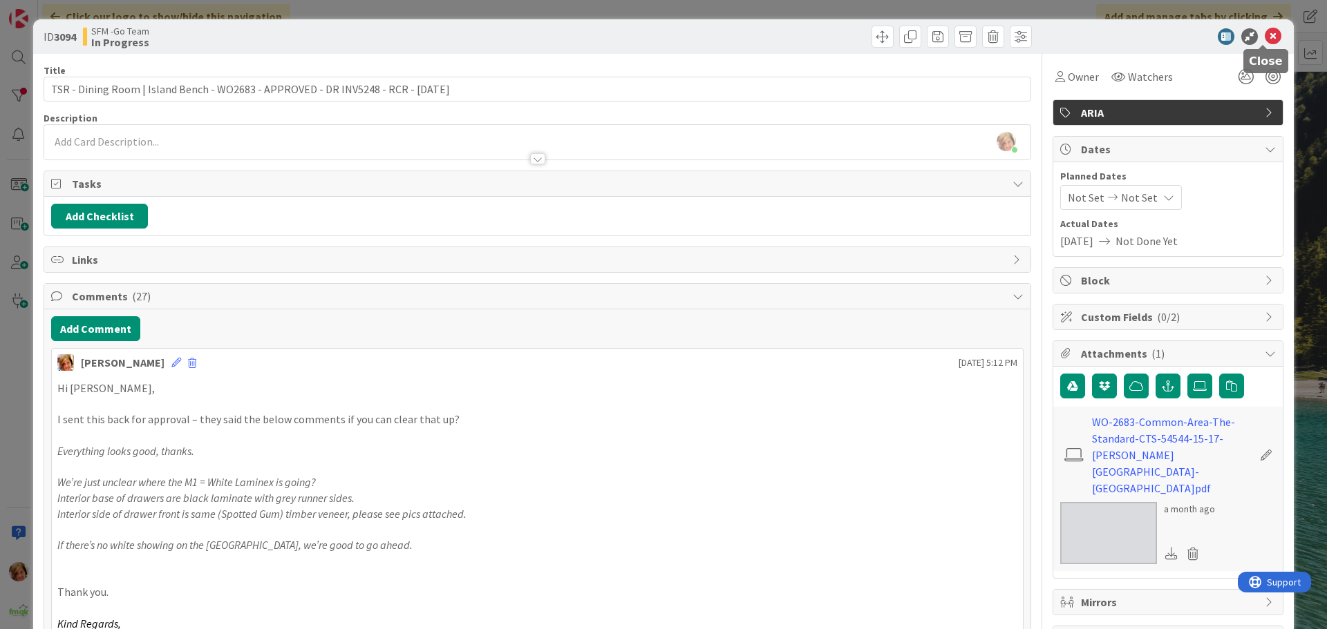
click at [1264, 32] on icon at bounding box center [1272, 36] width 17 height 17
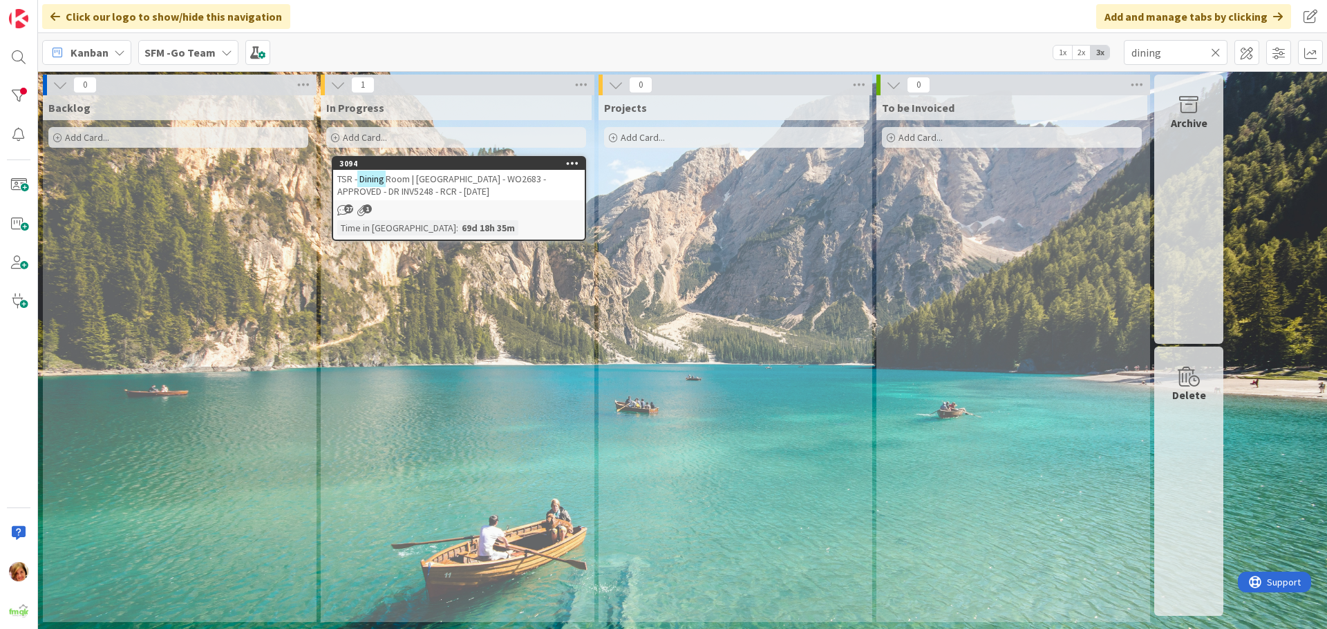
click at [1215, 50] on icon at bounding box center [1216, 52] width 10 height 12
